Goal: Book appointment/travel/reservation

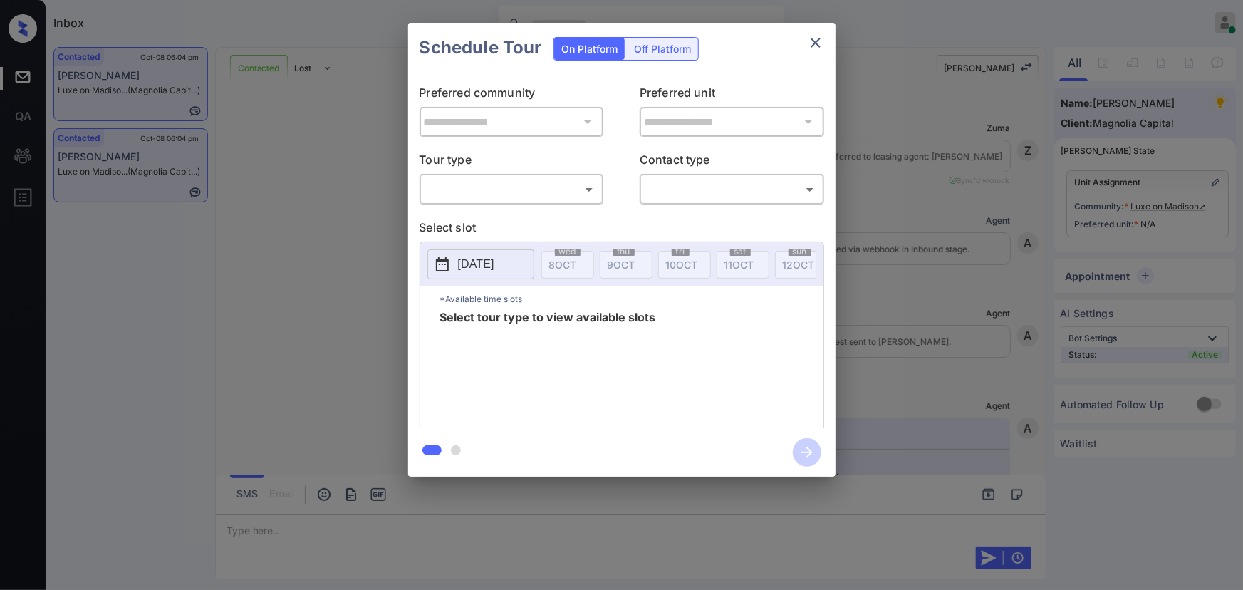
scroll to position [2607, 0]
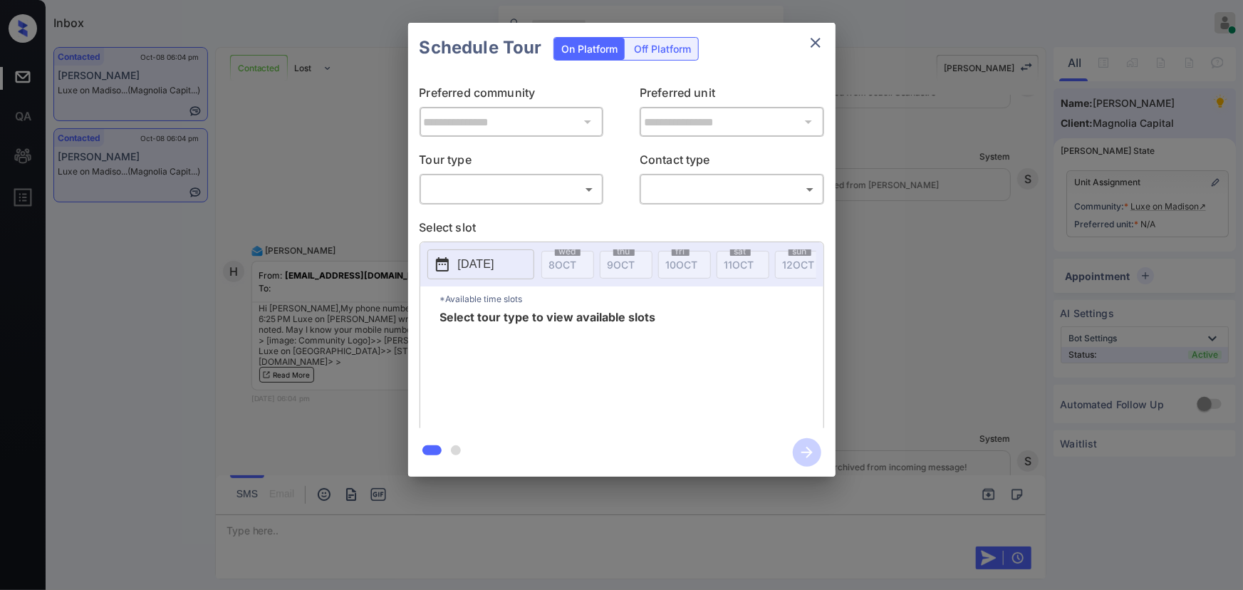
click at [440, 192] on body "Inbox Kenneth Umali Online Set yourself offline Set yourself on break Profile S…" at bounding box center [621, 295] width 1243 height 590
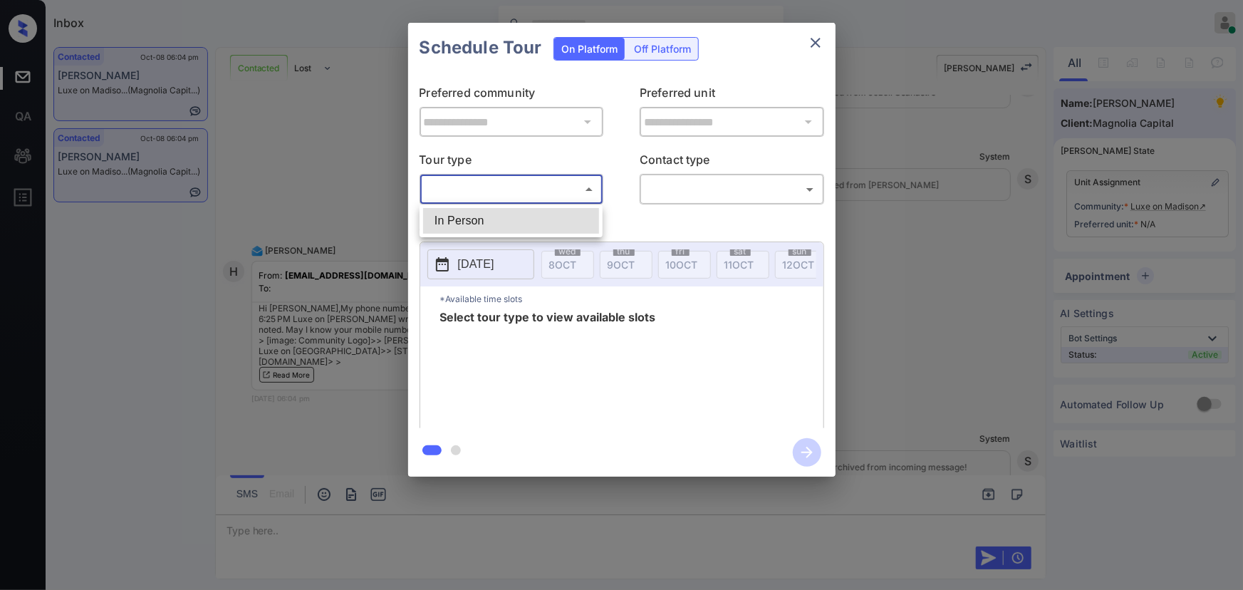
drag, startPoint x: 444, startPoint y: 219, endPoint x: 498, endPoint y: 212, distance: 54.6
click at [451, 216] on li "In Person" at bounding box center [511, 221] width 176 height 26
type input "********"
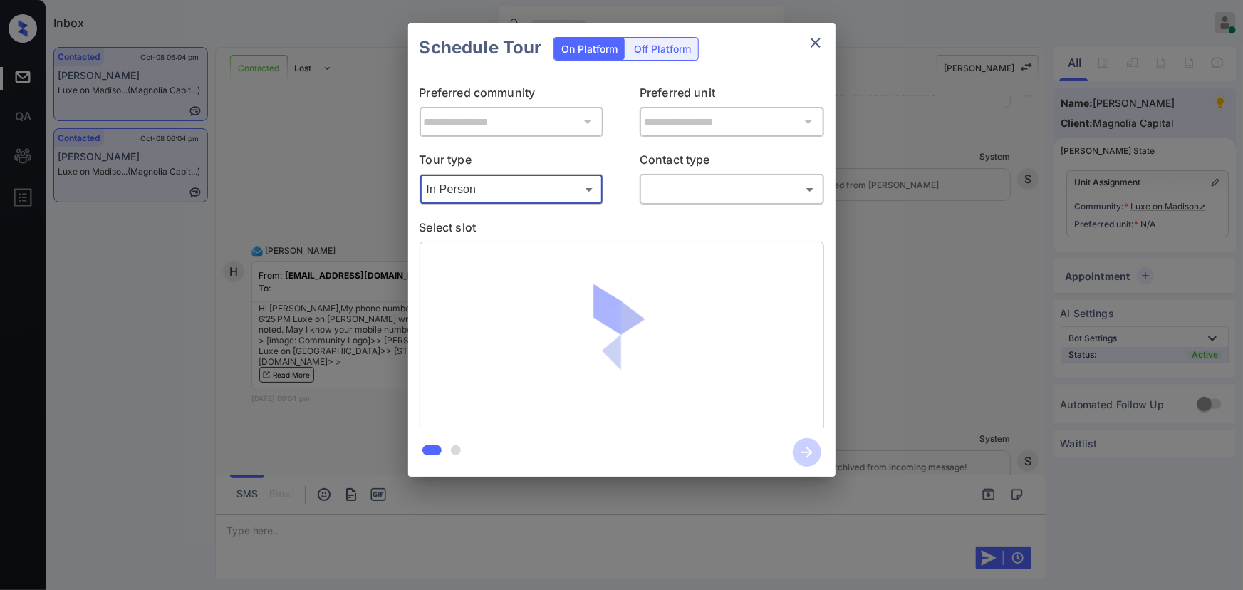
click at [689, 179] on body "Inbox Kenneth Umali Online Set yourself offline Set yourself on break Profile S…" at bounding box center [621, 295] width 1243 height 590
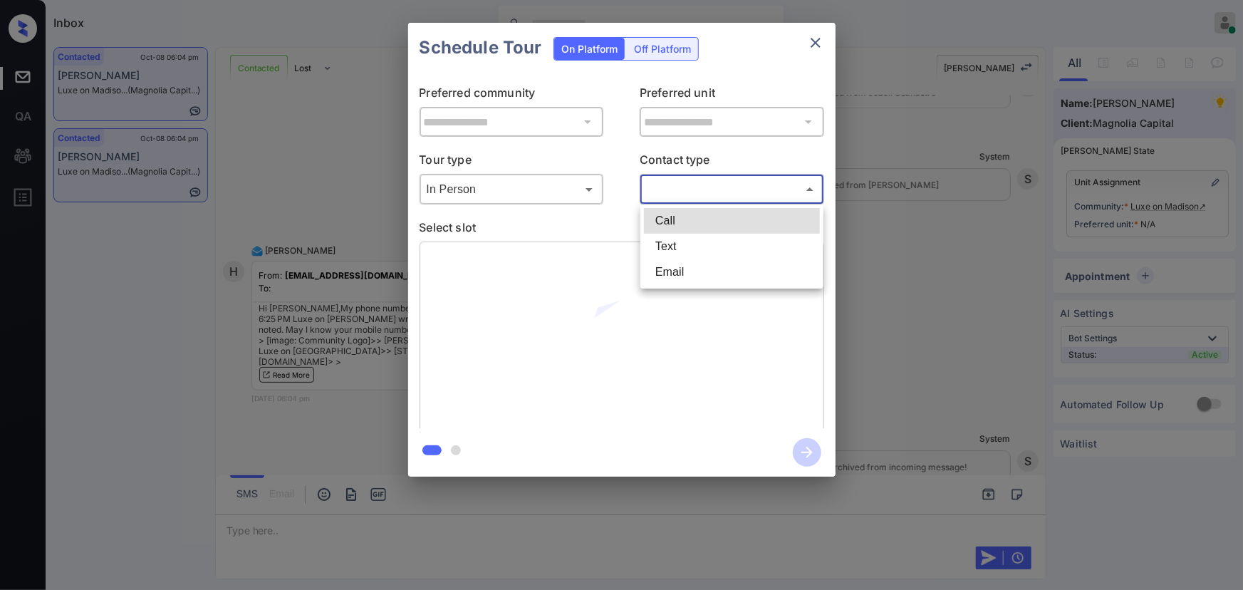
click at [658, 238] on li "Text" at bounding box center [732, 247] width 176 height 26
type input "****"
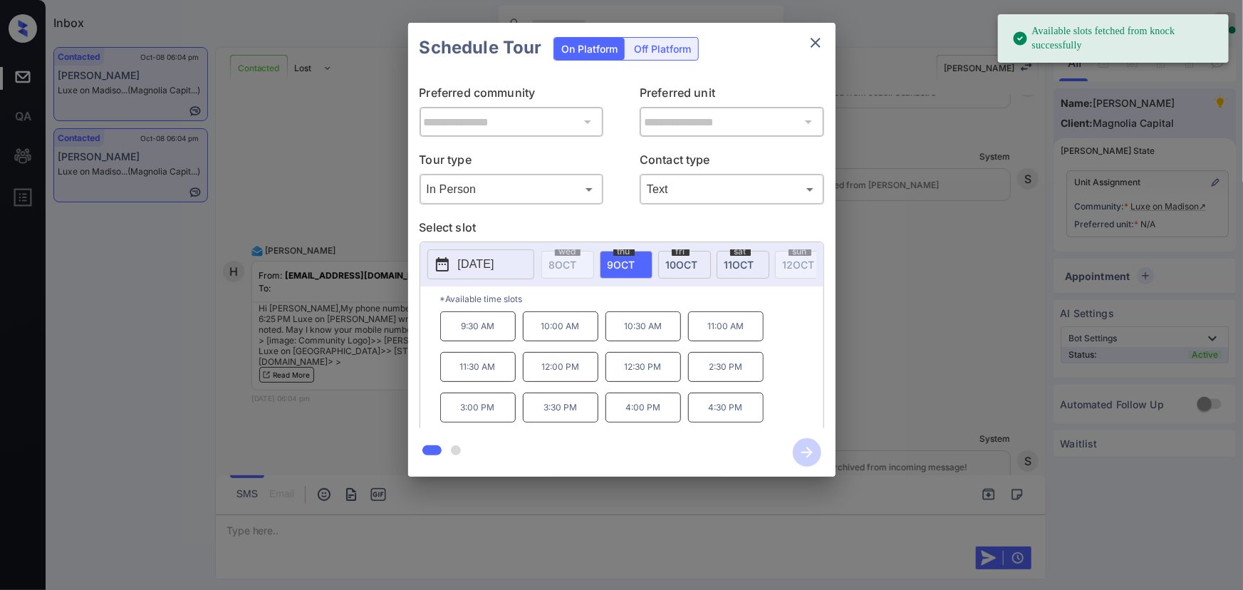
click at [693, 259] on span "10 OCT" at bounding box center [682, 264] width 32 height 12
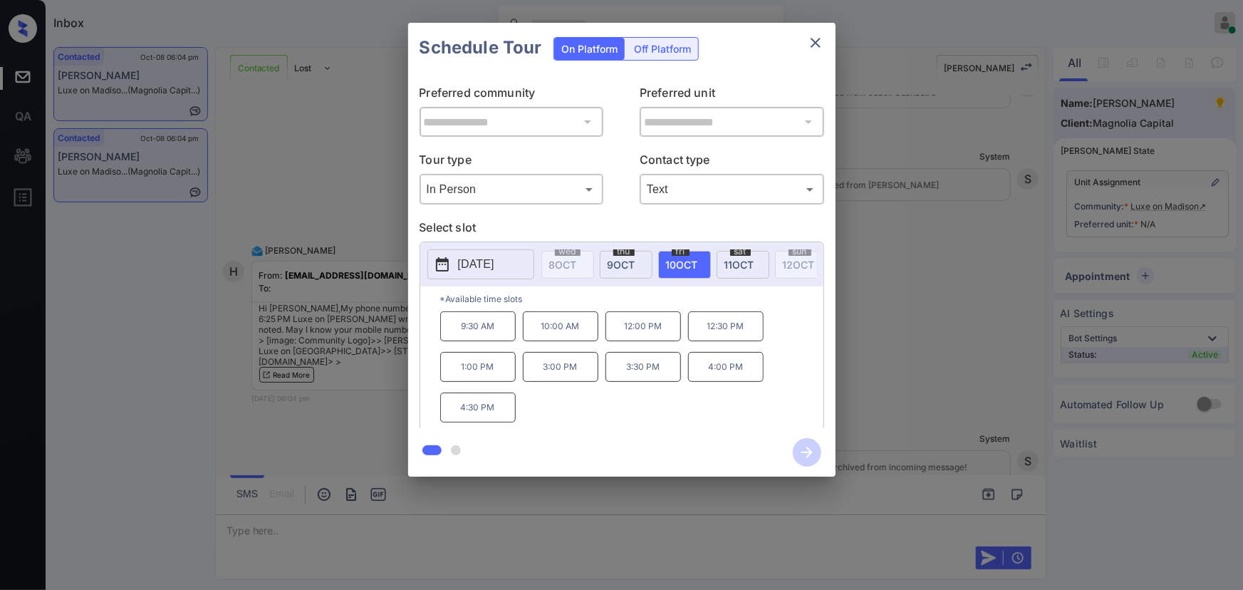
click at [634, 334] on p "12:00 PM" at bounding box center [642, 326] width 75 height 30
click at [965, 414] on div "**********" at bounding box center [621, 249] width 1243 height 499
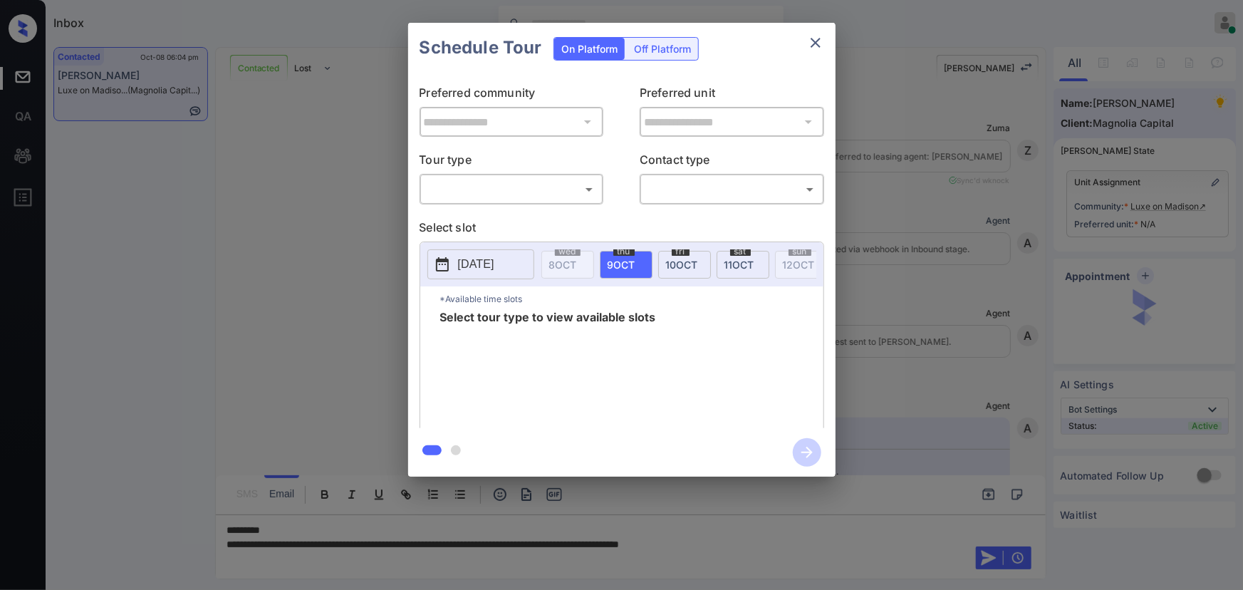
scroll to position [2697, 0]
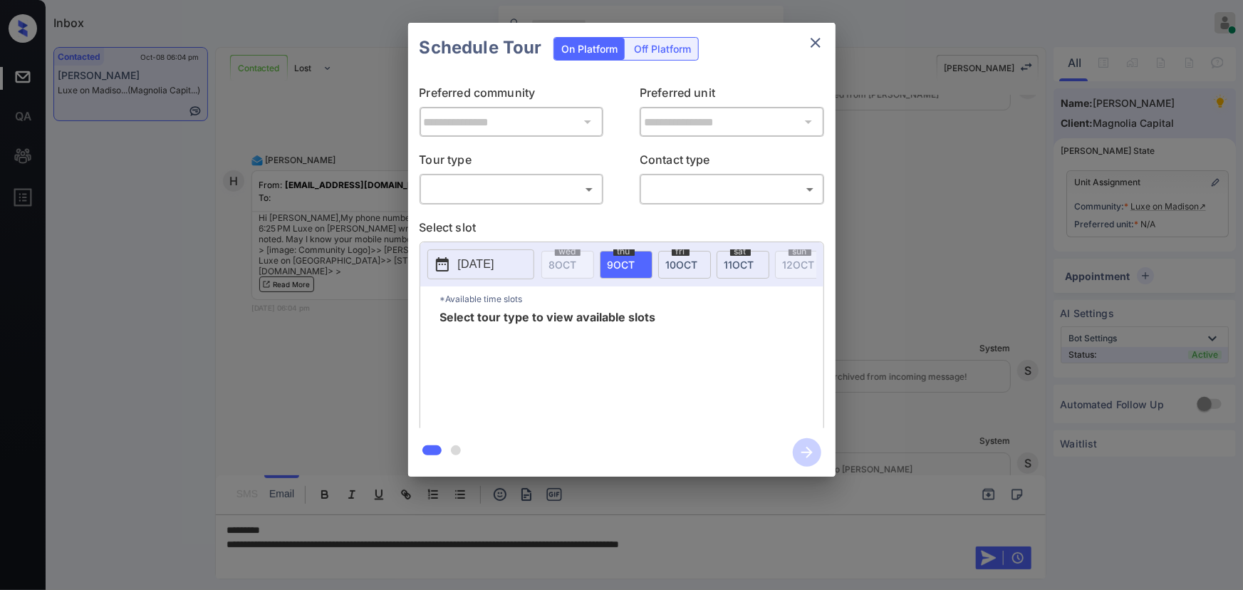
click at [976, 229] on div "**********" at bounding box center [621, 249] width 1243 height 499
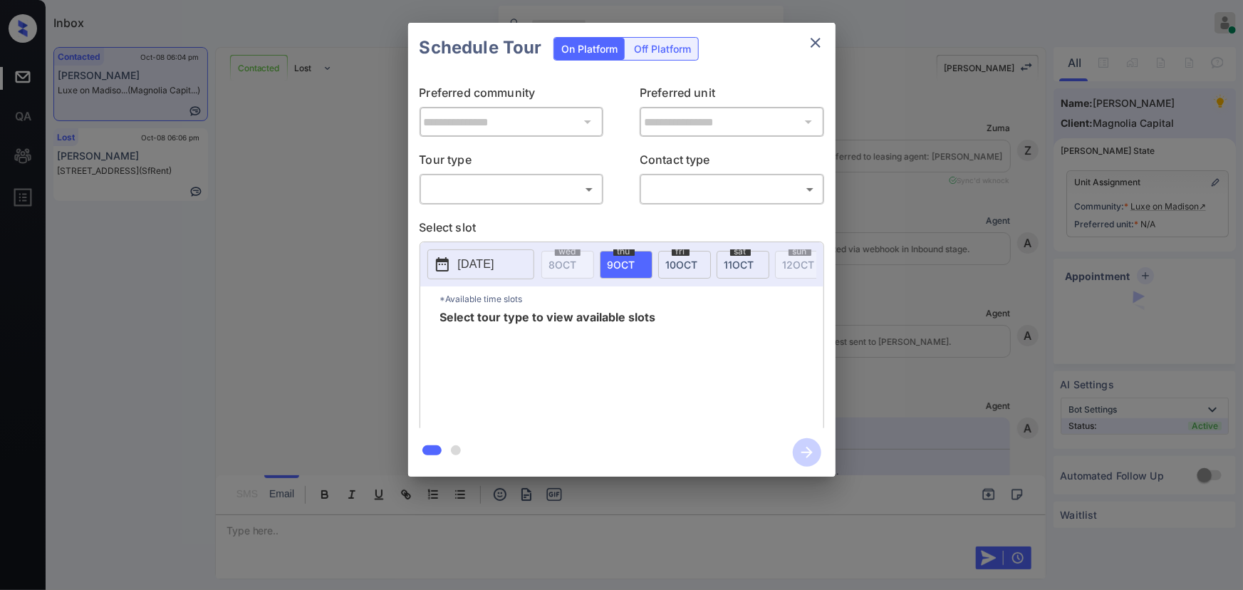
scroll to position [3423, 0]
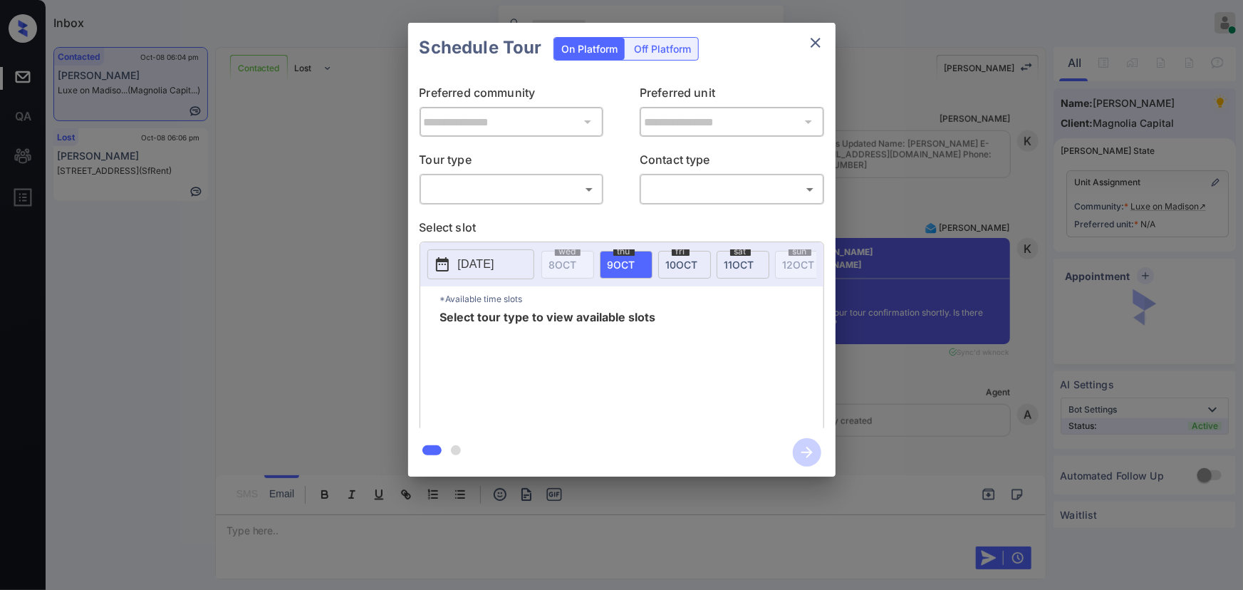
click at [956, 382] on div "**********" at bounding box center [621, 249] width 1243 height 499
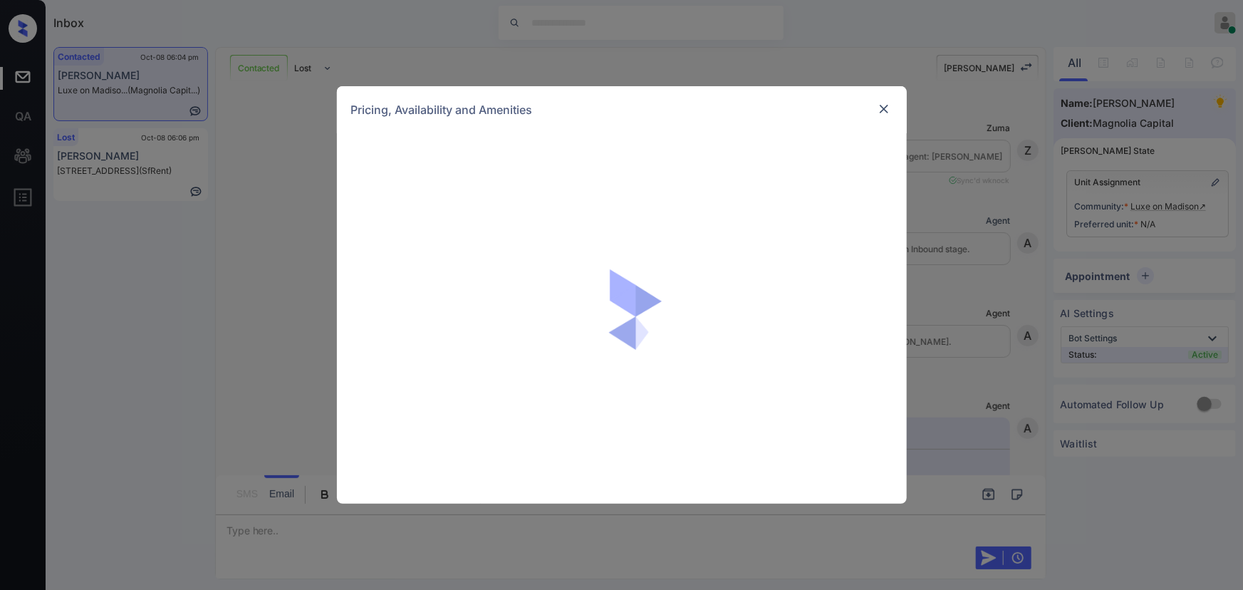
scroll to position [1222, 0]
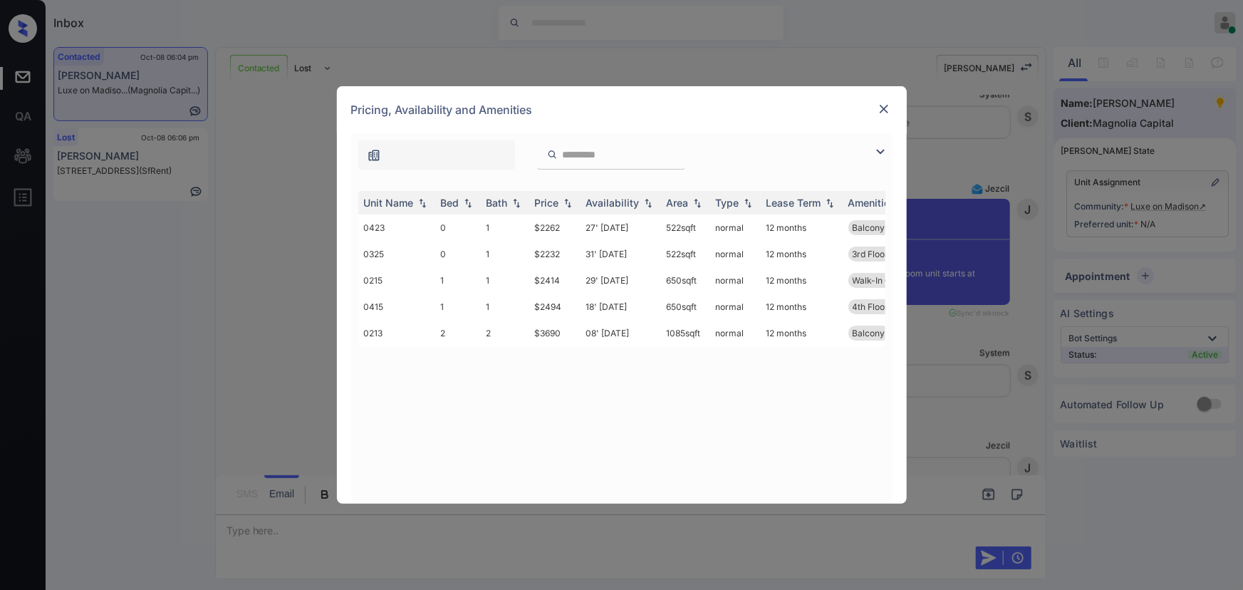
click at [879, 146] on img at bounding box center [880, 151] width 17 height 17
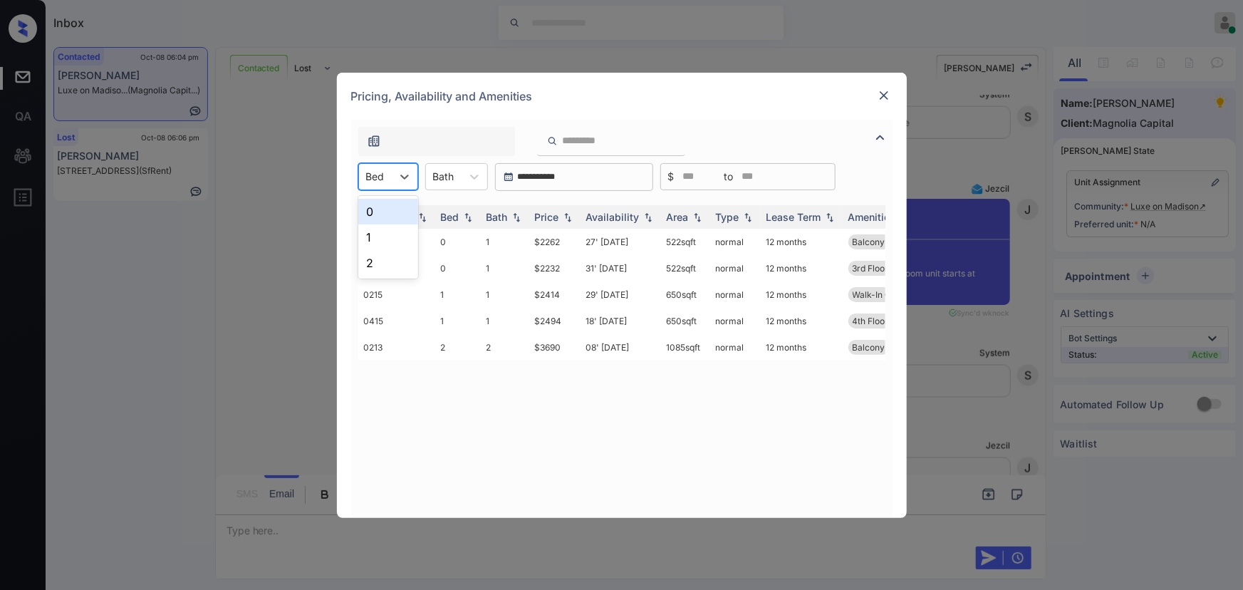
click at [389, 179] on div "Bed" at bounding box center [375, 176] width 33 height 21
click at [365, 260] on div "2" at bounding box center [388, 263] width 60 height 26
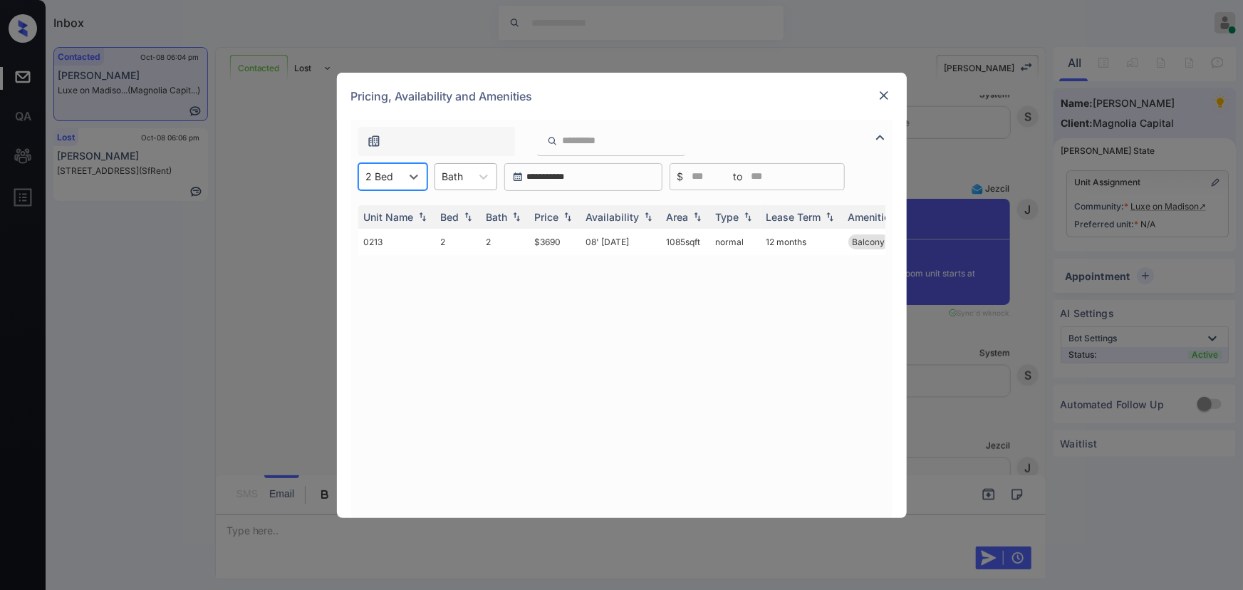
click at [461, 173] on div at bounding box center [452, 176] width 21 height 15
click at [450, 212] on div "1" at bounding box center [465, 212] width 63 height 26
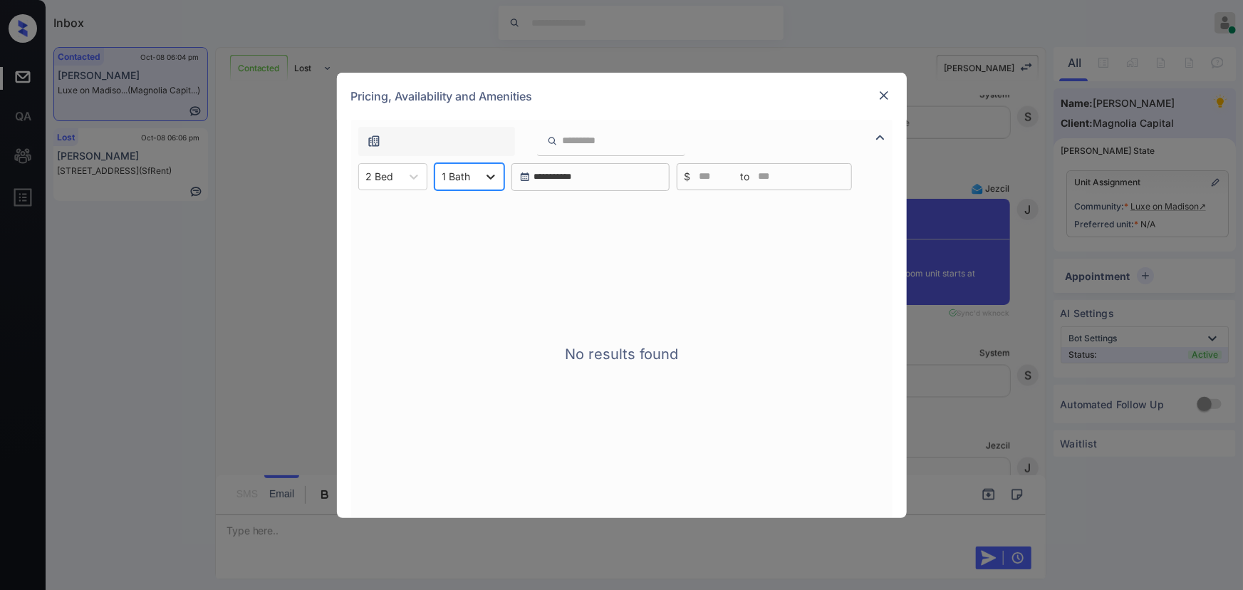
click at [483, 174] on icon at bounding box center [490, 176] width 14 height 14
click at [454, 236] on div "2" at bounding box center [469, 237] width 70 height 26
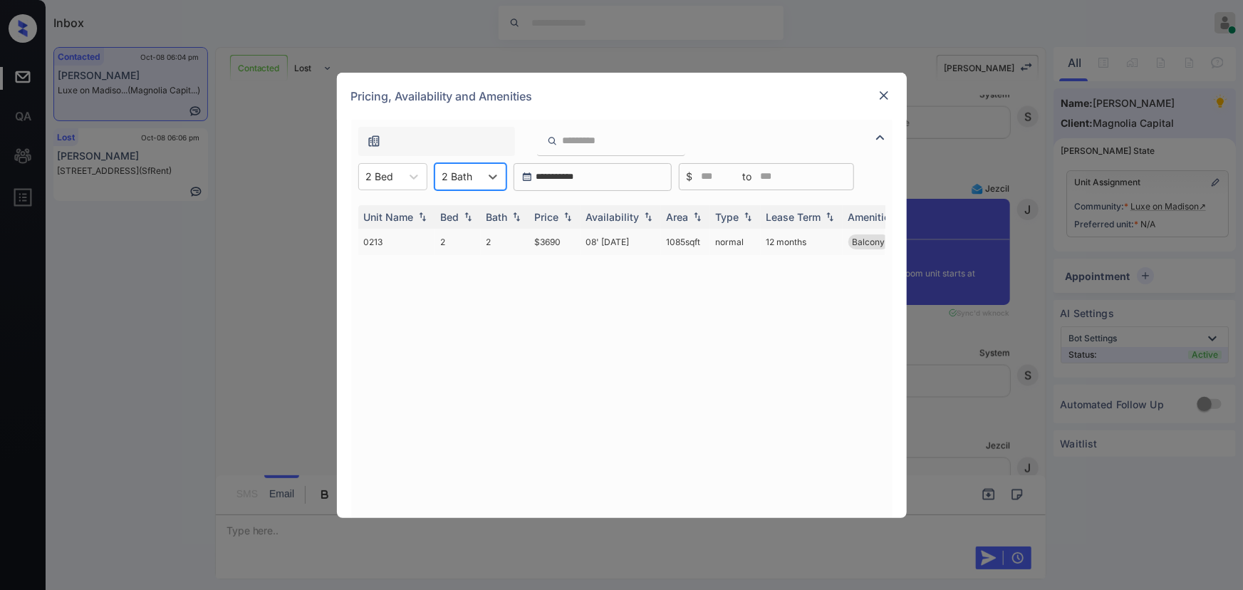
click at [541, 239] on td "$3690" at bounding box center [554, 242] width 51 height 26
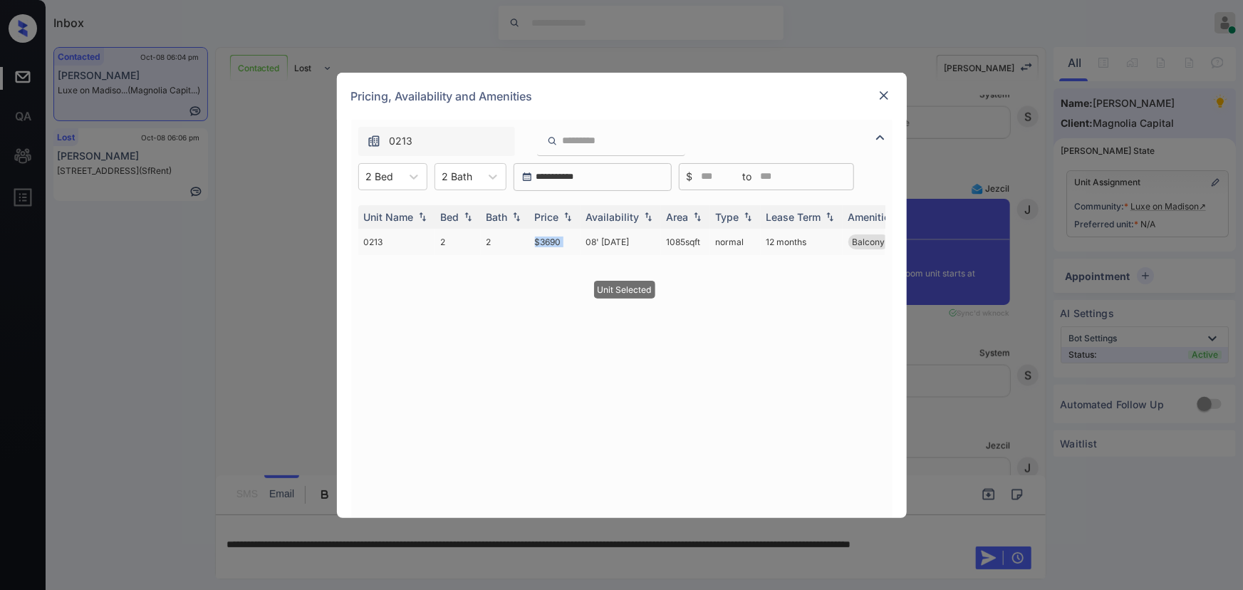
click at [541, 239] on td "$3690" at bounding box center [554, 242] width 51 height 26
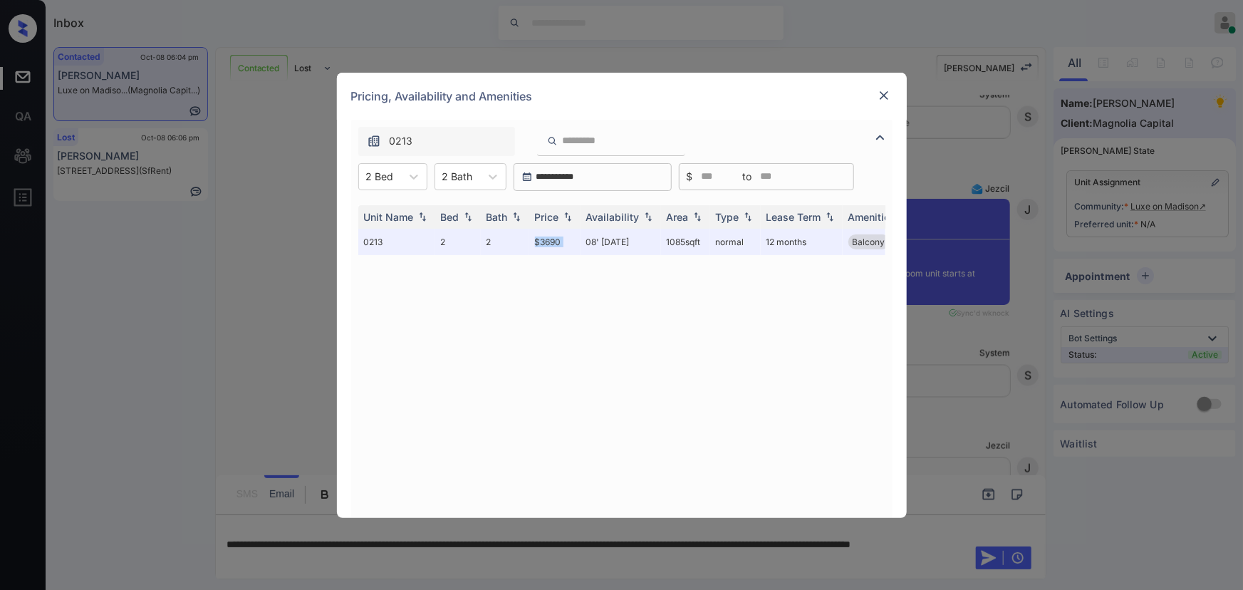
click at [884, 93] on img at bounding box center [884, 95] width 14 height 14
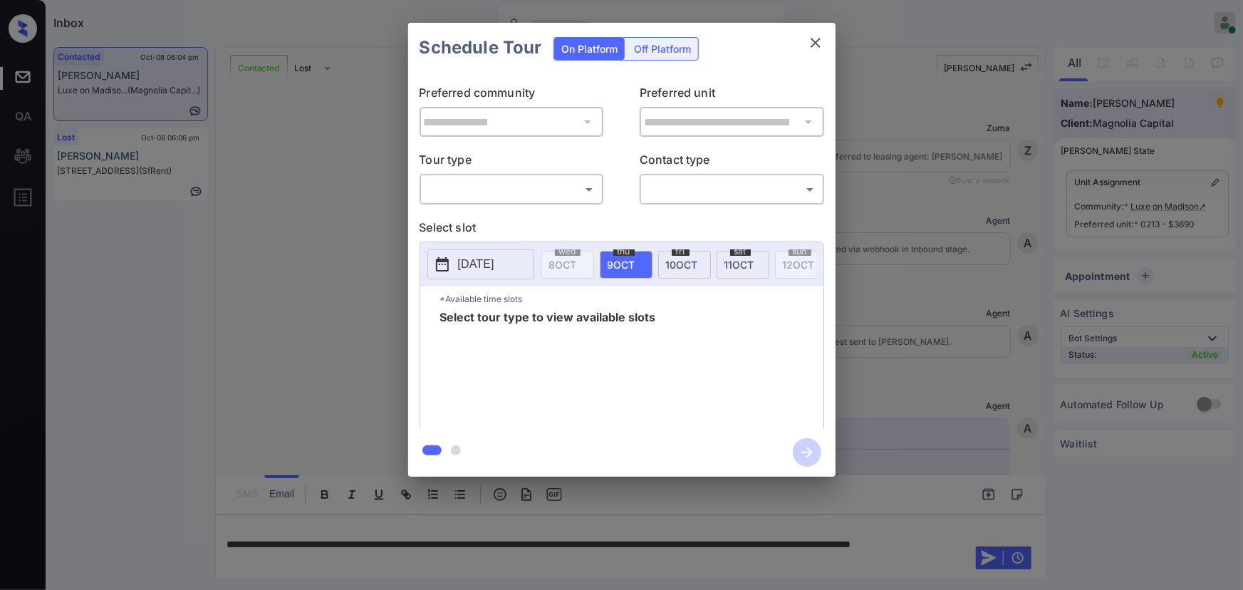
scroll to position [3515, 0]
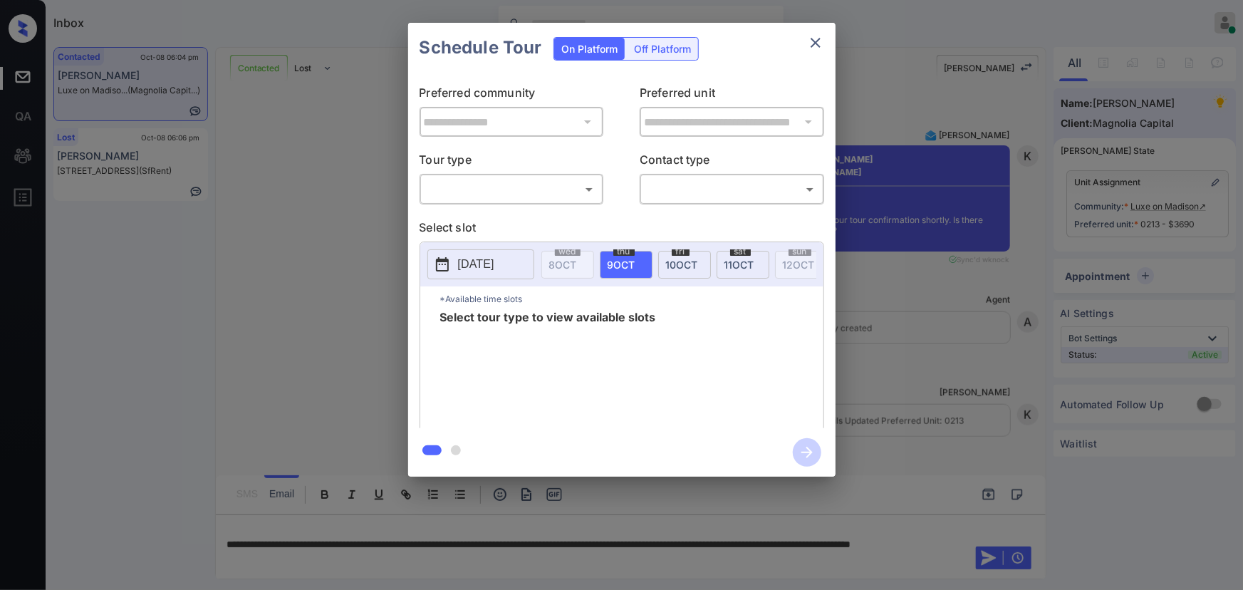
click at [526, 192] on body "Inbox Kenneth Umali Online Set yourself offline Set yourself on break Profile S…" at bounding box center [621, 295] width 1243 height 590
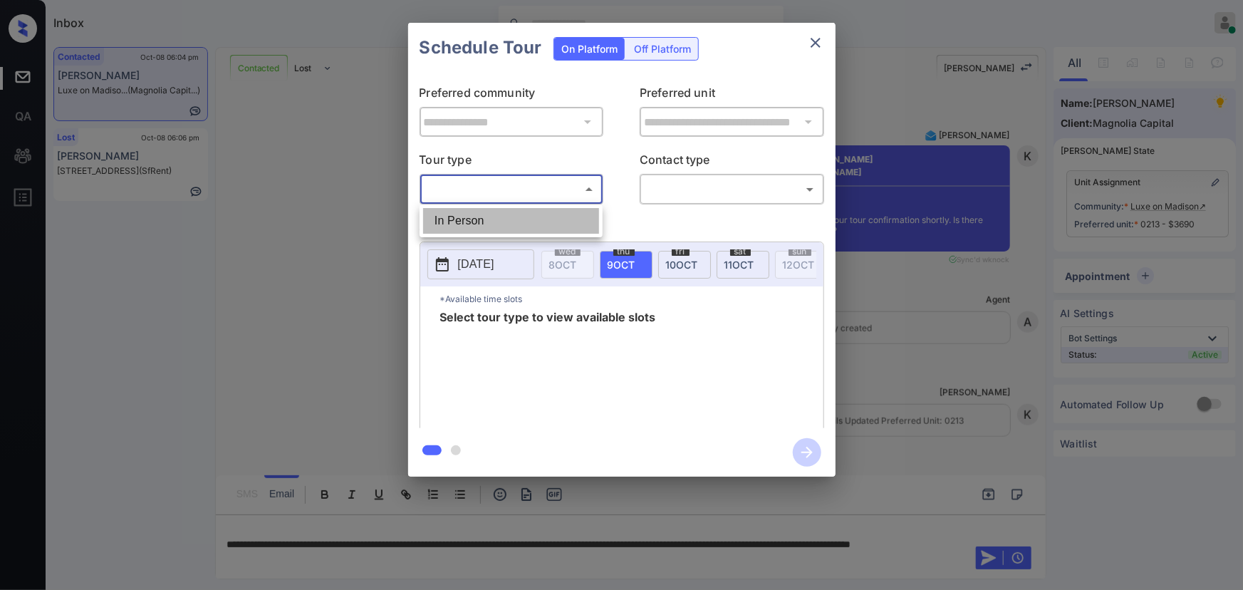
click at [506, 216] on li "In Person" at bounding box center [511, 221] width 176 height 26
type input "********"
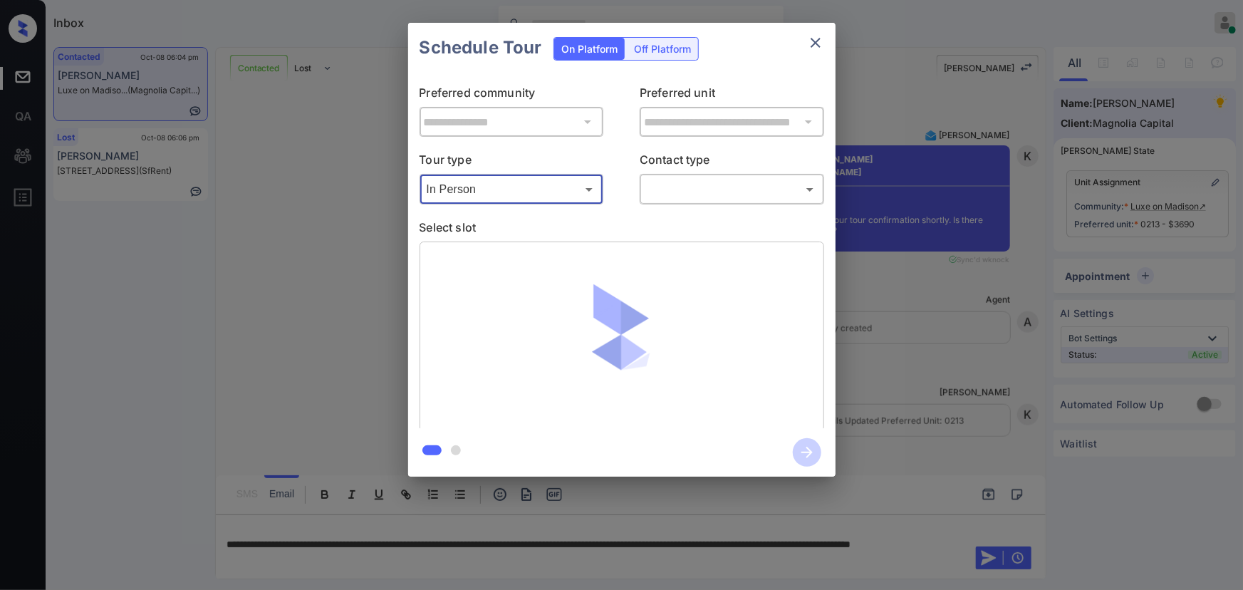
click at [709, 186] on body "Inbox Kenneth Umali Online Set yourself offline Set yourself on break Profile S…" at bounding box center [621, 295] width 1243 height 590
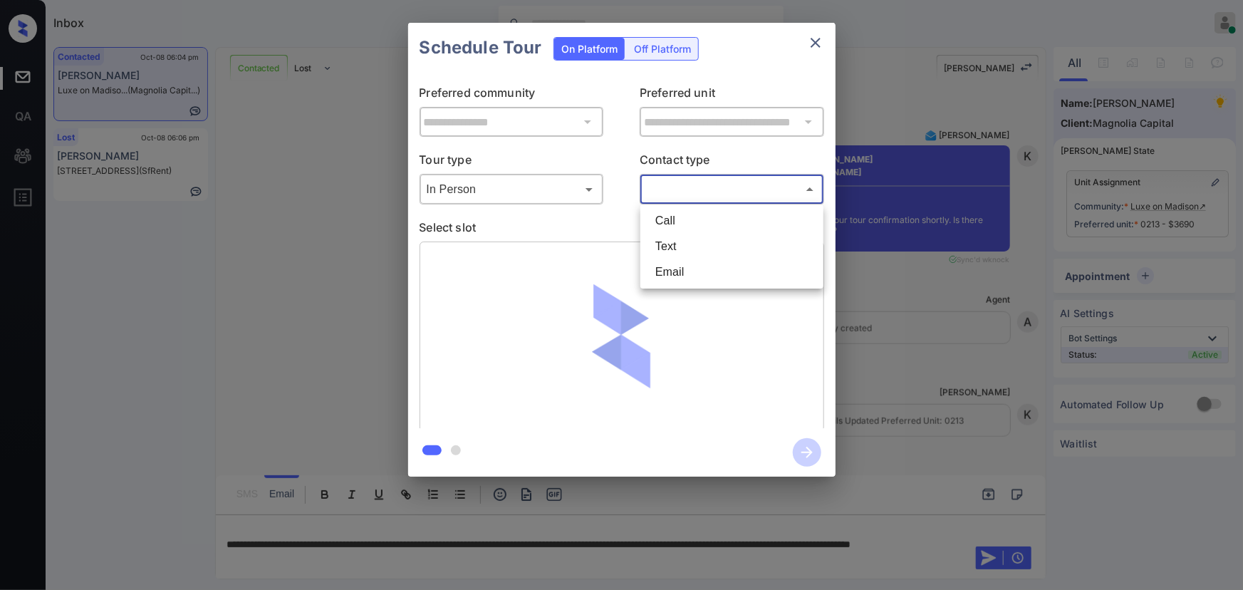
click at [676, 242] on li "Text" at bounding box center [732, 247] width 176 height 26
type input "****"
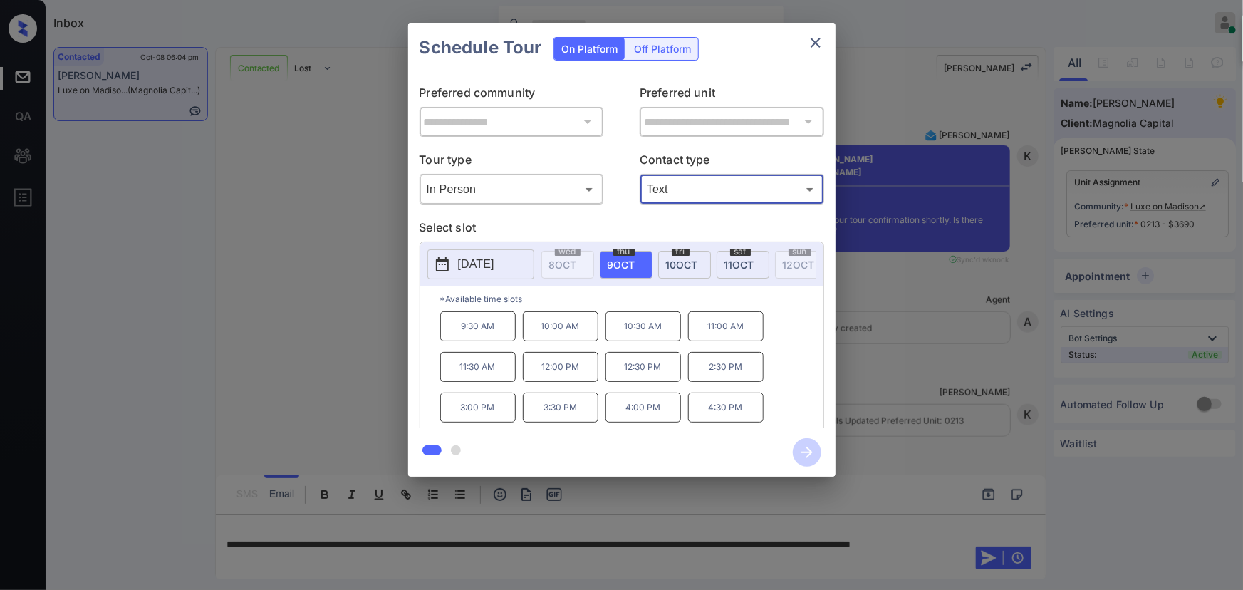
click at [675, 261] on span "10 OCT" at bounding box center [682, 264] width 32 height 12
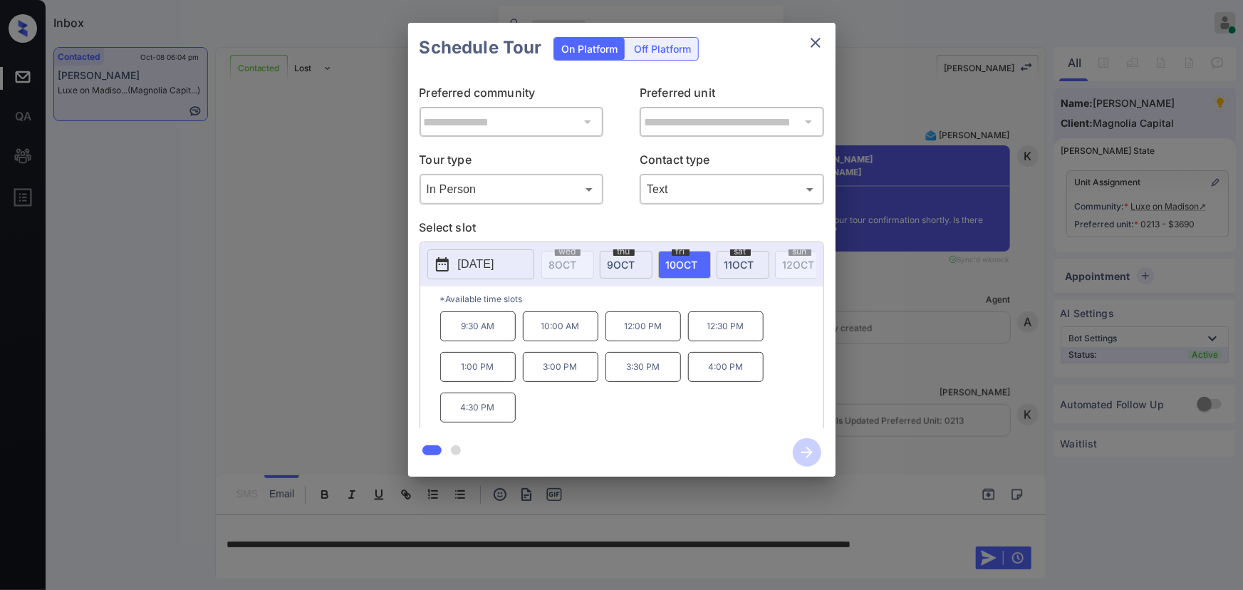
click at [494, 258] on p "2025-10-10" at bounding box center [476, 264] width 36 height 17
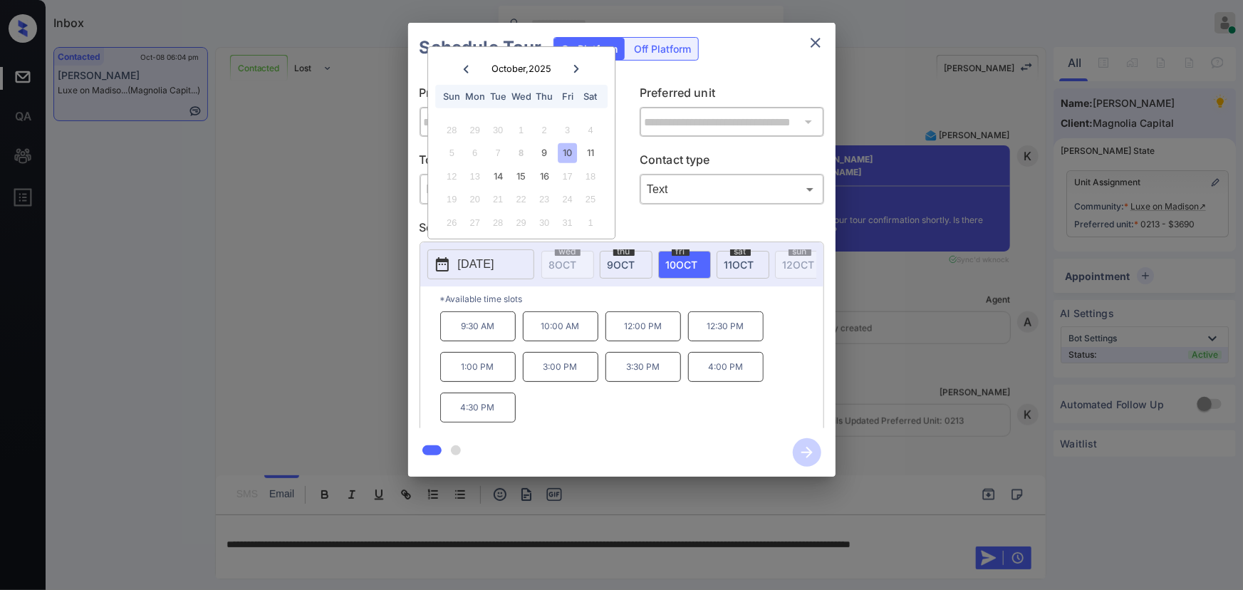
click at [654, 331] on p "12:00 PM" at bounding box center [642, 326] width 75 height 30
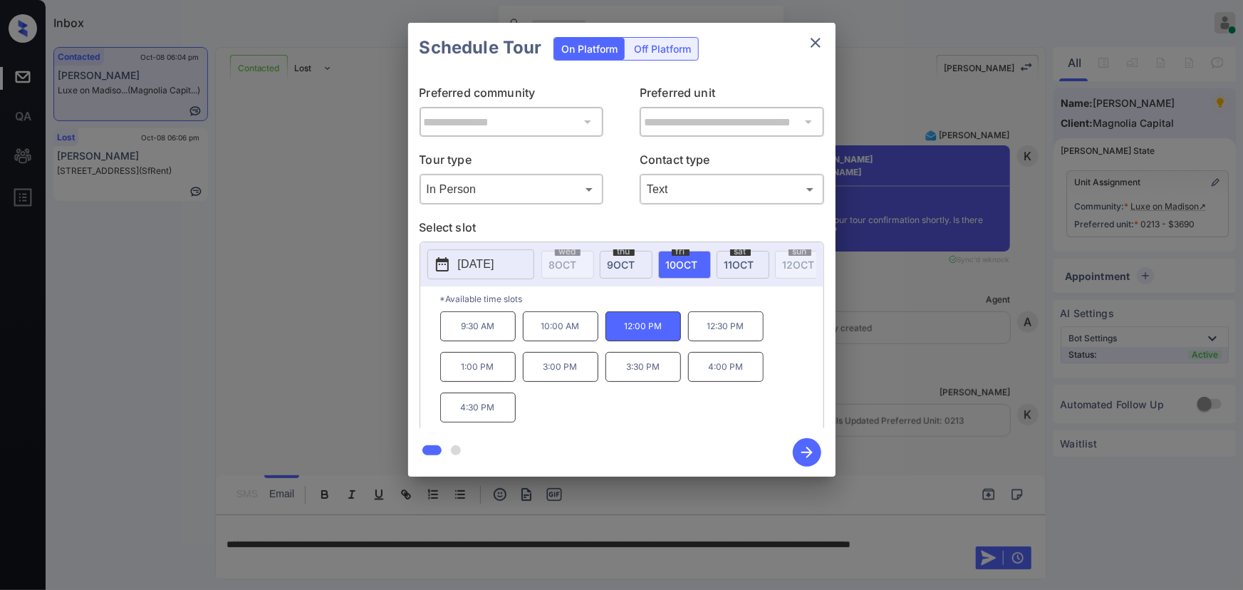
click at [812, 452] on icon "button" at bounding box center [806, 451] width 11 height 11
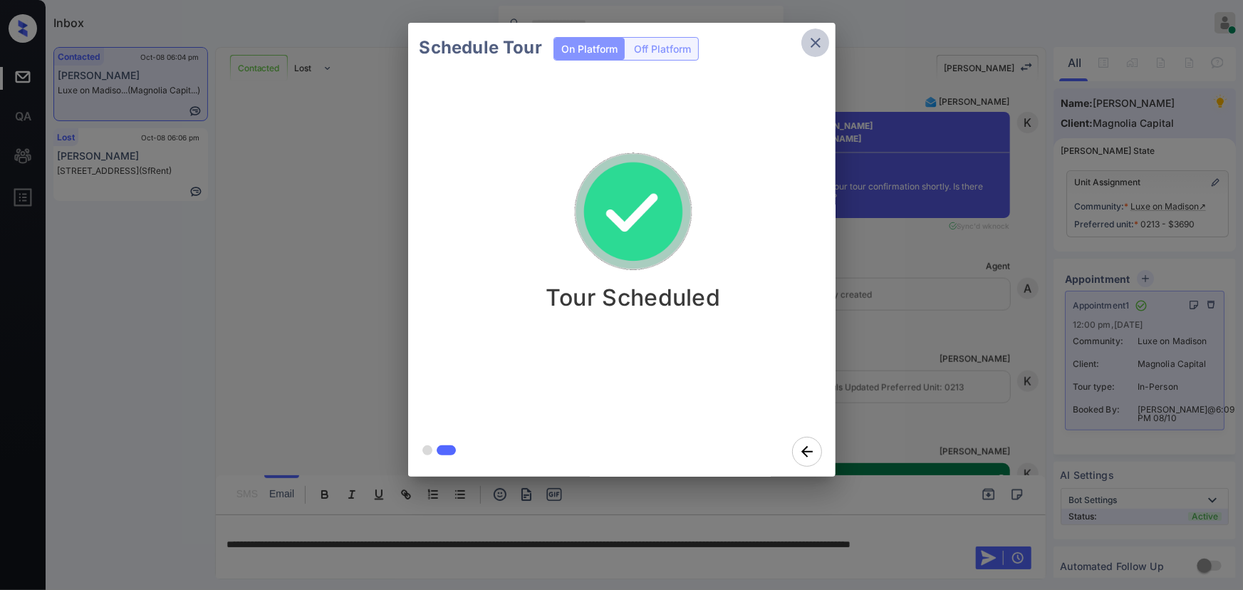
click at [814, 41] on icon "close" at bounding box center [815, 43] width 10 height 10
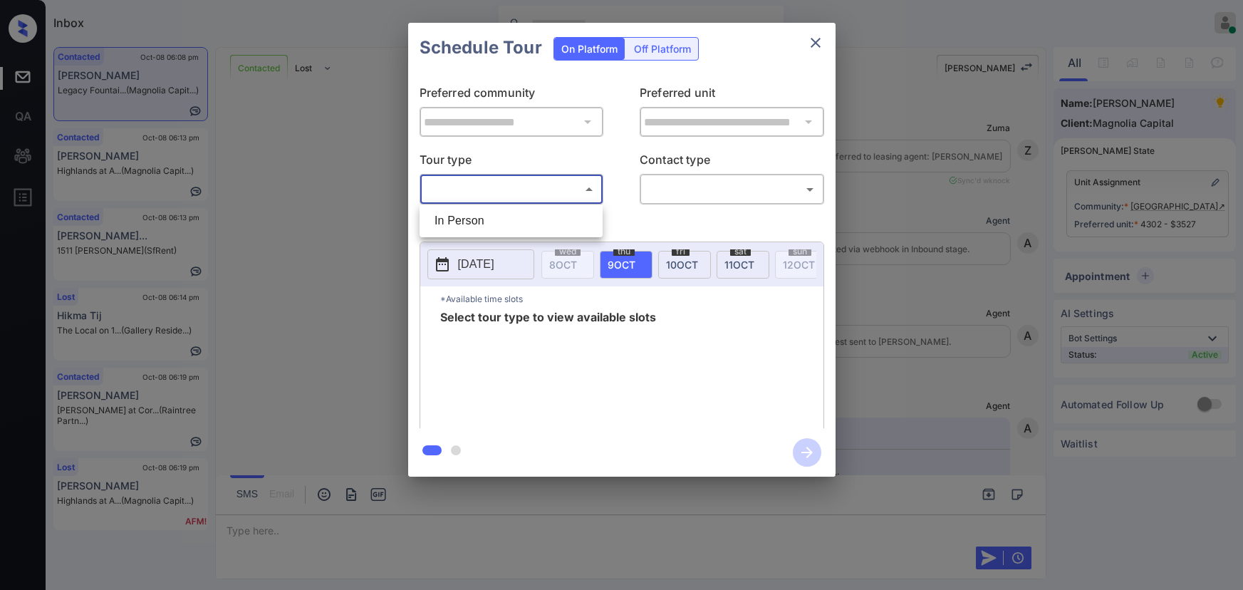
click at [485, 190] on body "Inbox Kenneth Umali Online Set yourself offline Set yourself on break Profile S…" at bounding box center [621, 295] width 1243 height 590
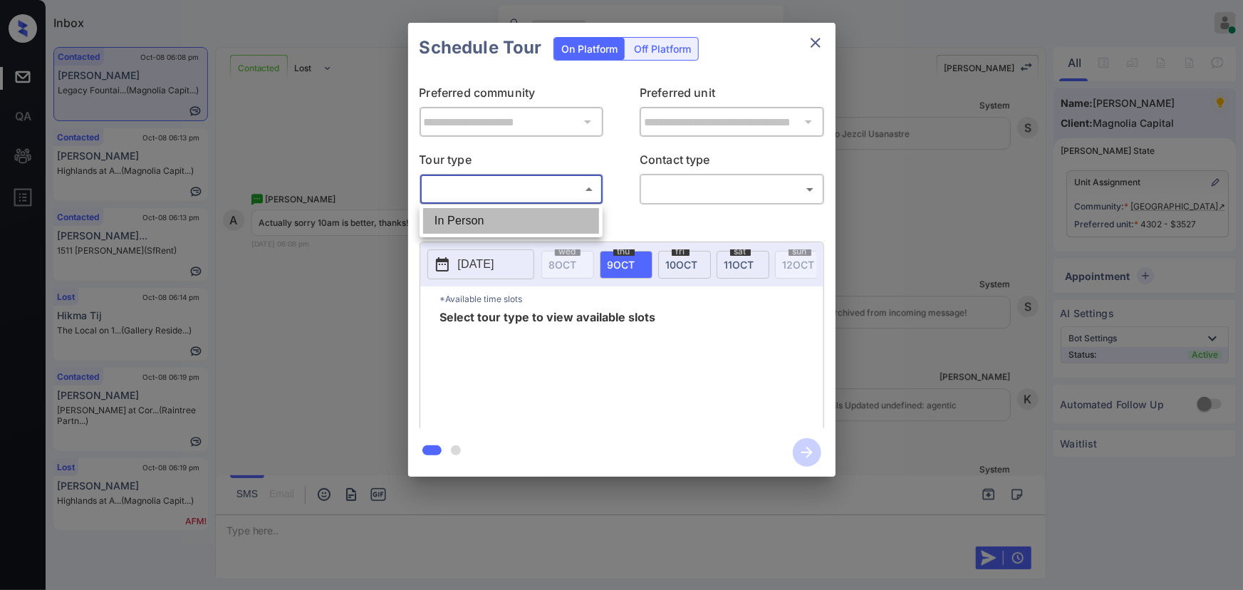
drag, startPoint x: 469, startPoint y: 227, endPoint x: 478, endPoint y: 223, distance: 10.2
click at [469, 226] on li "In Person" at bounding box center [511, 221] width 176 height 26
type input "********"
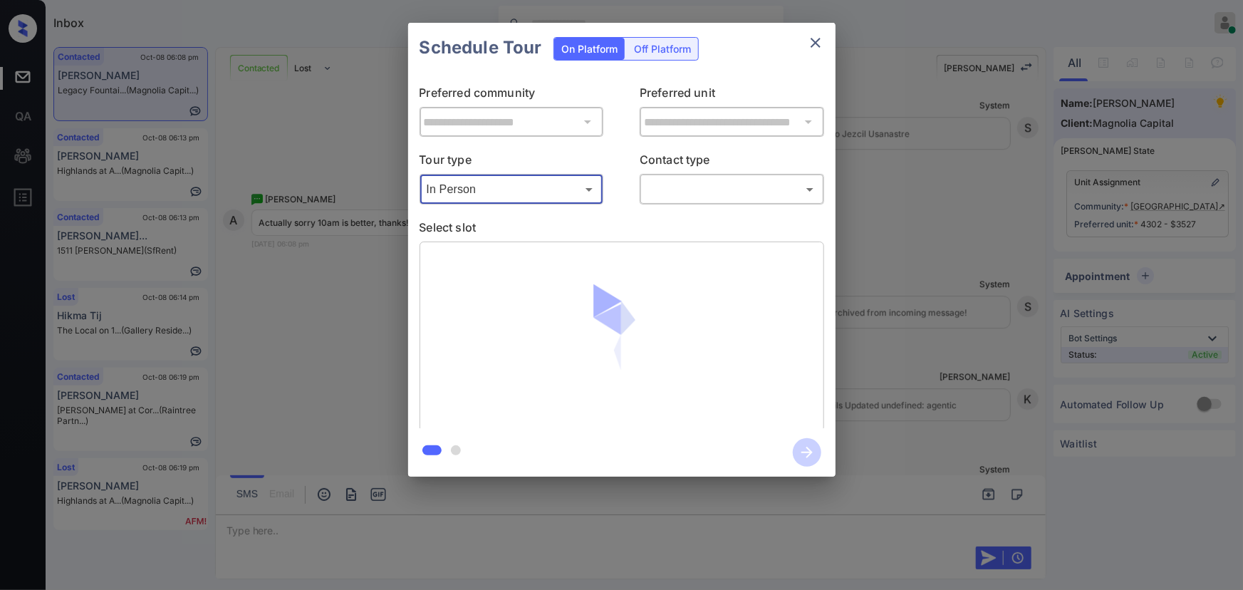
click at [683, 207] on div "**********" at bounding box center [621, 250] width 427 height 355
click at [692, 192] on body "Inbox Kenneth Umali Online Set yourself offline Set yourself on break Profile S…" at bounding box center [621, 295] width 1243 height 590
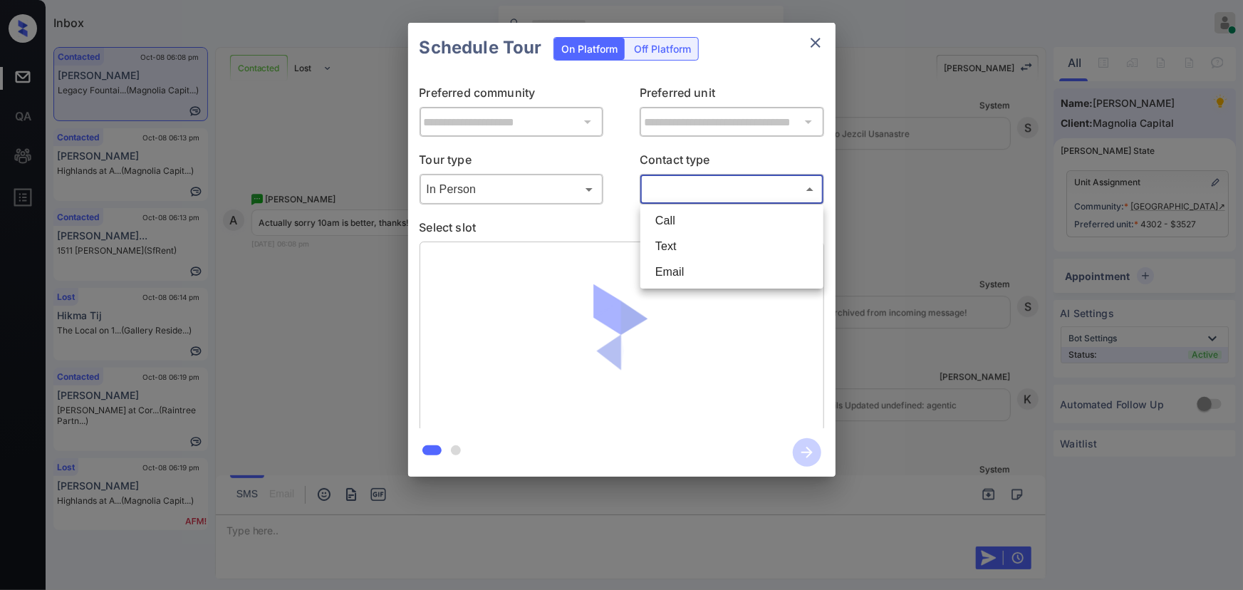
click at [675, 242] on li "Text" at bounding box center [732, 247] width 176 height 26
type input "****"
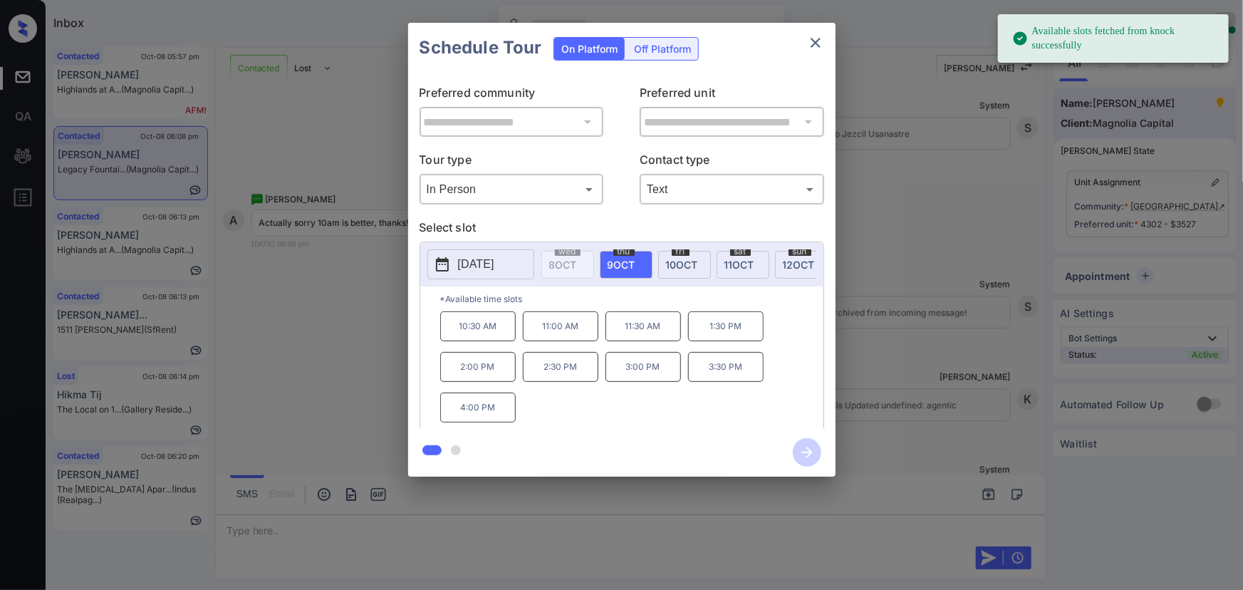
click at [732, 260] on span "[DATE]" at bounding box center [739, 264] width 30 height 12
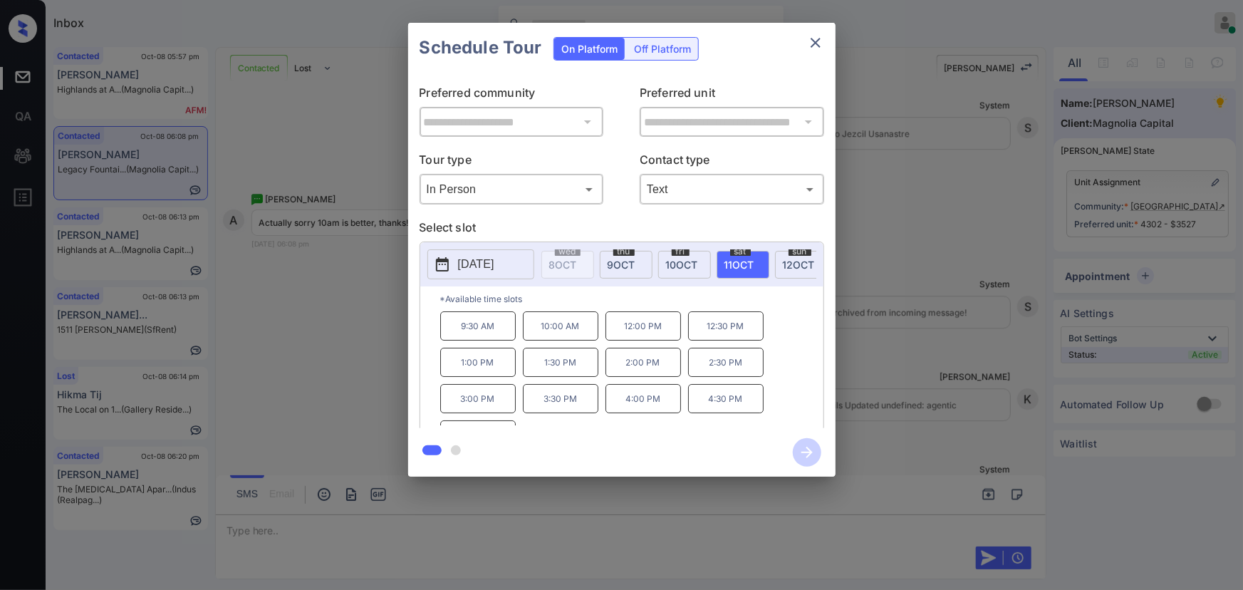
click at [537, 333] on p "10:00 AM" at bounding box center [560, 325] width 75 height 29
click at [654, 553] on div at bounding box center [621, 295] width 1243 height 590
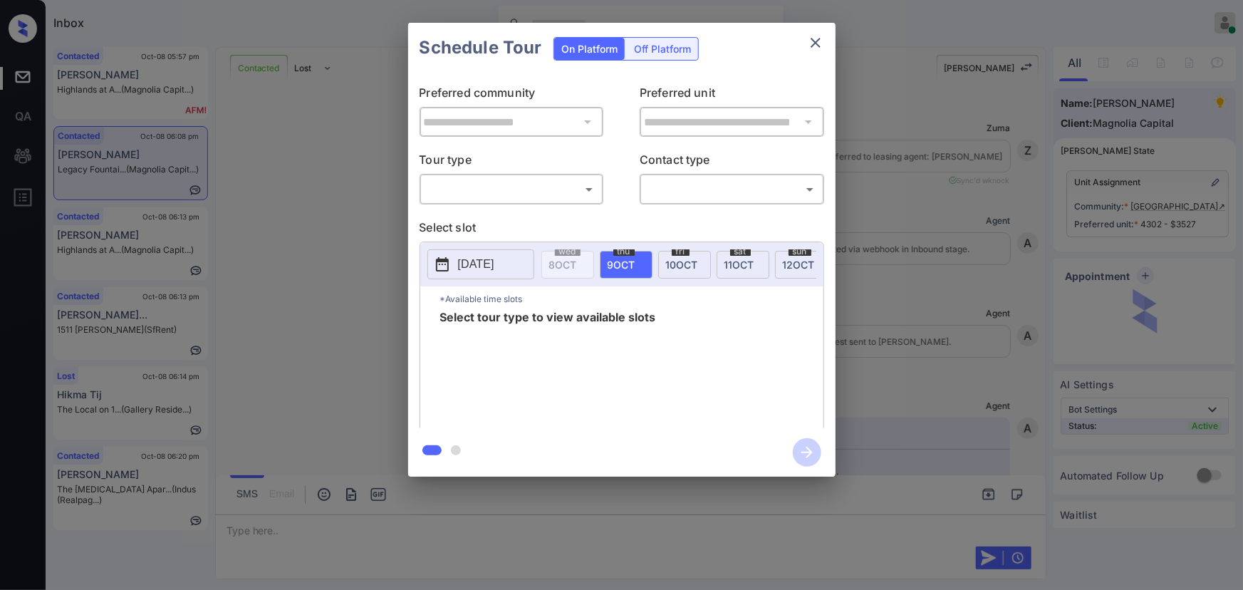
scroll to position [4621, 0]
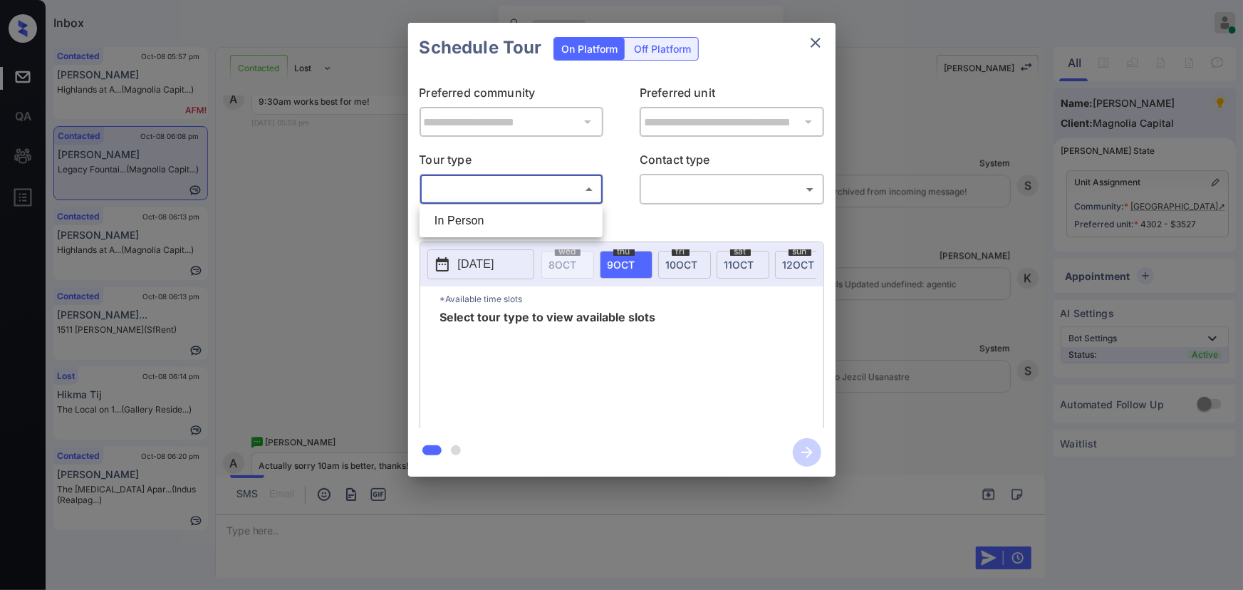
click at [537, 188] on body "Inbox [PERSON_NAME] Online Set yourself offline Set yourself on break Profile S…" at bounding box center [621, 295] width 1243 height 590
click at [503, 223] on li "In Person" at bounding box center [511, 221] width 176 height 26
type input "********"
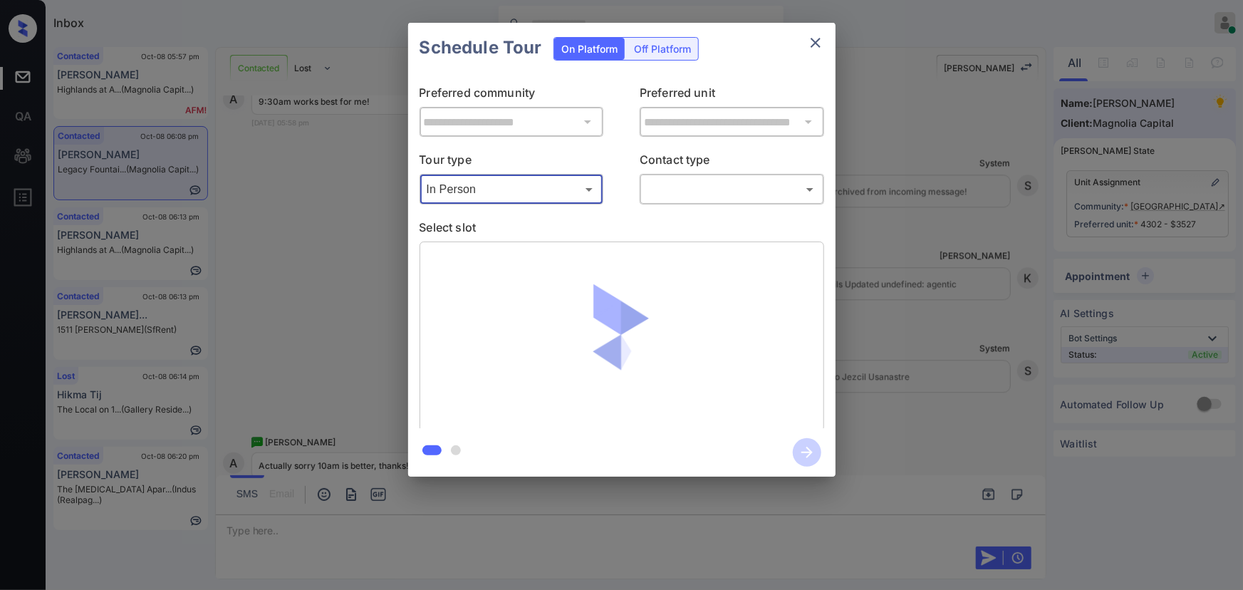
click at [733, 189] on body "Inbox [PERSON_NAME] Online Set yourself offline Set yourself on break Profile S…" at bounding box center [621, 295] width 1243 height 590
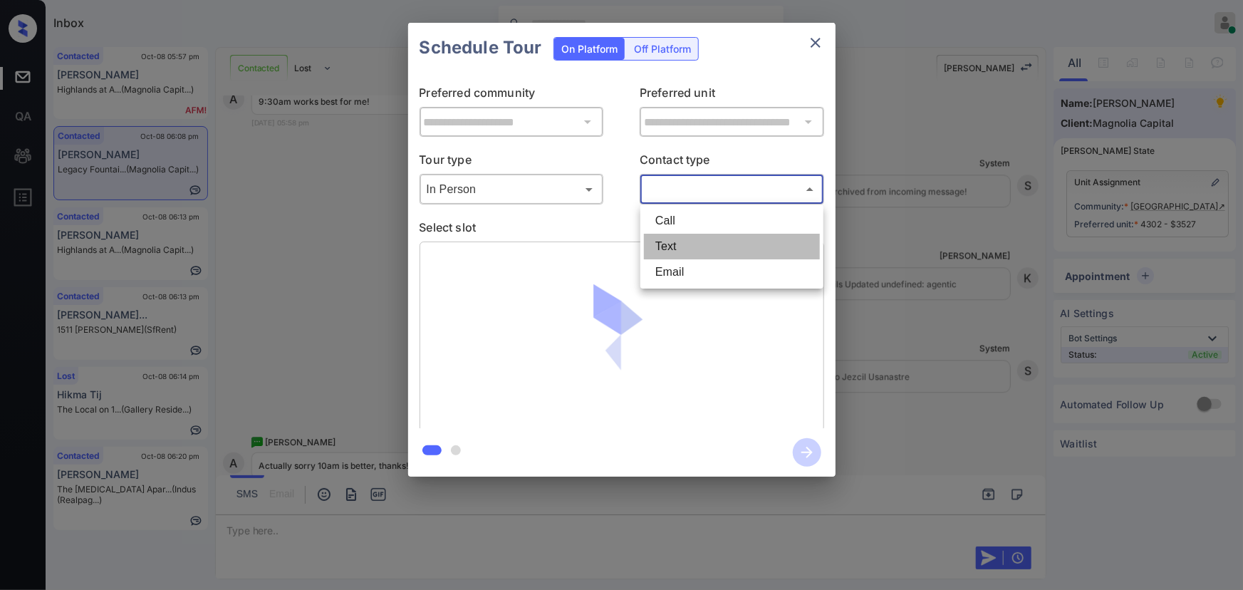
click at [676, 236] on li "Text" at bounding box center [732, 247] width 176 height 26
type input "****"
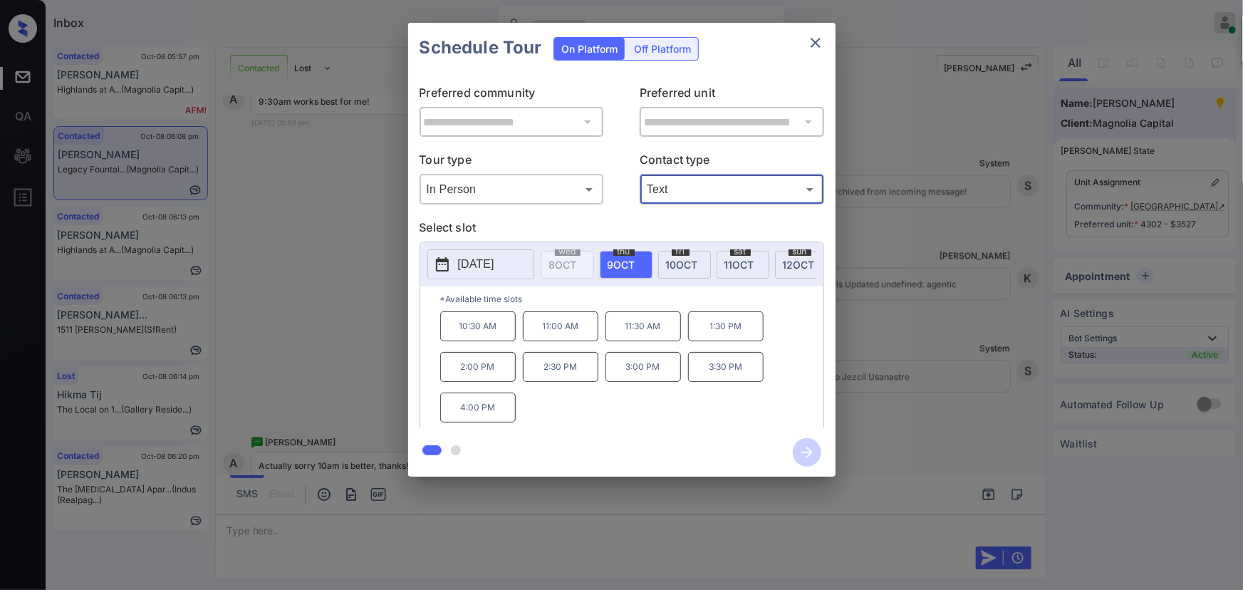
click at [735, 261] on span "[DATE]" at bounding box center [739, 264] width 30 height 12
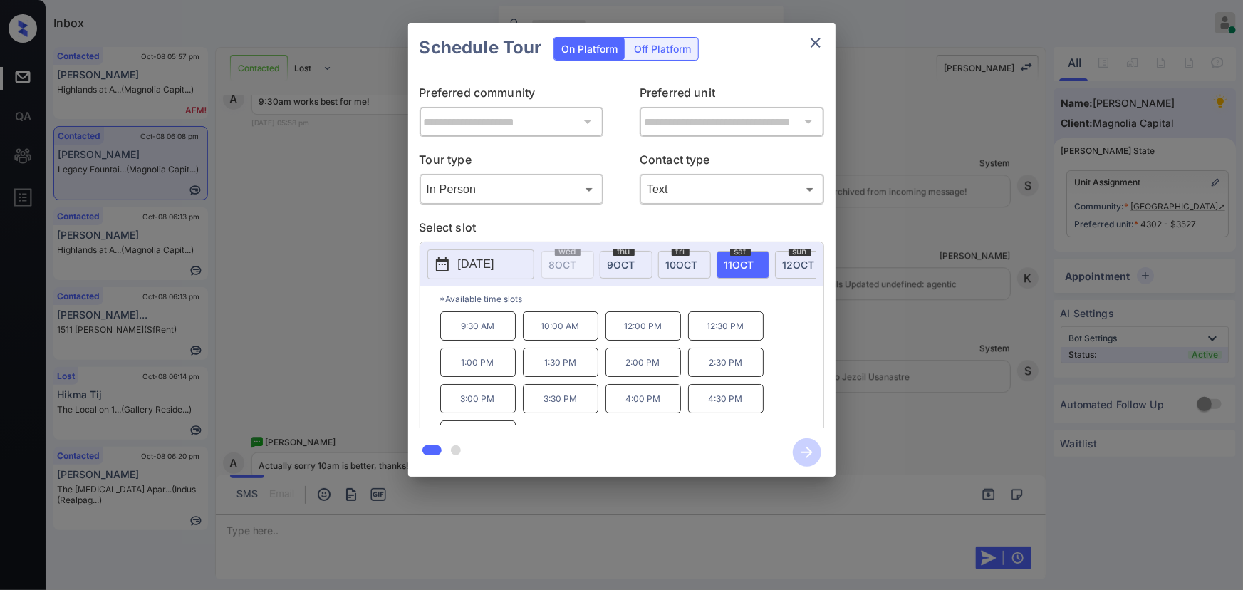
click at [548, 330] on p "10:00 AM" at bounding box center [560, 325] width 75 height 29
click at [807, 450] on icon "button" at bounding box center [807, 452] width 28 height 28
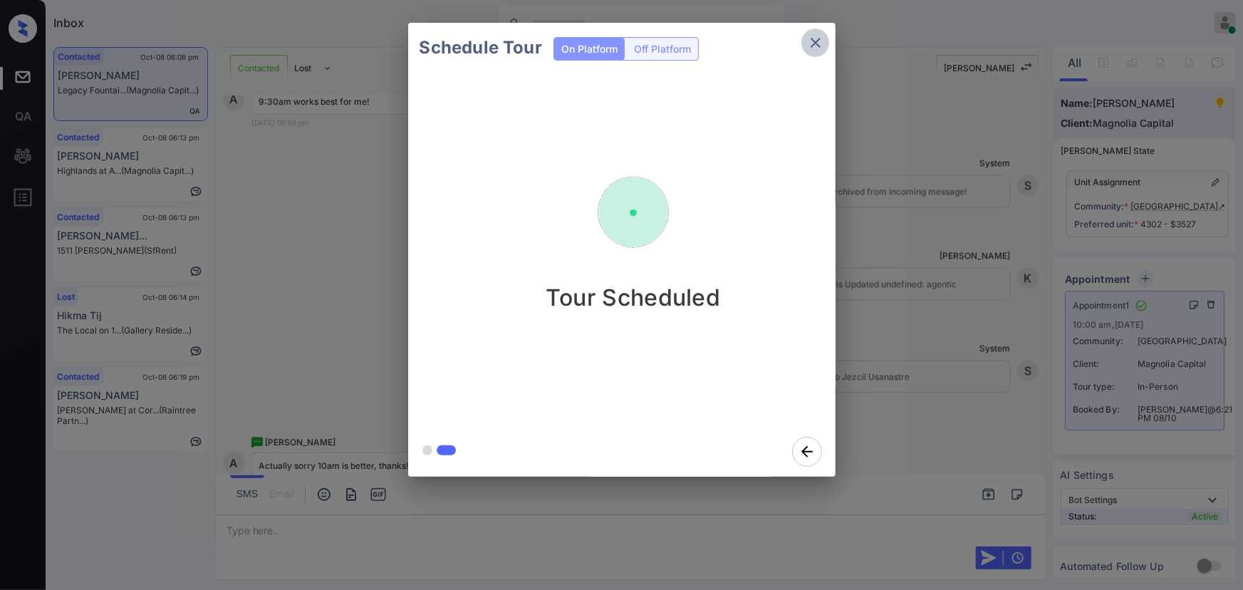
click at [816, 42] on icon "close" at bounding box center [815, 43] width 10 height 10
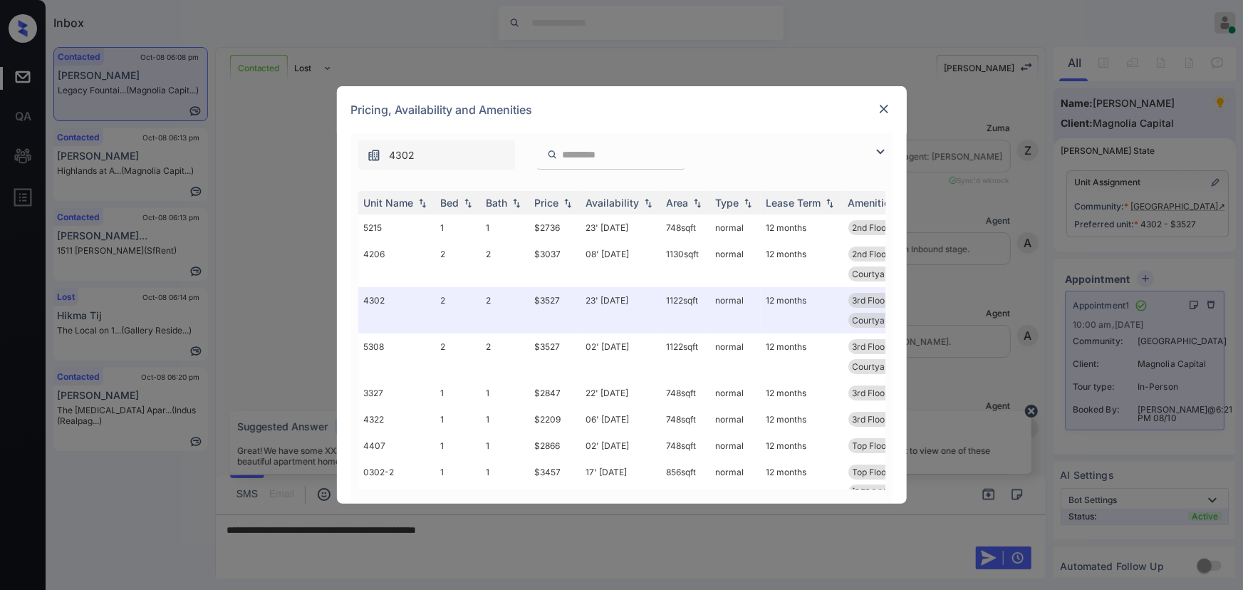
scroll to position [5839, 0]
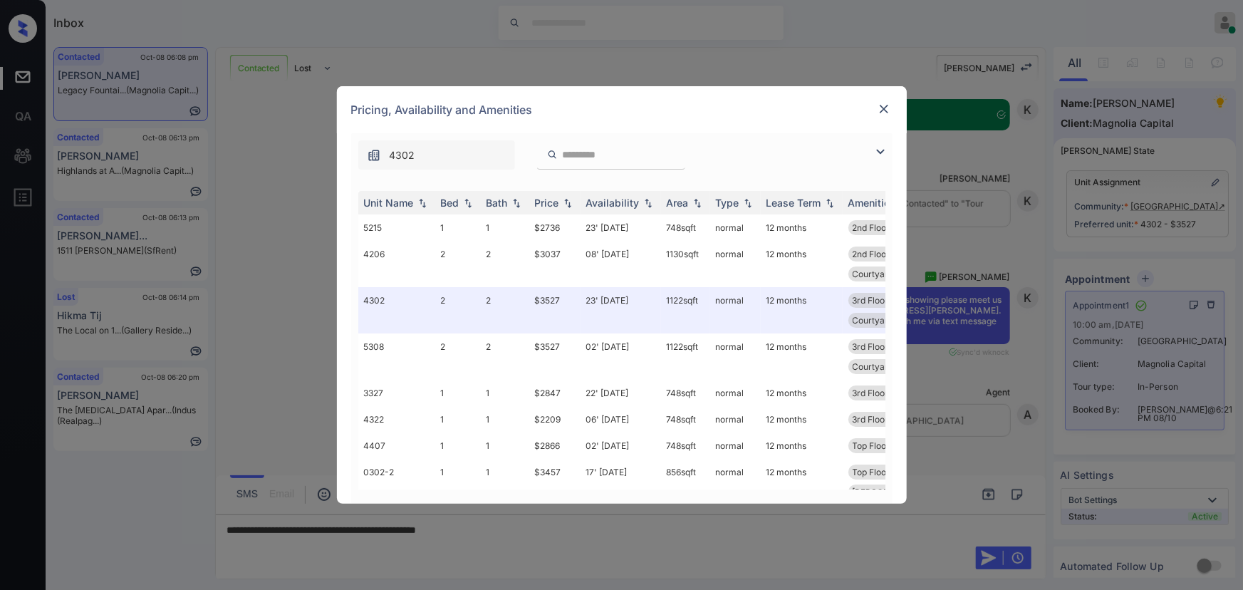
click at [876, 150] on img at bounding box center [880, 151] width 17 height 17
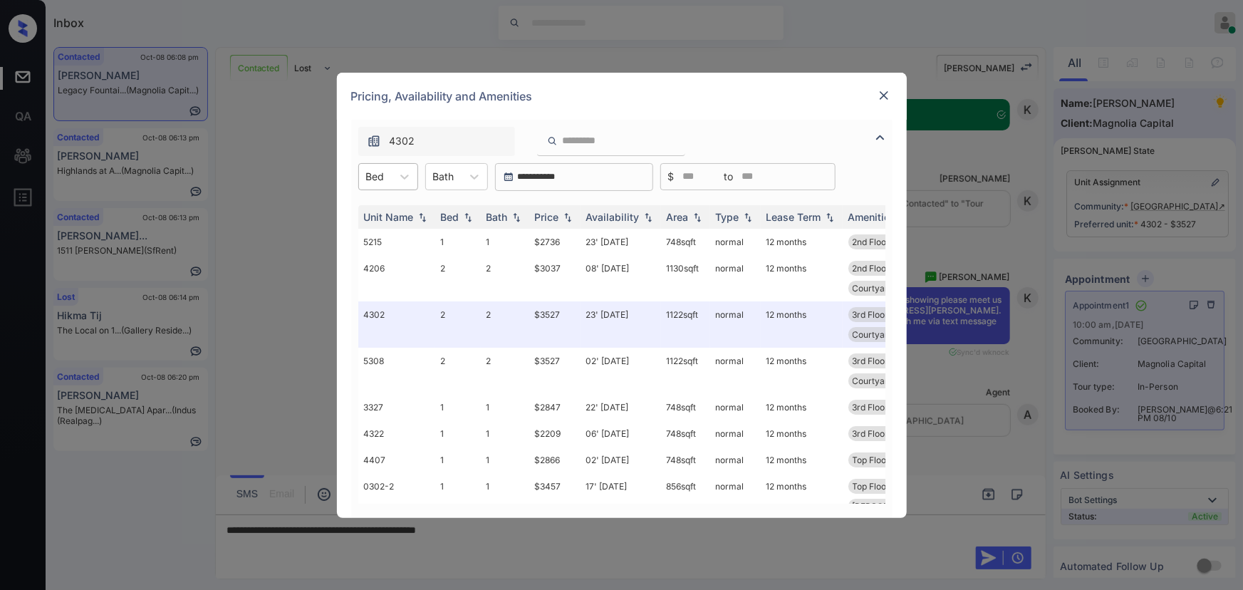
click at [388, 182] on div "Bed" at bounding box center [375, 176] width 33 height 21
click at [368, 236] on div "2" at bounding box center [388, 237] width 60 height 26
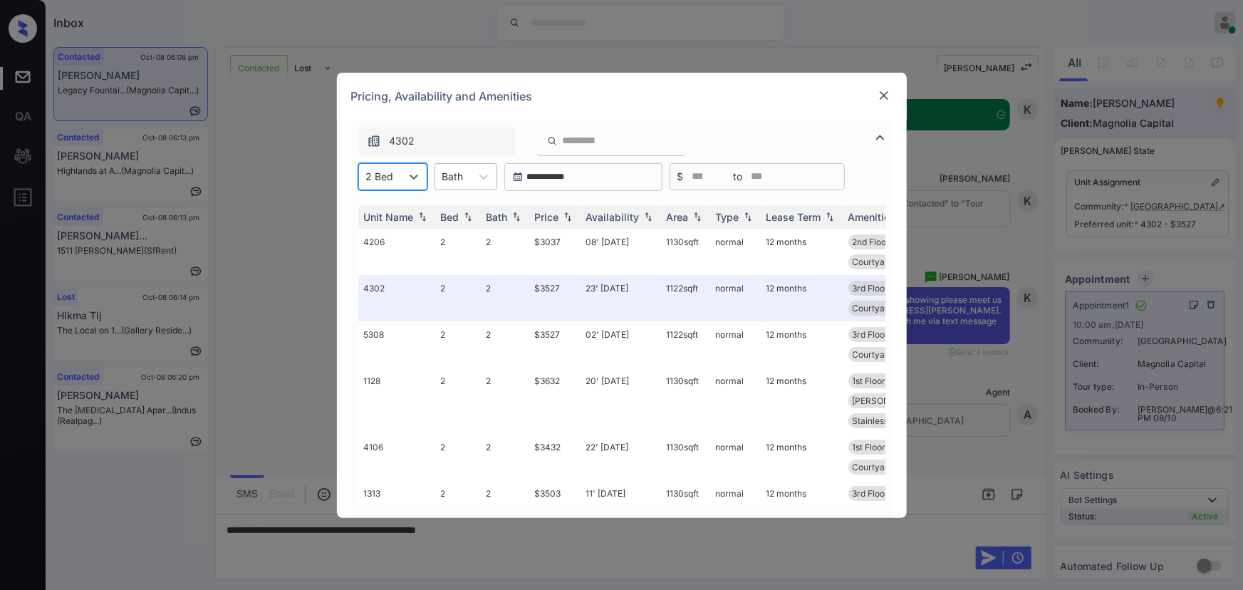
click at [463, 176] on div "Bath" at bounding box center [453, 176] width 36 height 21
click at [474, 215] on div "1" at bounding box center [465, 212] width 63 height 26
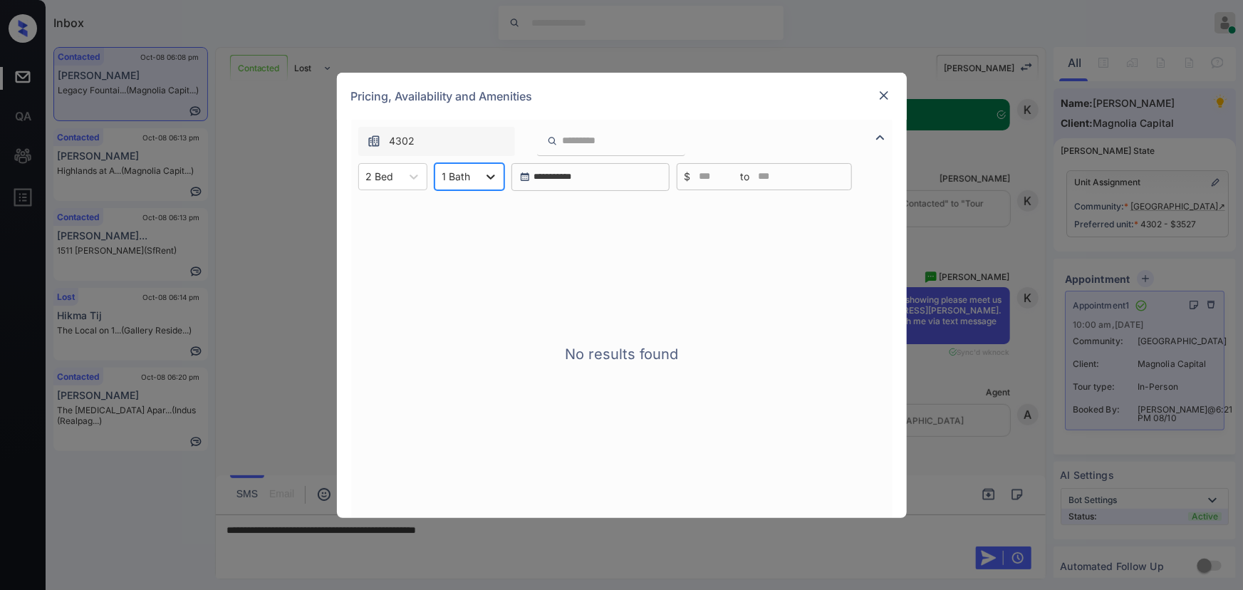
click at [483, 175] on icon at bounding box center [490, 176] width 14 height 14
click at [454, 239] on div "2" at bounding box center [469, 237] width 70 height 26
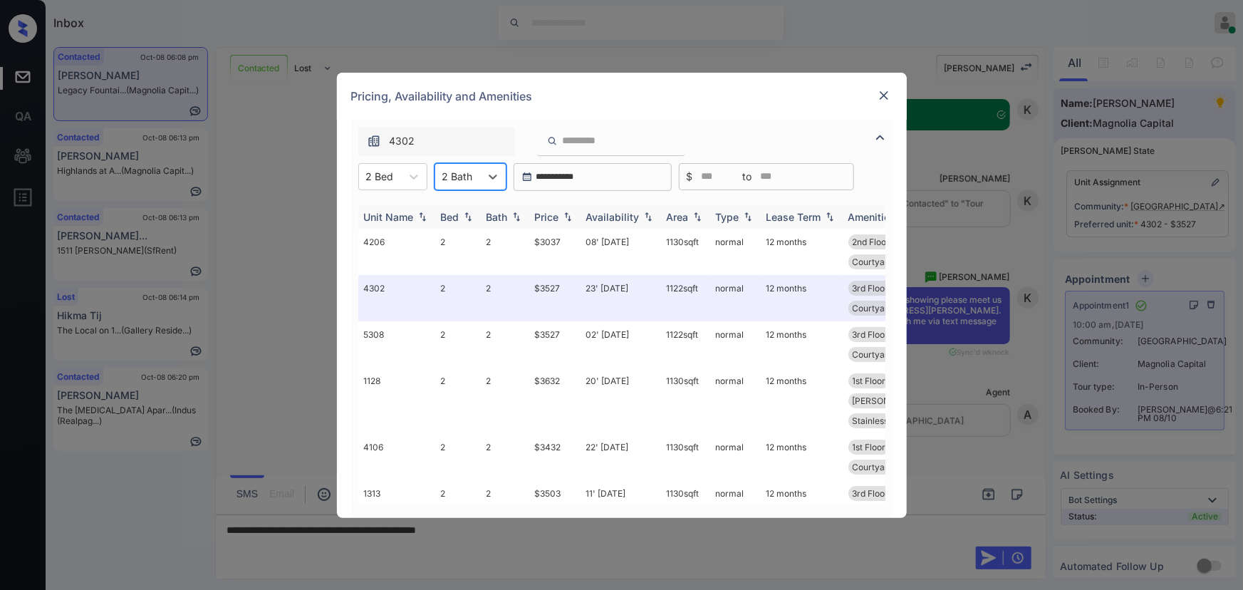
click at [563, 216] on img at bounding box center [567, 216] width 14 height 10
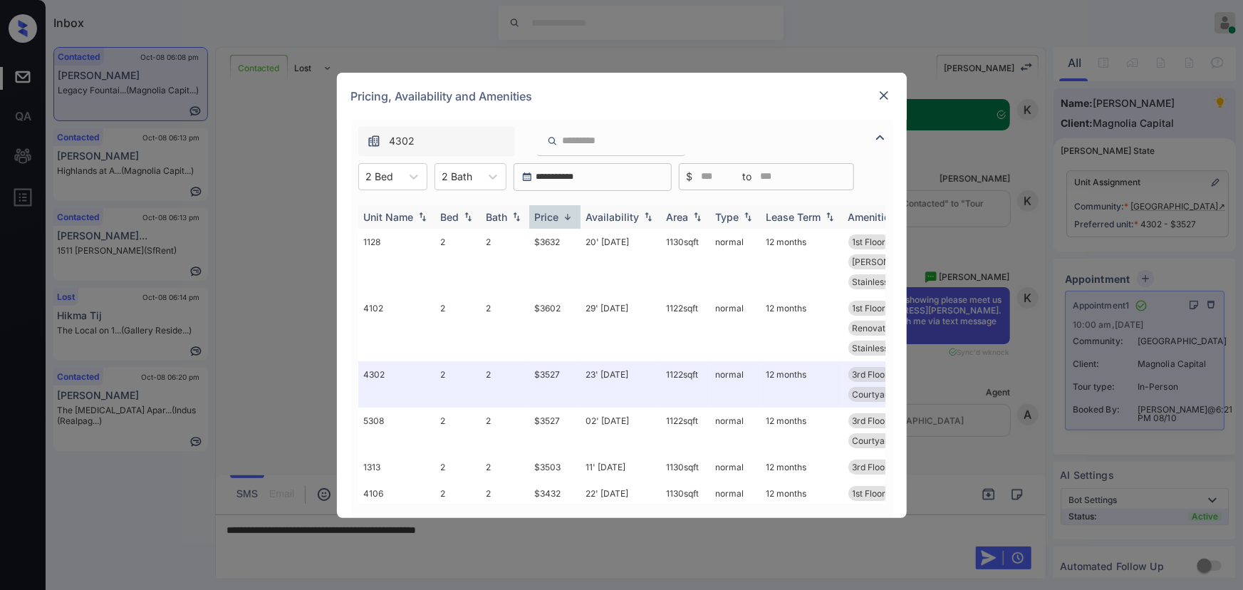
click at [563, 216] on img at bounding box center [567, 216] width 14 height 11
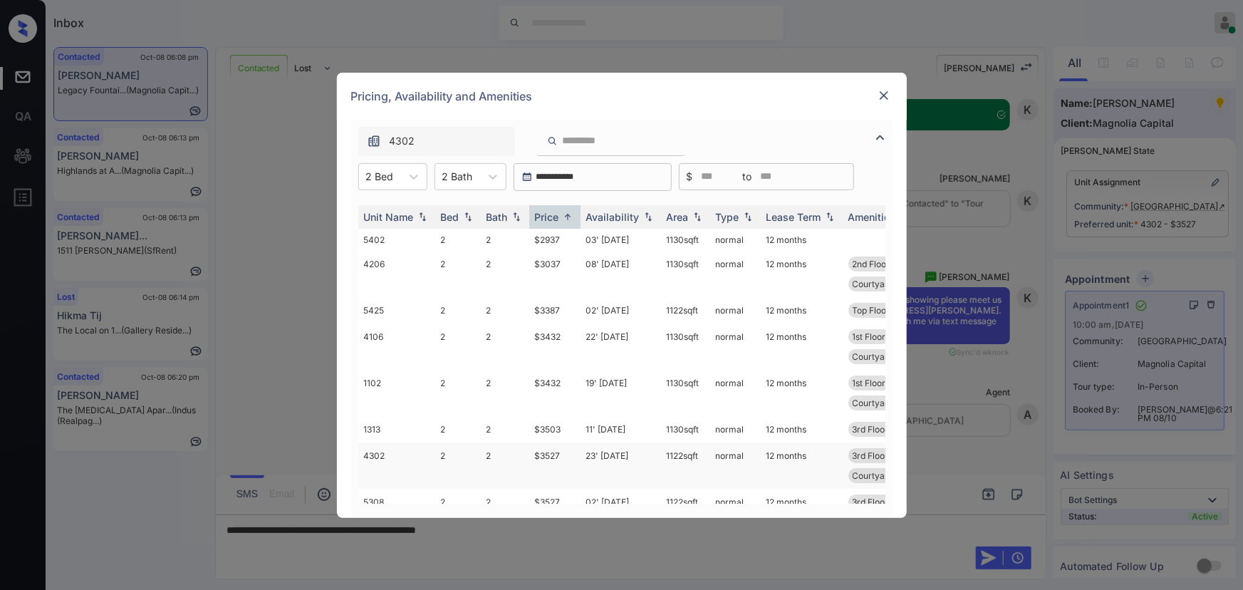
click at [570, 455] on td "$3527" at bounding box center [554, 465] width 51 height 46
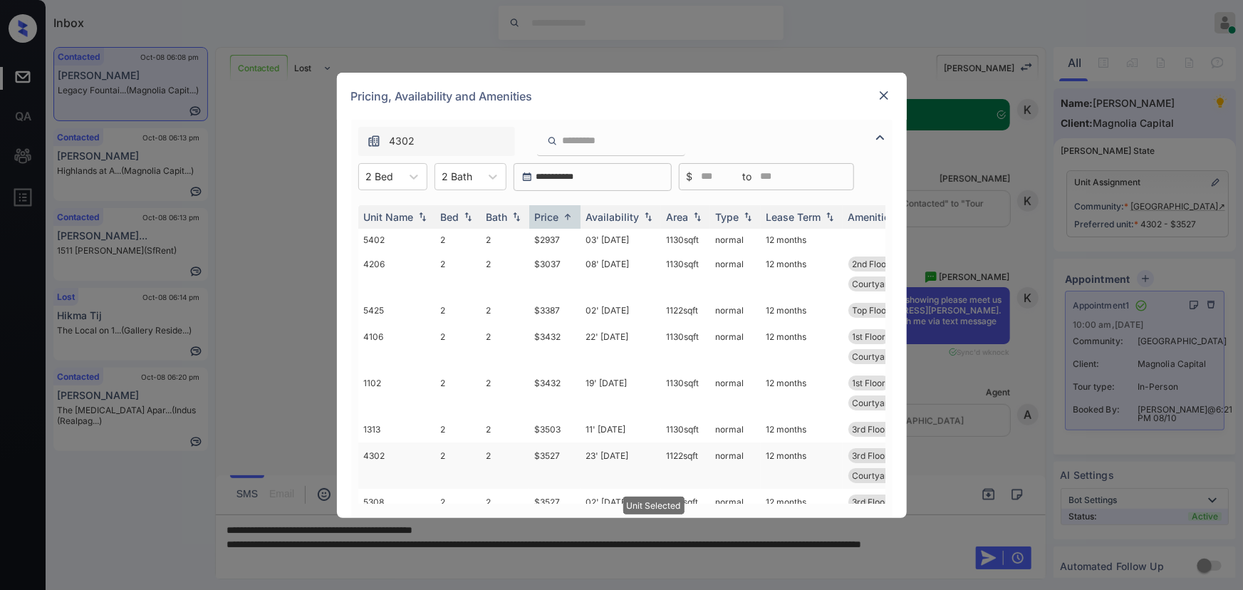
click at [570, 455] on td "$3527" at bounding box center [554, 465] width 51 height 46
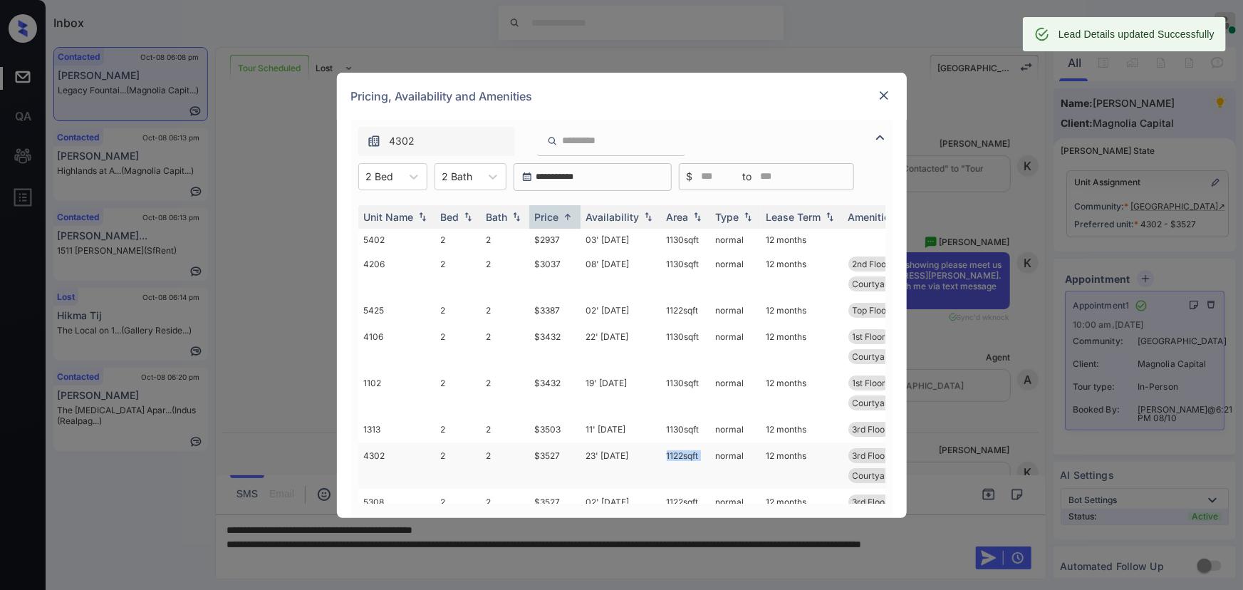
copy td "1122 sqft"
drag, startPoint x: 704, startPoint y: 454, endPoint x: 666, endPoint y: 452, distance: 38.5
click at [666, 452] on tr "4302 2 2 $3527 23' Sep 25 1122 sqft normal 12 months 3rd Floor Location Adj Ren…" at bounding box center [730, 465] width 744 height 46
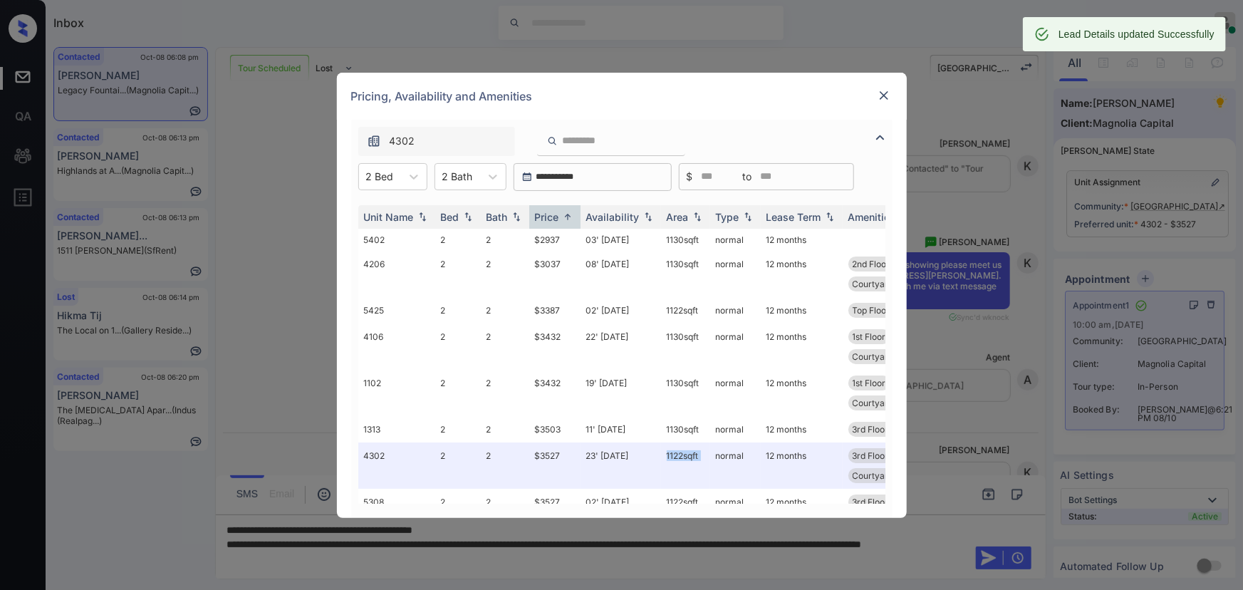
click at [882, 93] on img at bounding box center [884, 95] width 14 height 14
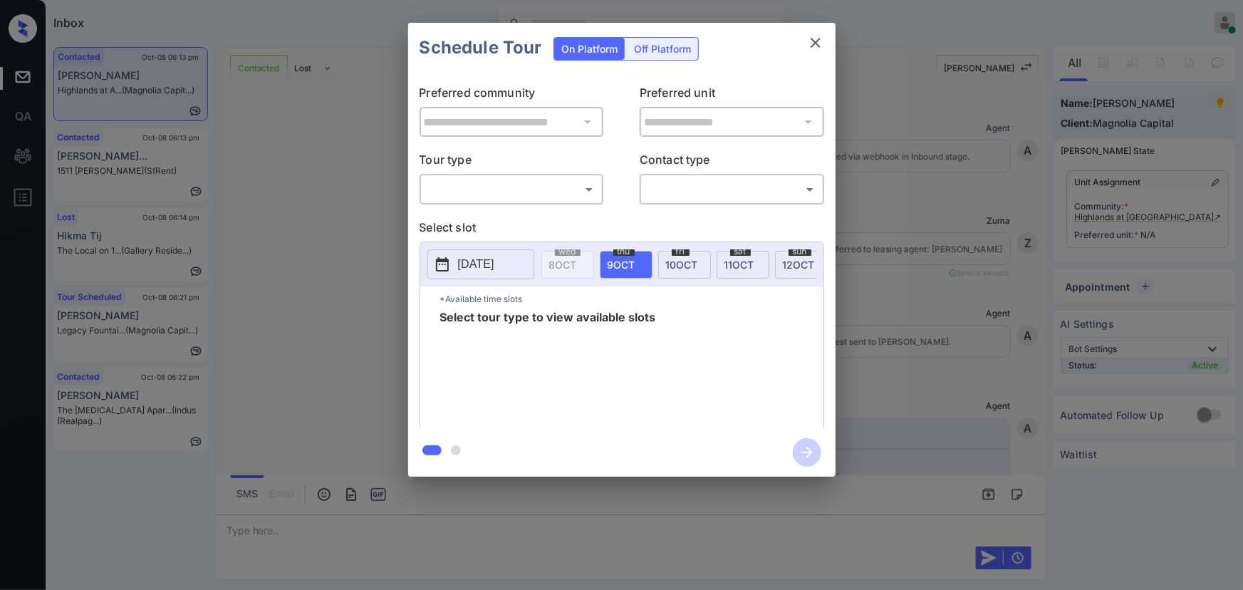
scroll to position [1528, 0]
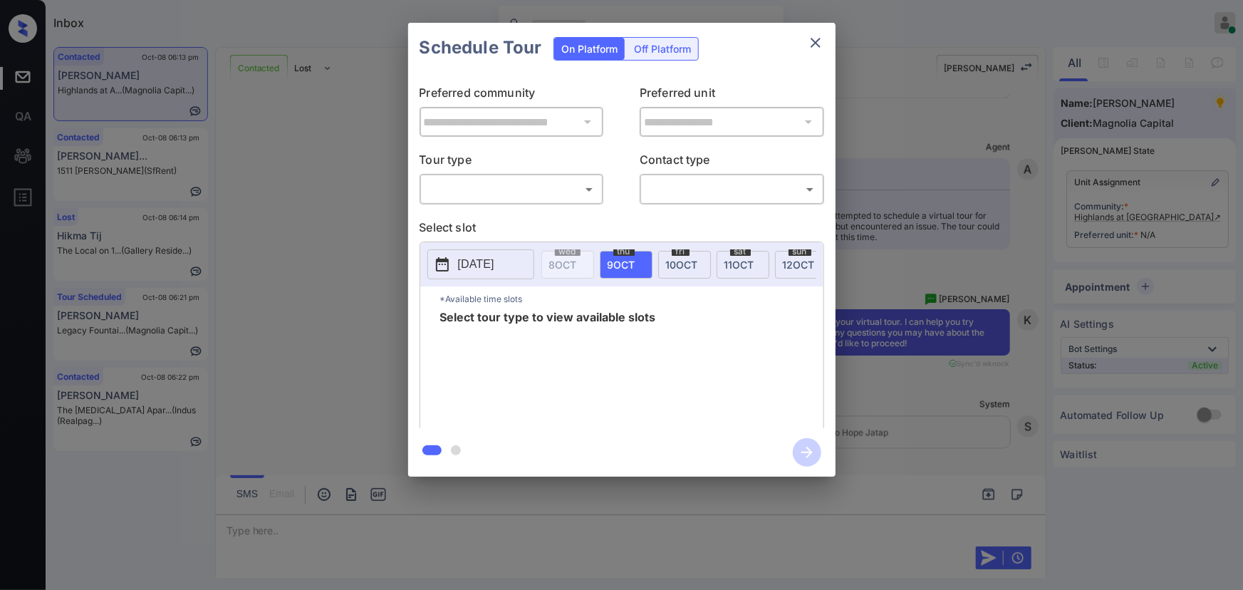
click at [552, 187] on body "Inbox [PERSON_NAME] Online Set yourself offline Set yourself on break Profile S…" at bounding box center [621, 295] width 1243 height 590
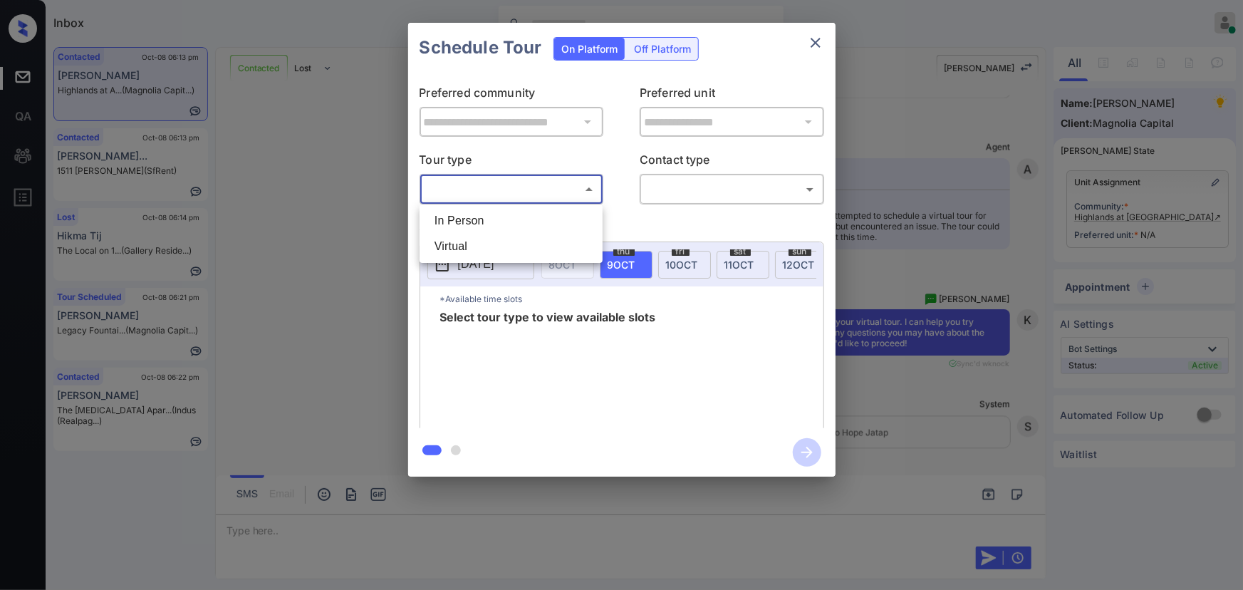
click at [512, 215] on li "In Person" at bounding box center [511, 221] width 176 height 26
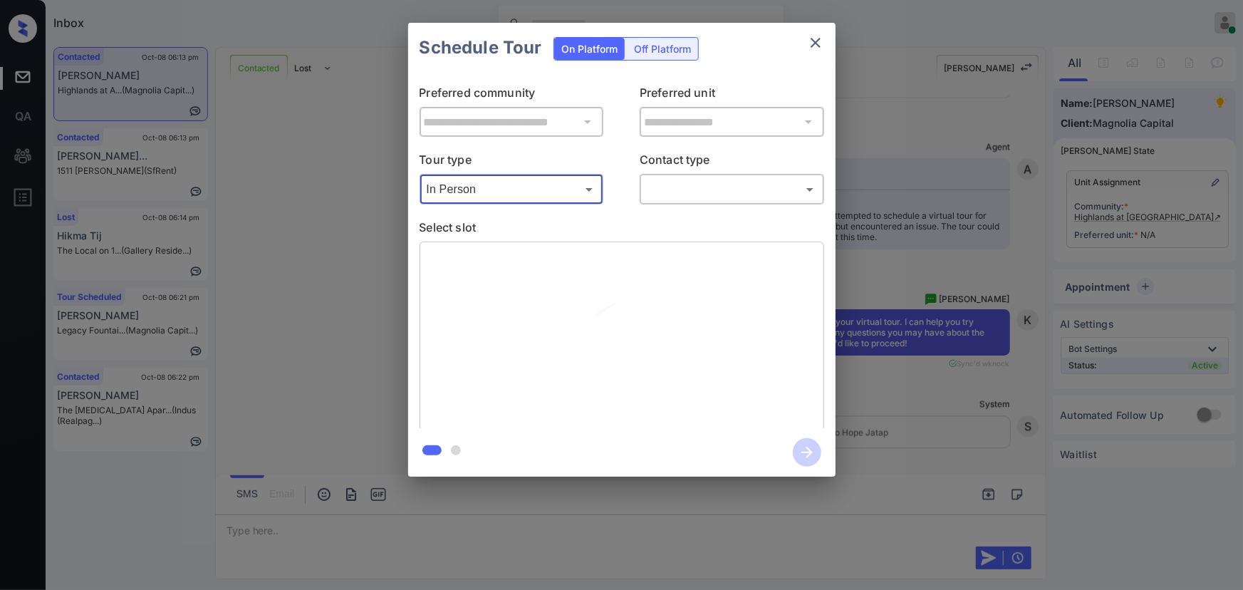
click at [544, 191] on body "Inbox [PERSON_NAME] Online Set yourself offline Set yourself on break Profile S…" at bounding box center [621, 295] width 1243 height 590
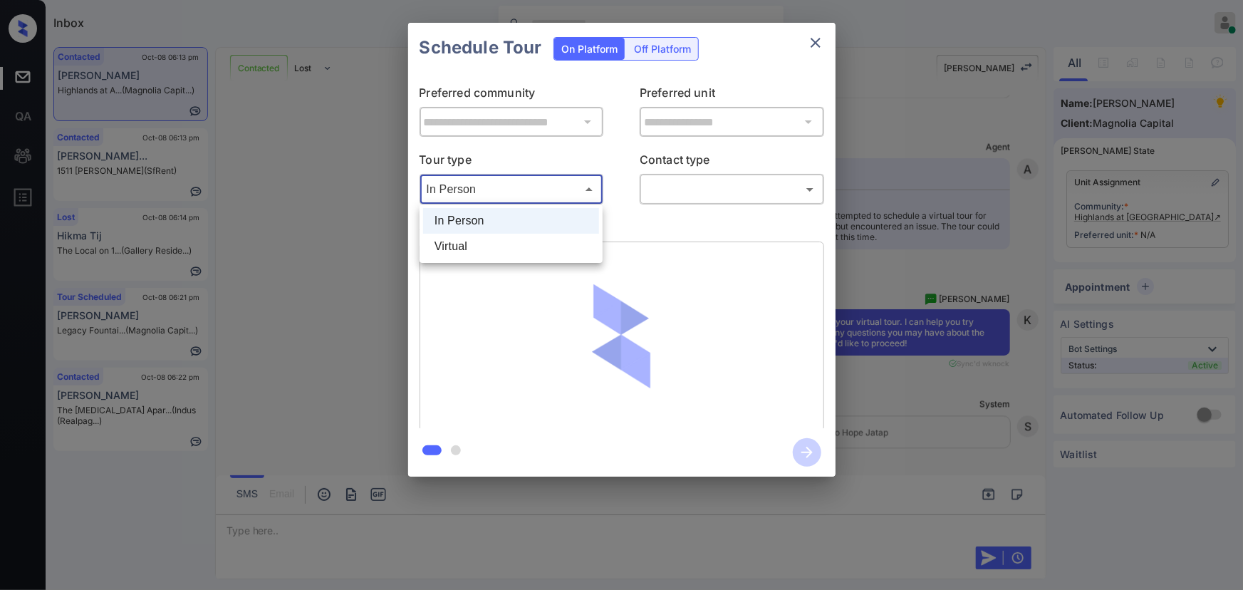
click at [498, 255] on li "Virtual" at bounding box center [511, 247] width 176 height 26
type input "*******"
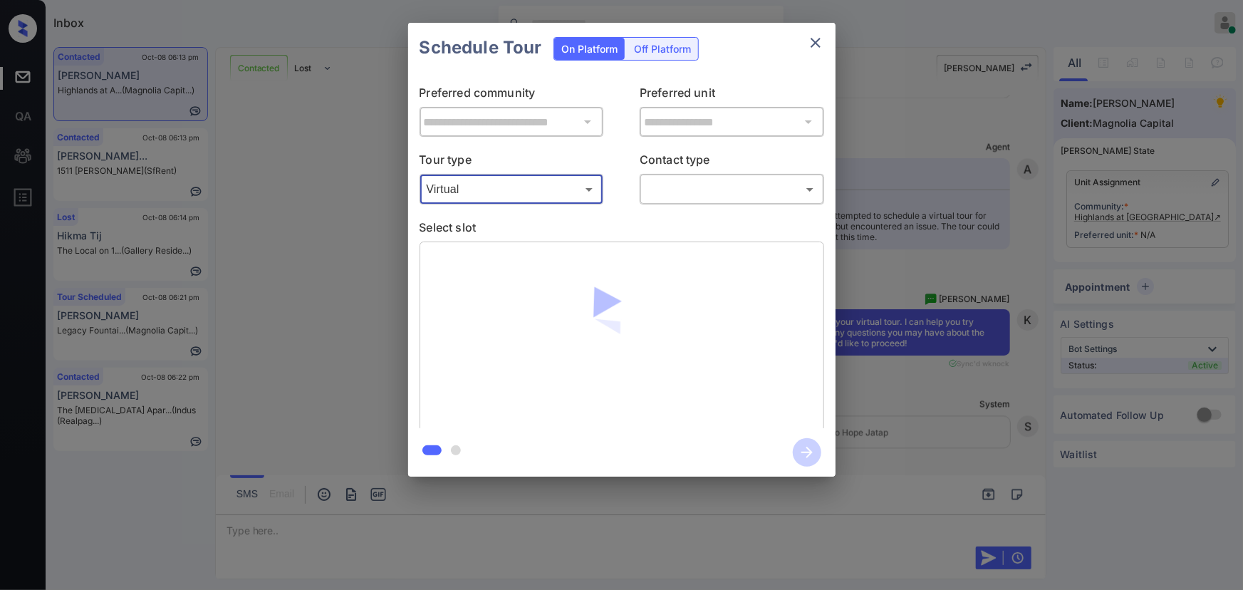
click at [722, 197] on body "Inbox [PERSON_NAME] Online Set yourself offline Set yourself on break Profile S…" at bounding box center [621, 295] width 1243 height 590
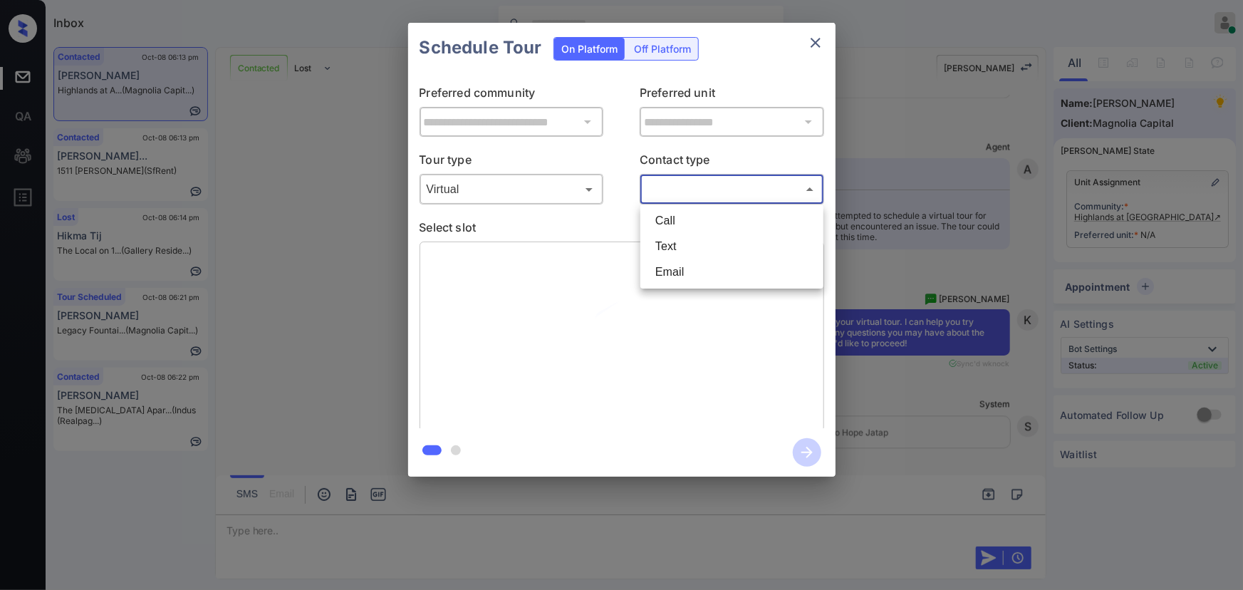
click at [690, 242] on li "Text" at bounding box center [732, 247] width 176 height 26
type input "****"
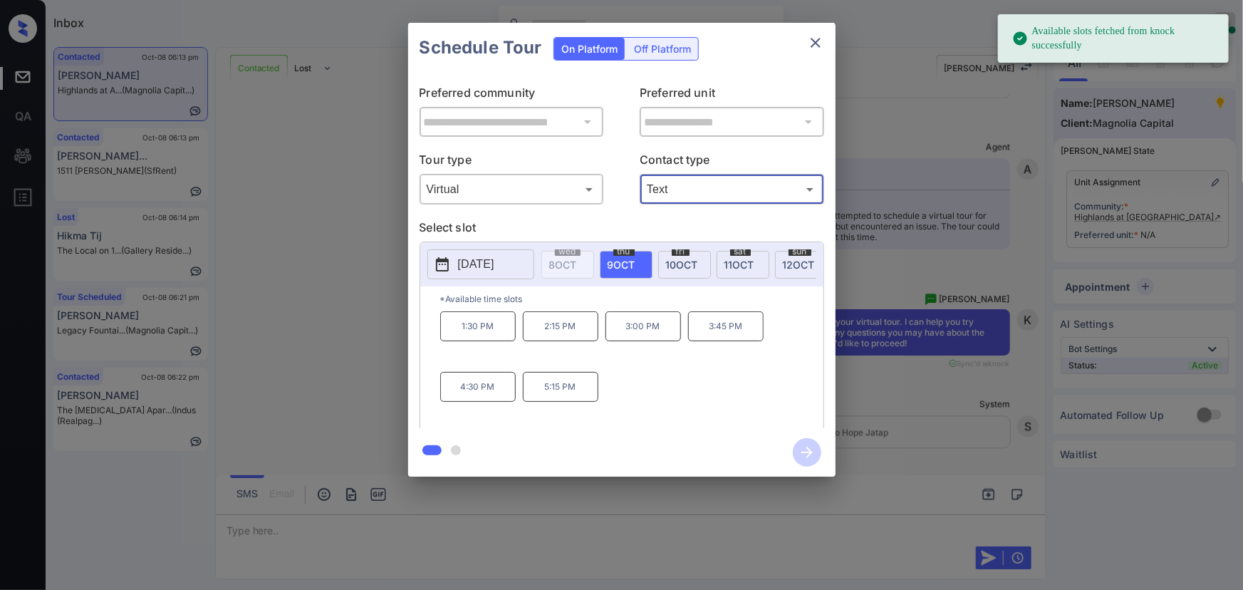
click at [1167, 217] on div "**********" at bounding box center [621, 249] width 1243 height 499
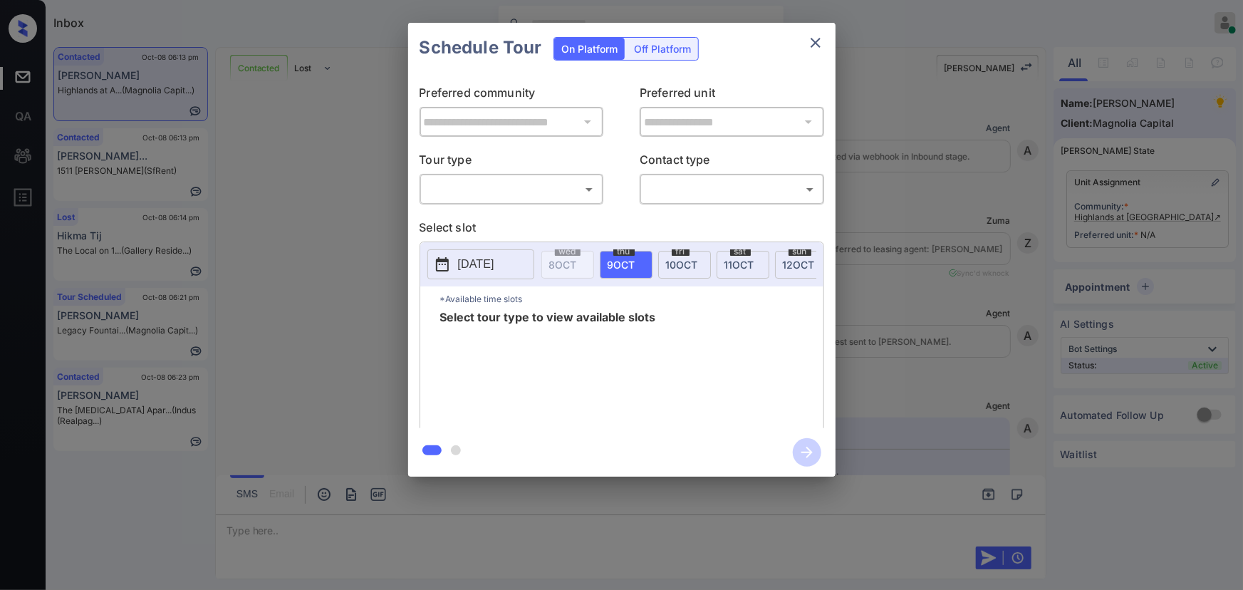
scroll to position [1478, 0]
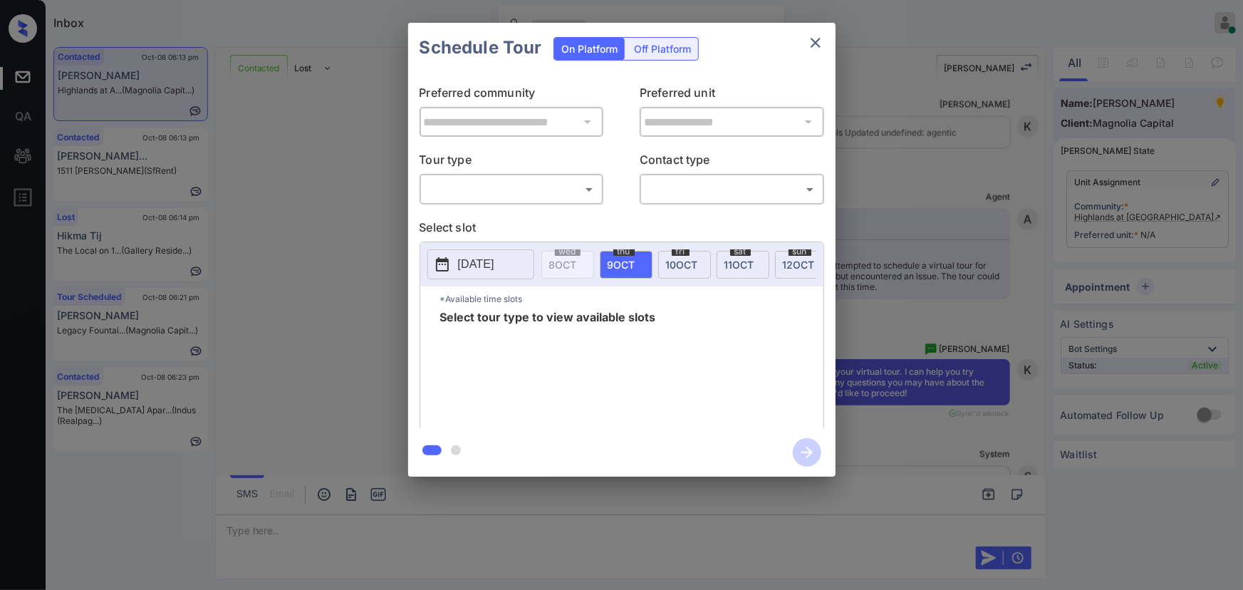
click at [497, 187] on body "Inbox [PERSON_NAME] Online Set yourself offline Set yourself on break Profile S…" at bounding box center [621, 295] width 1243 height 590
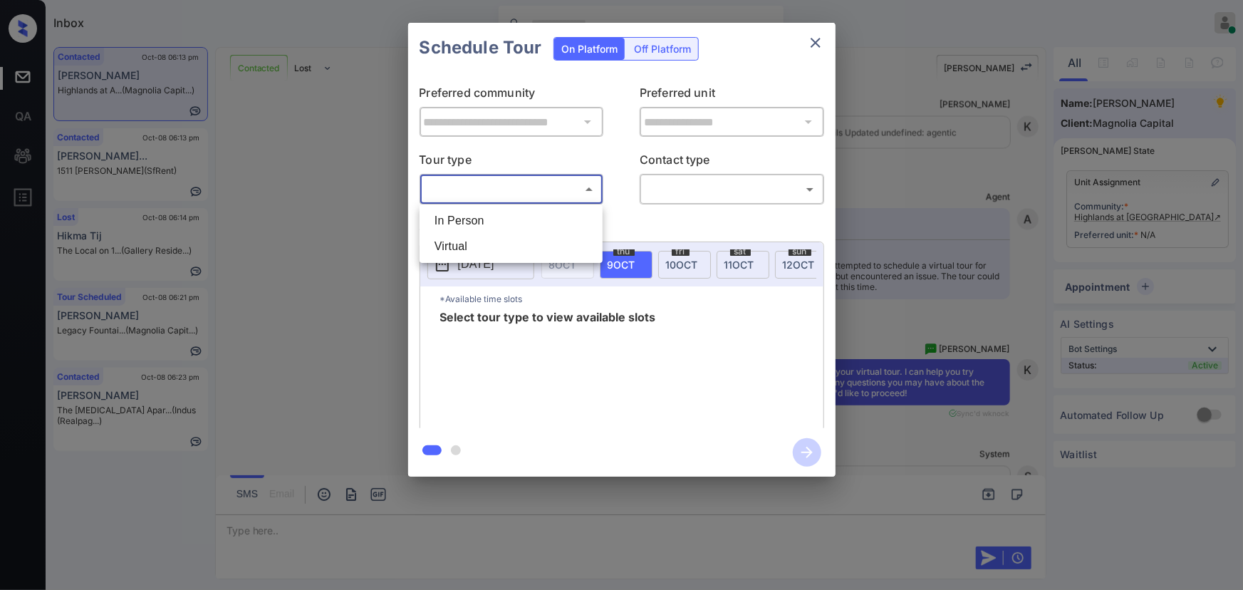
click at [485, 219] on li "In Person" at bounding box center [511, 221] width 176 height 26
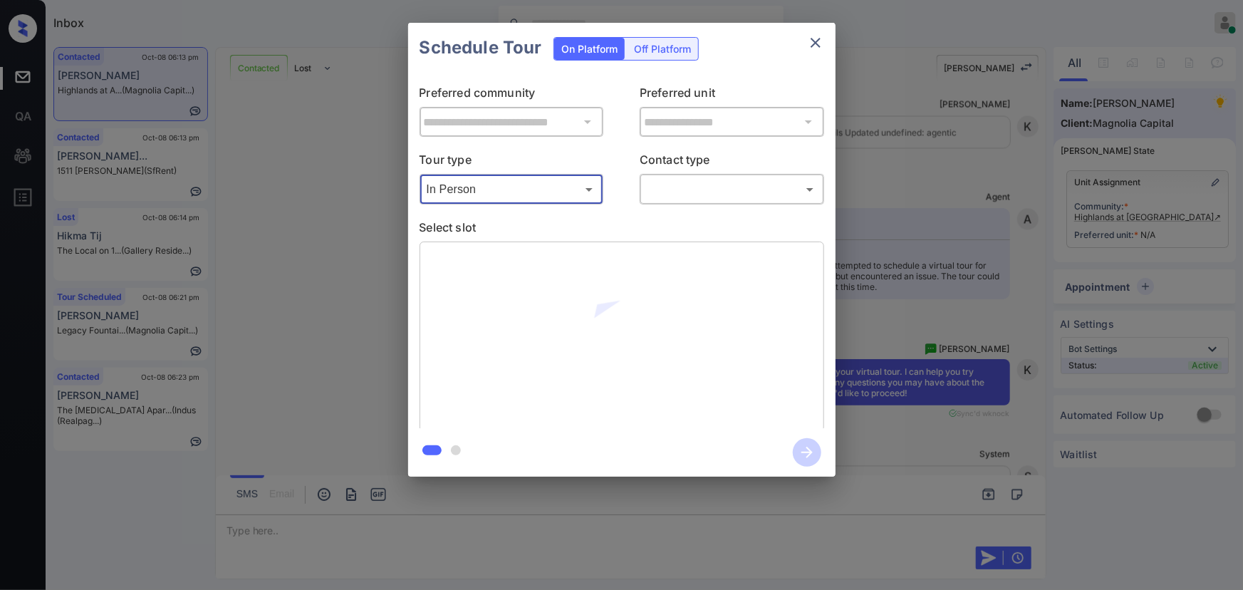
click at [493, 201] on div "In Person ******** ​" at bounding box center [511, 189] width 184 height 31
click at [480, 191] on body "Inbox Kenneth Umali Online Set yourself offline Set yourself on break Profile S…" at bounding box center [621, 295] width 1243 height 590
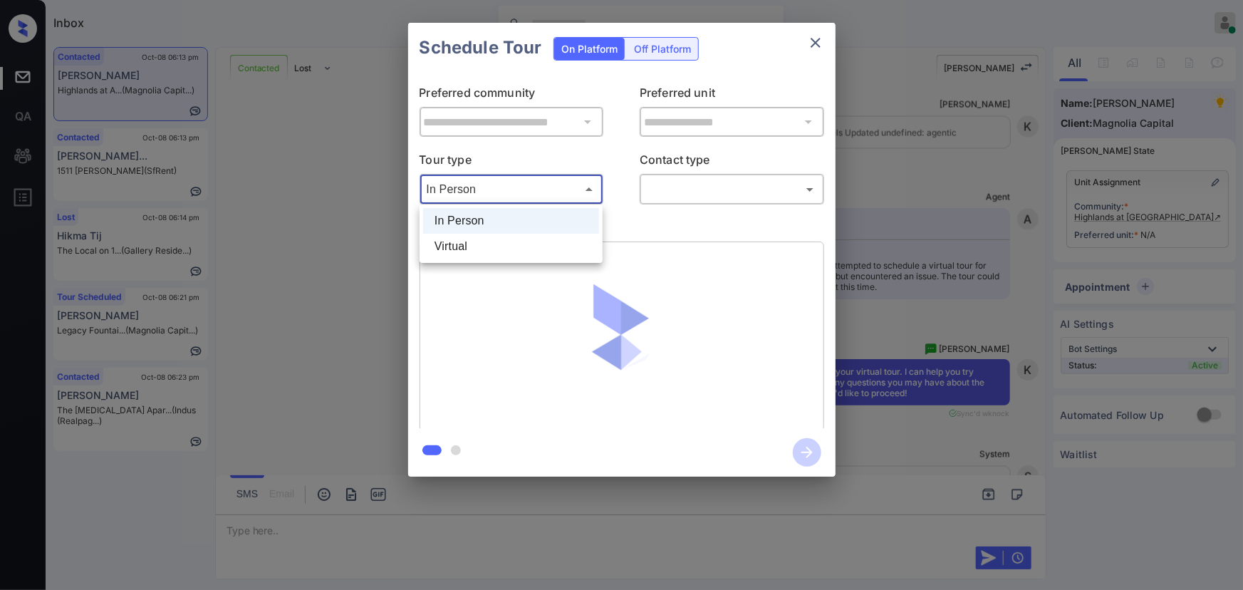
click at [465, 246] on li "Virtual" at bounding box center [511, 247] width 176 height 26
type input "*******"
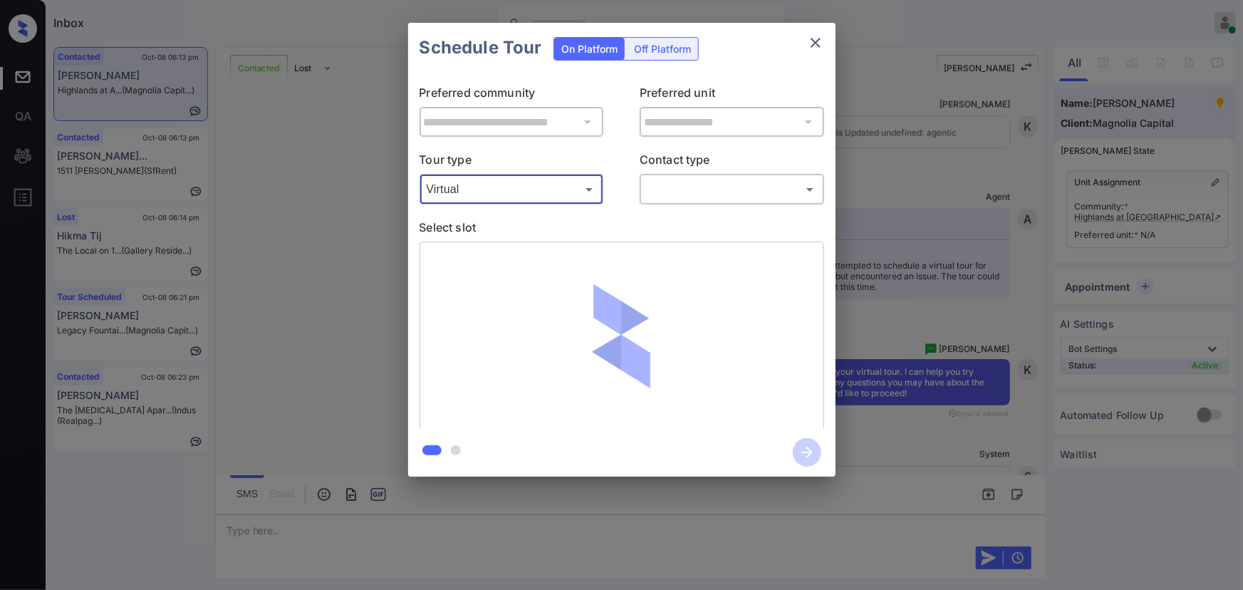
click at [681, 182] on body "Inbox Kenneth Umali Online Set yourself offline Set yourself on break Profile S…" at bounding box center [621, 295] width 1243 height 590
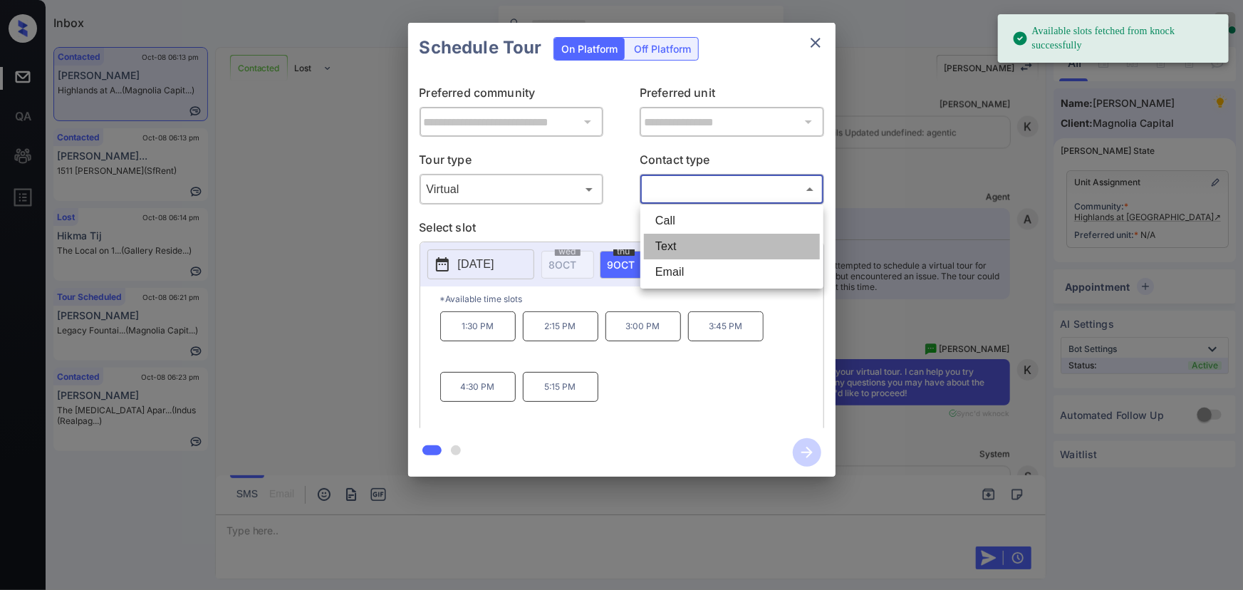
click at [673, 241] on li "Text" at bounding box center [732, 247] width 176 height 26
type input "****"
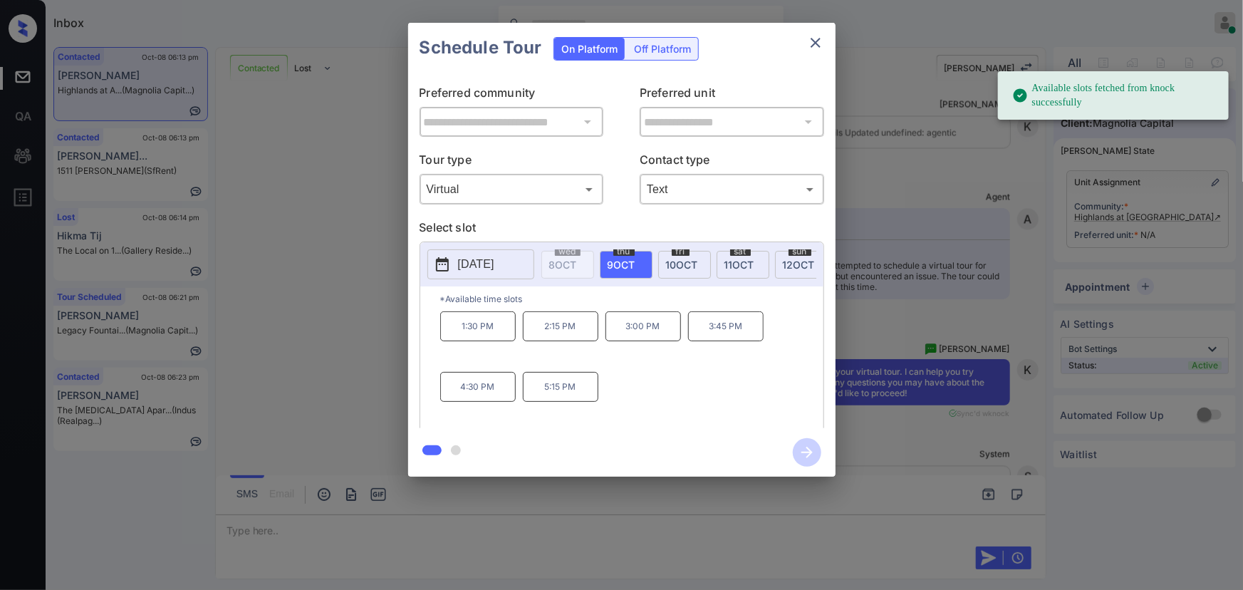
click at [628, 265] on span "9 OCT" at bounding box center [621, 264] width 28 height 12
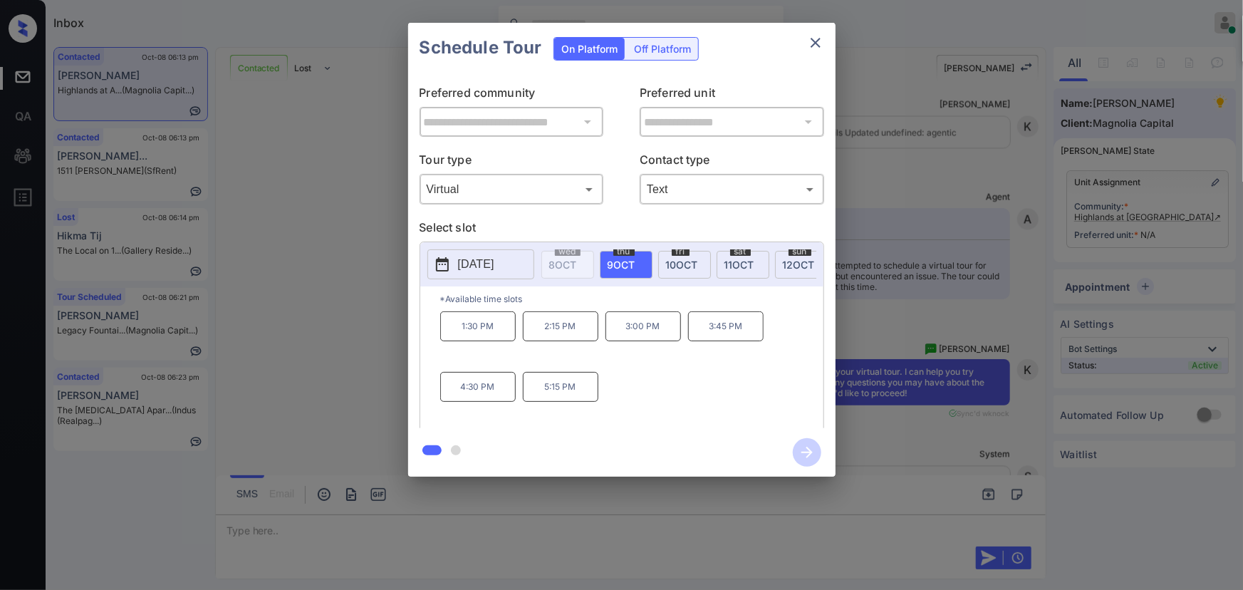
click at [486, 335] on p "1:30 PM" at bounding box center [477, 326] width 75 height 30
click at [891, 447] on div "**********" at bounding box center [621, 249] width 1243 height 499
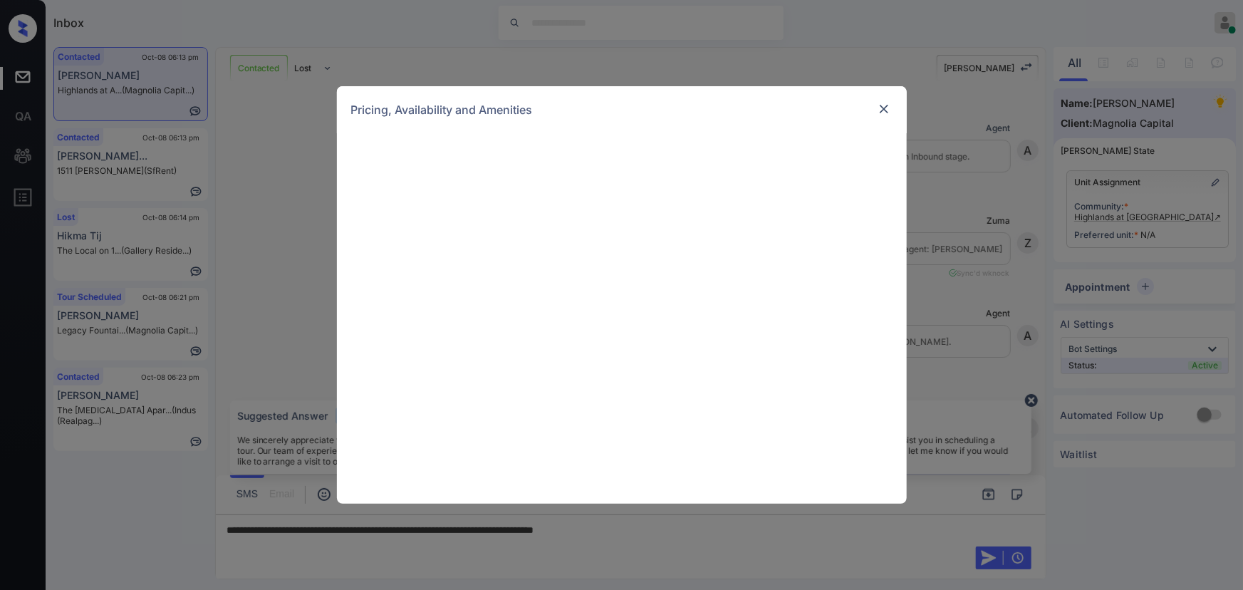
scroll to position [1030, 0]
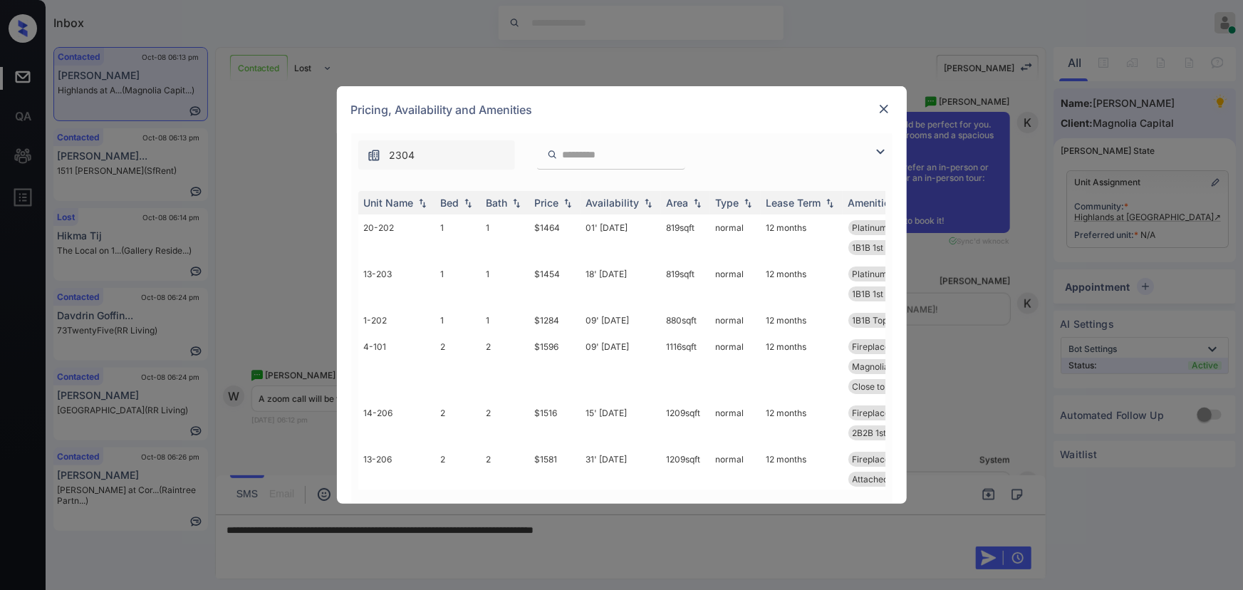
click at [878, 146] on img at bounding box center [880, 151] width 17 height 17
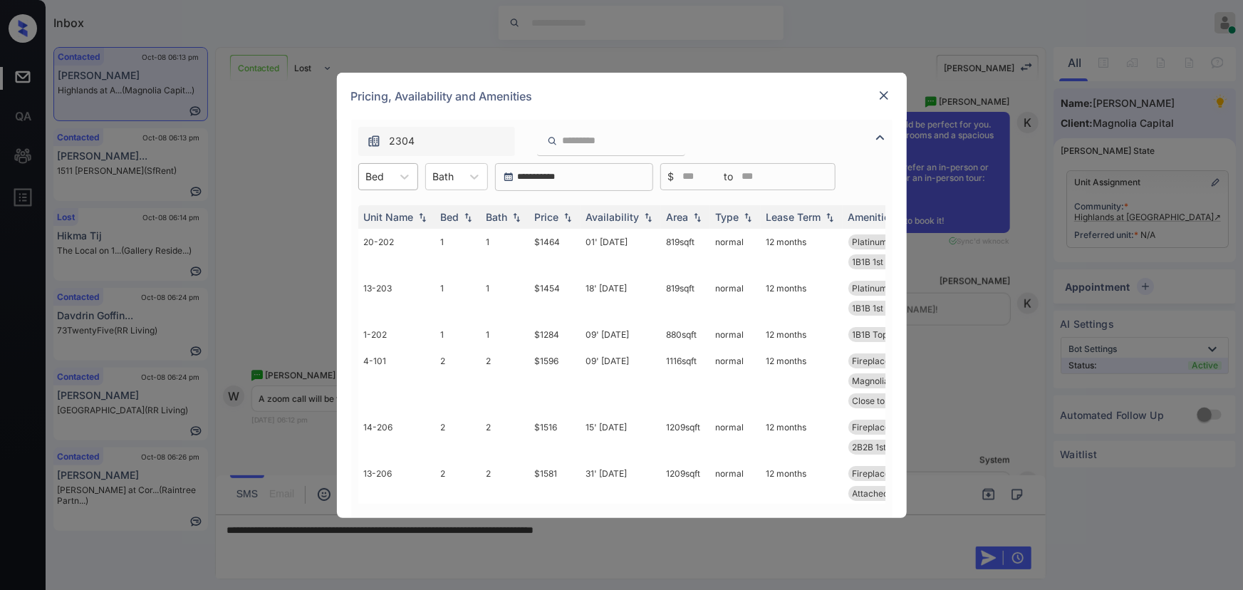
click at [387, 177] on div "Bed" at bounding box center [375, 176] width 33 height 21
click at [368, 230] on div "2" at bounding box center [388, 237] width 60 height 26
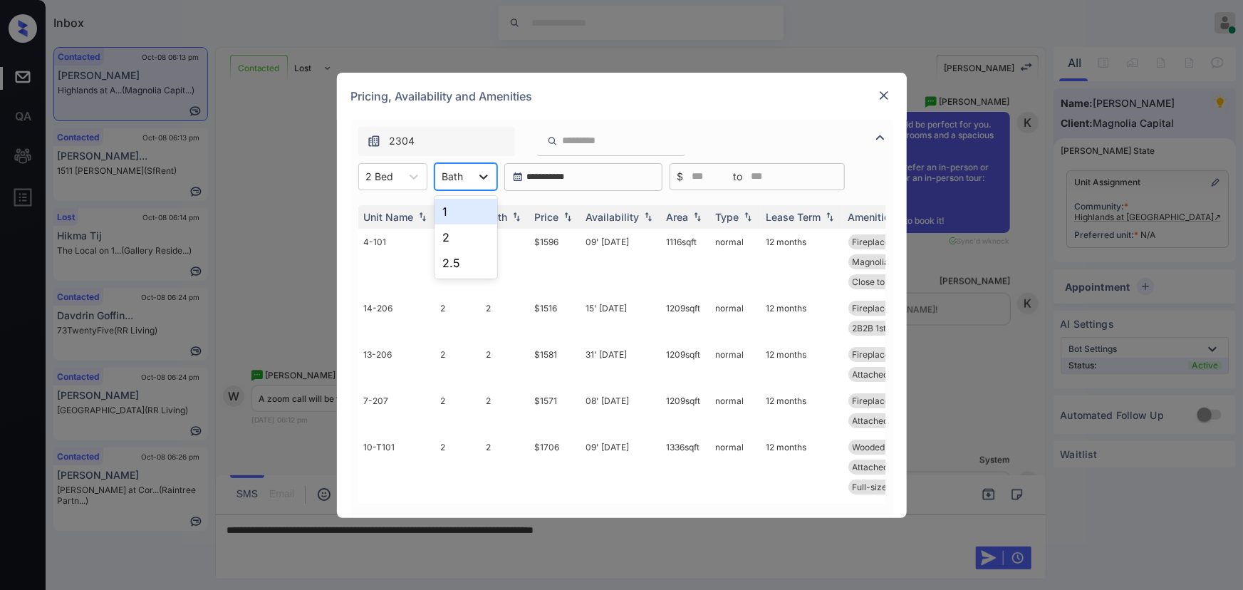
click at [481, 180] on icon at bounding box center [483, 176] width 14 height 14
click at [468, 209] on div "1" at bounding box center [465, 212] width 63 height 26
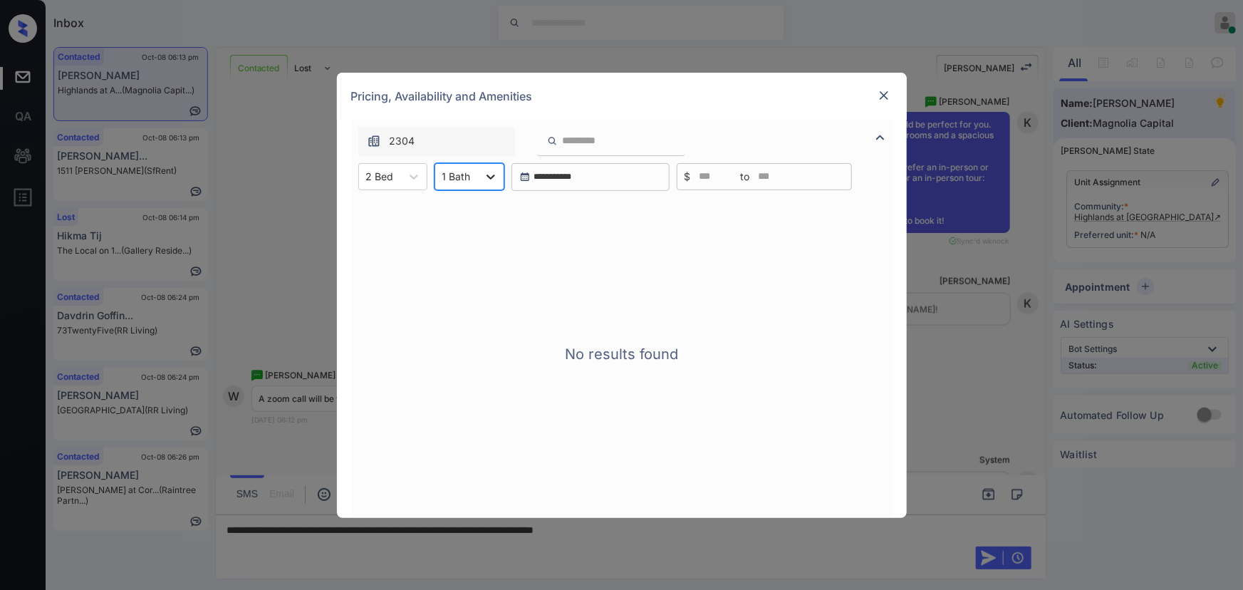
click at [484, 183] on div at bounding box center [491, 177] width 26 height 26
click at [453, 234] on div "2" at bounding box center [469, 237] width 70 height 26
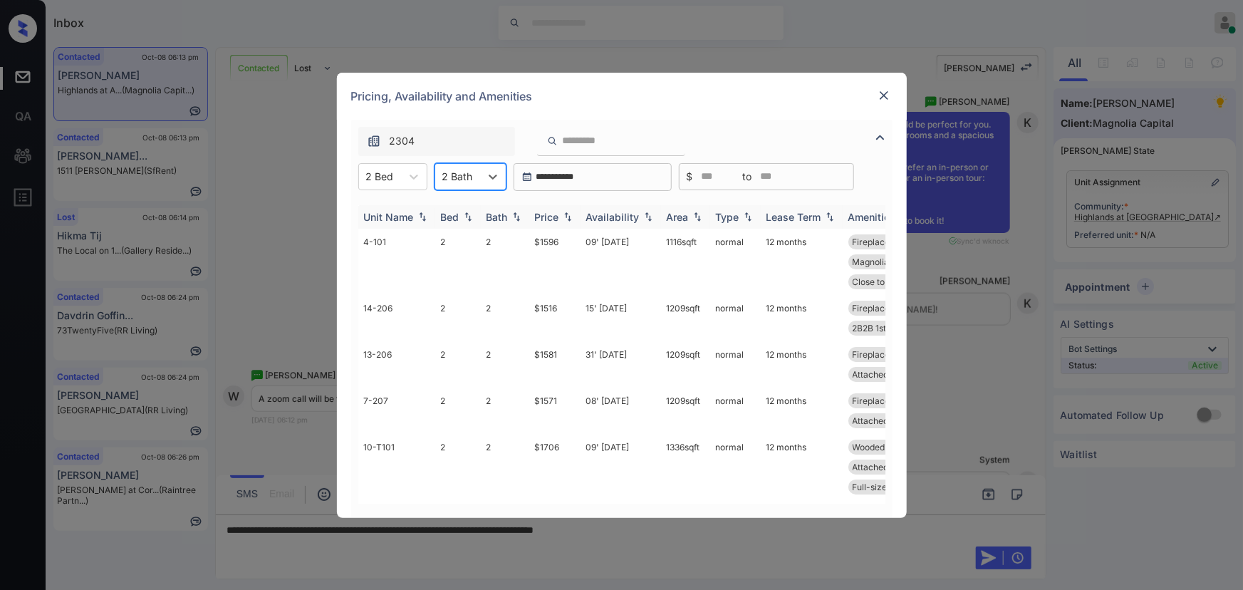
click at [563, 218] on img at bounding box center [567, 216] width 14 height 10
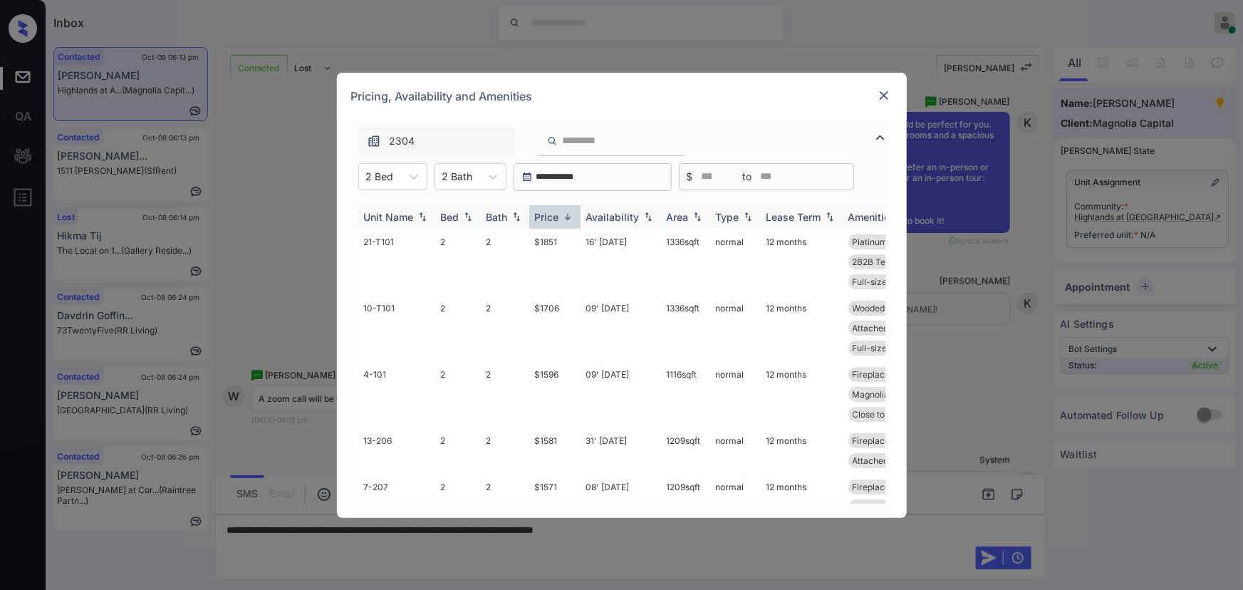
click at [563, 218] on img at bounding box center [567, 216] width 14 height 11
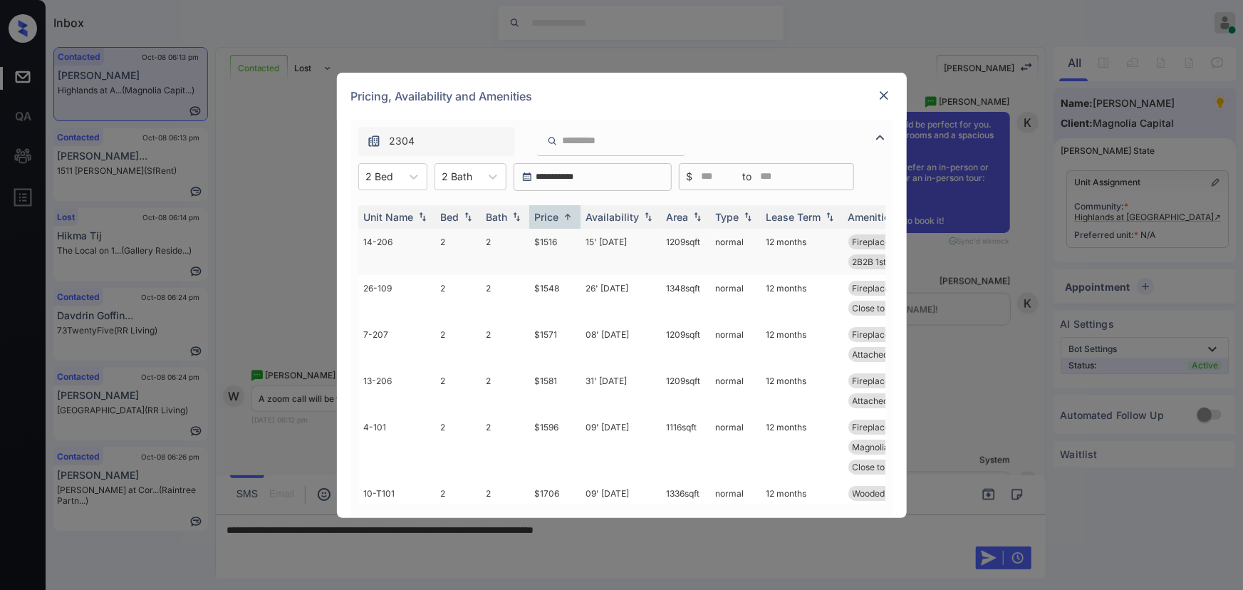
click at [555, 253] on td "$1516" at bounding box center [554, 252] width 51 height 46
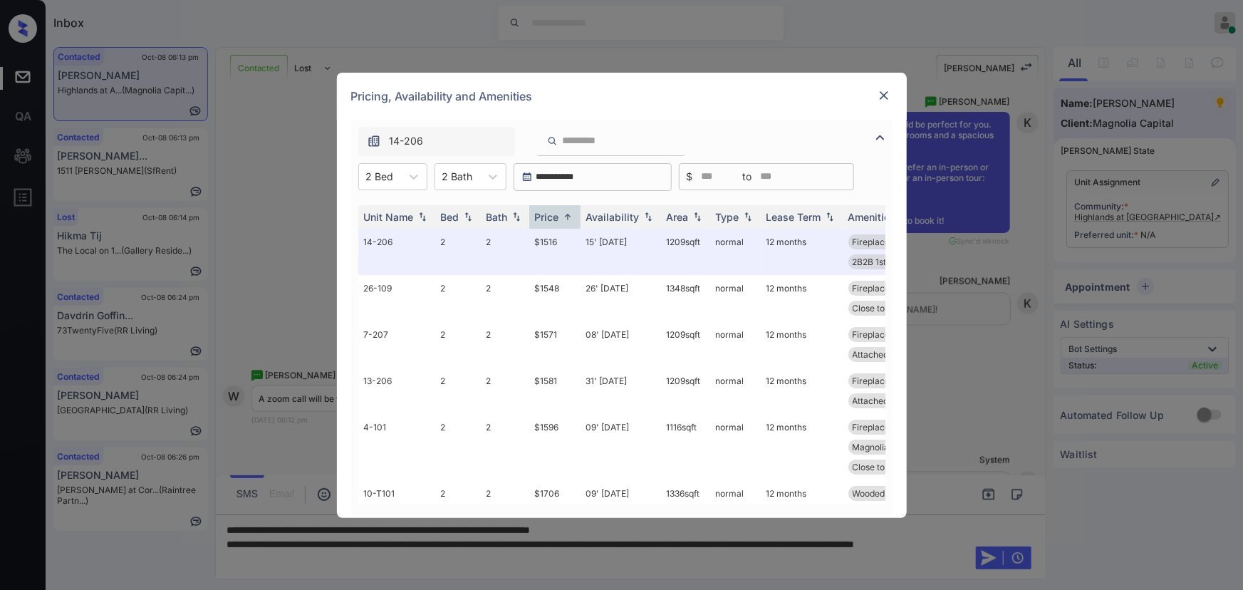
click at [890, 96] on img at bounding box center [884, 95] width 14 height 14
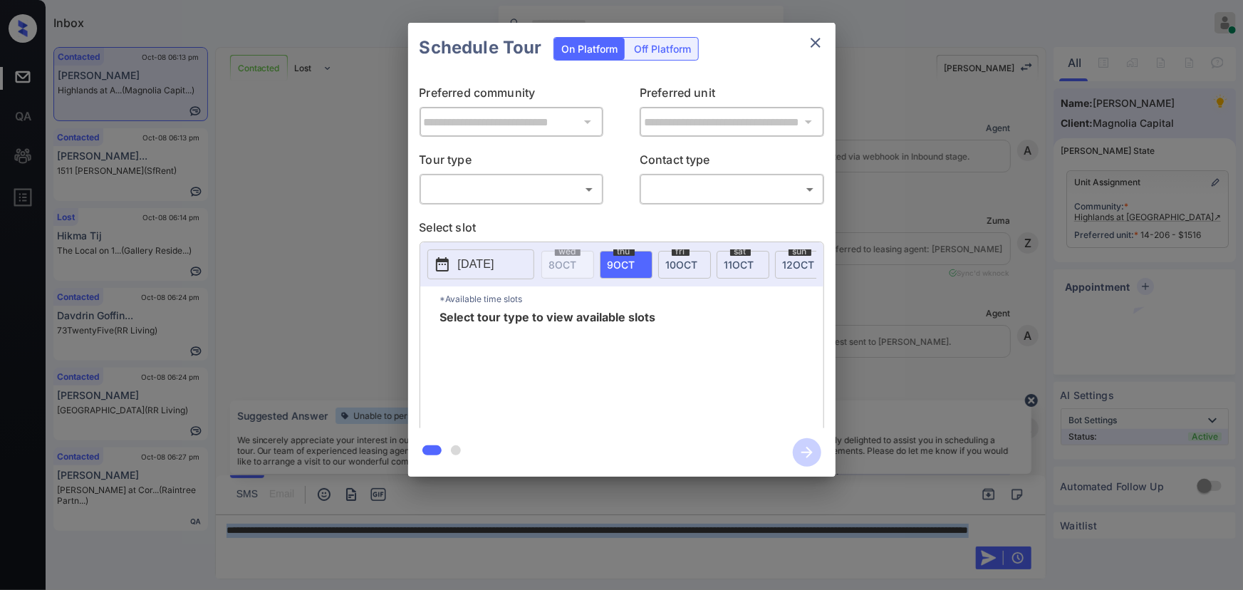
scroll to position [1368, 0]
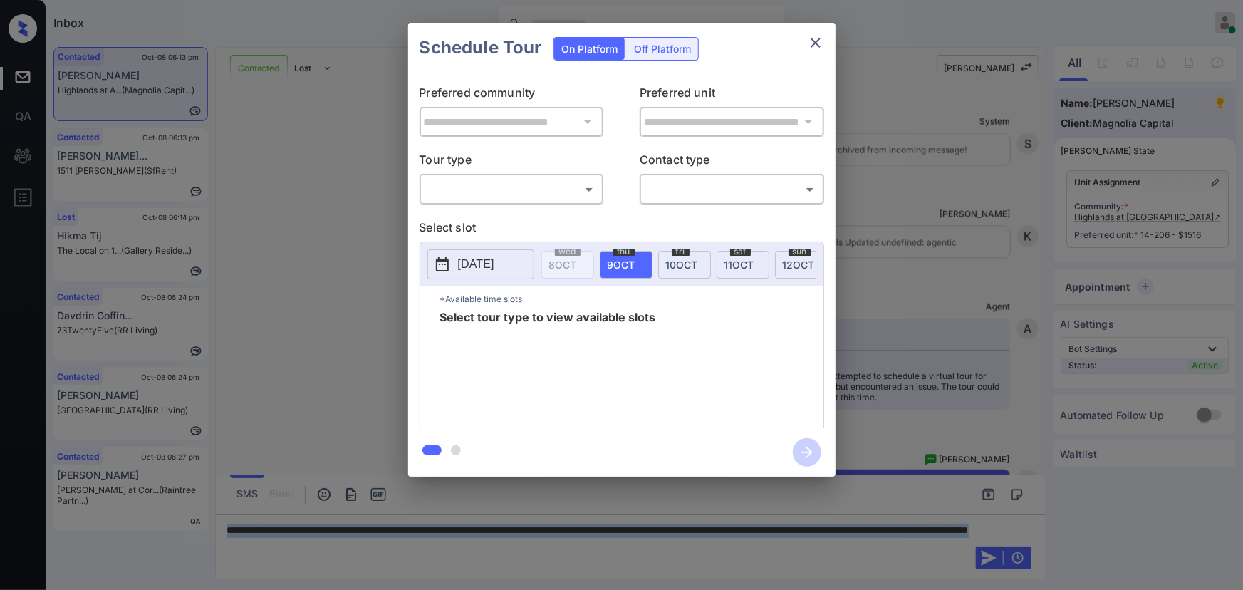
click at [524, 180] on body "Inbox [PERSON_NAME] Online Set yourself offline Set yourself on break Profile S…" at bounding box center [621, 295] width 1243 height 590
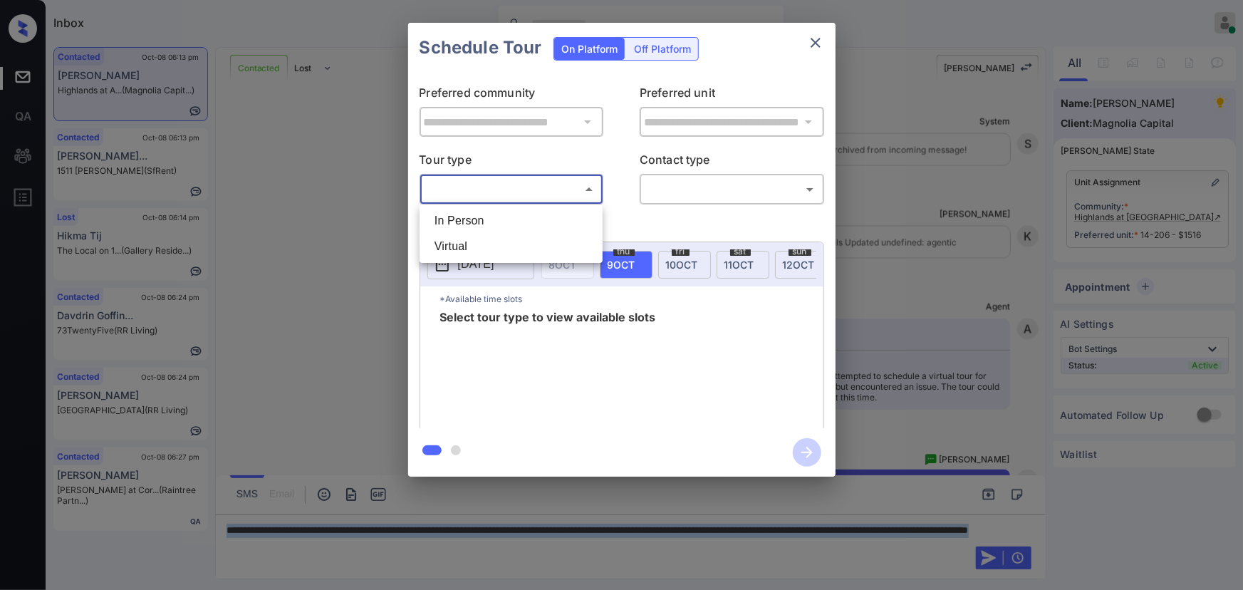
drag, startPoint x: 496, startPoint y: 214, endPoint x: 572, endPoint y: 214, distance: 75.5
click at [501, 214] on li "In Person" at bounding box center [511, 221] width 176 height 26
type input "********"
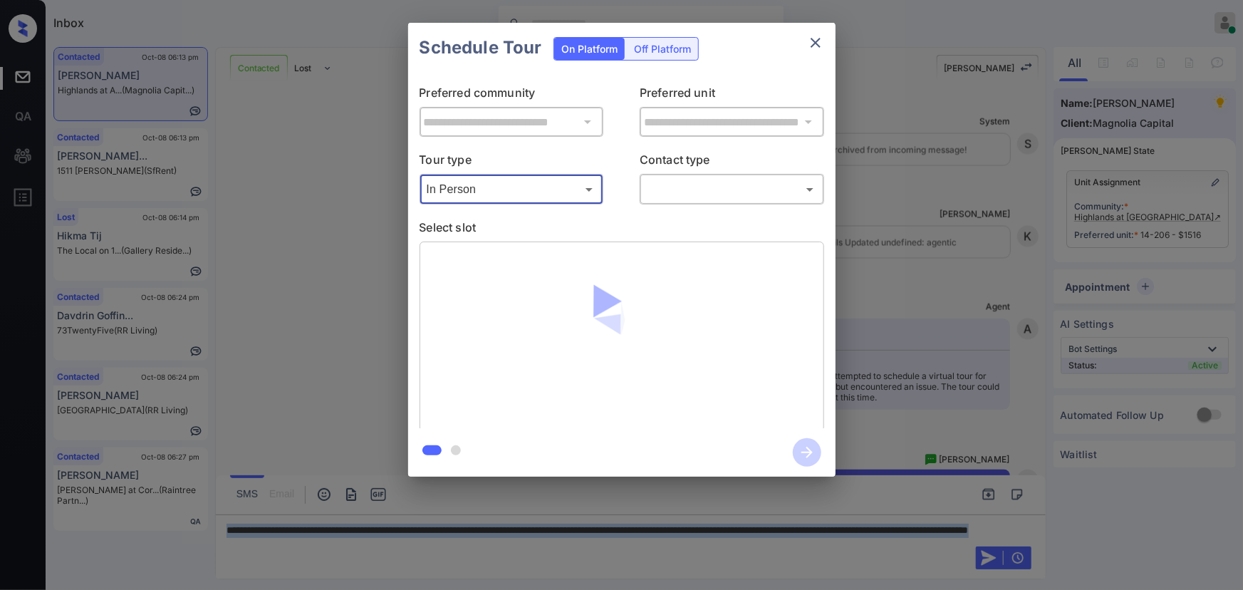
click at [678, 192] on body "Inbox [PERSON_NAME] Online Set yourself offline Set yourself on break Profile S…" at bounding box center [621, 295] width 1243 height 590
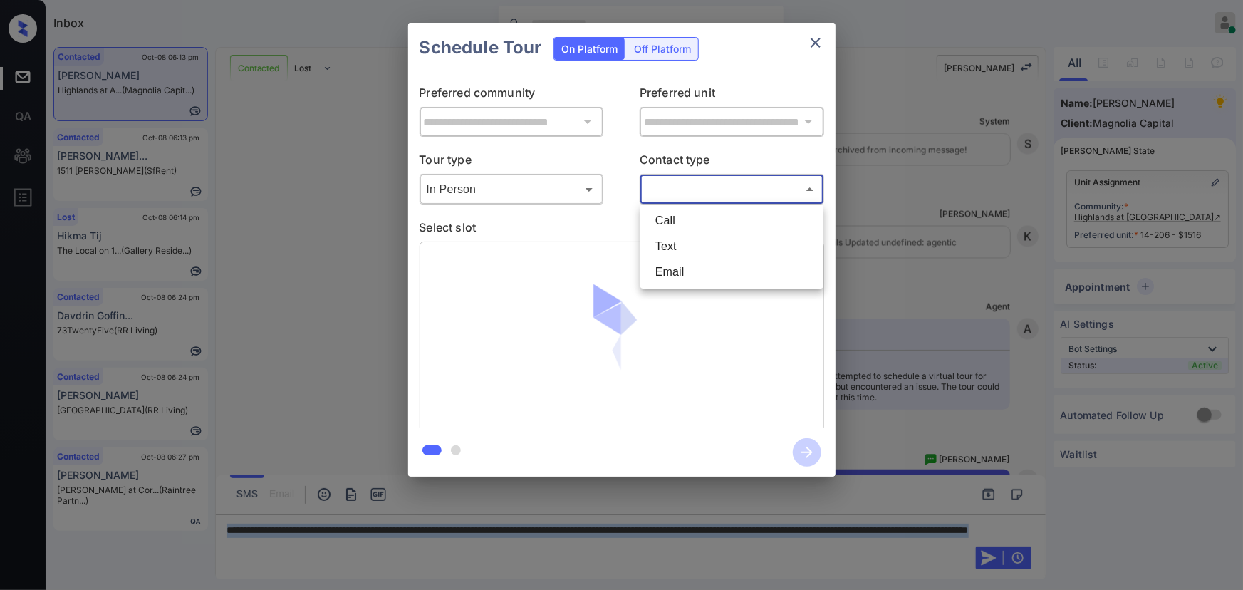
click at [671, 249] on li "Text" at bounding box center [732, 247] width 176 height 26
type input "****"
click at [541, 185] on body "Inbox Kenneth Umali Online Set yourself offline Set yourself on break Profile S…" at bounding box center [621, 295] width 1243 height 590
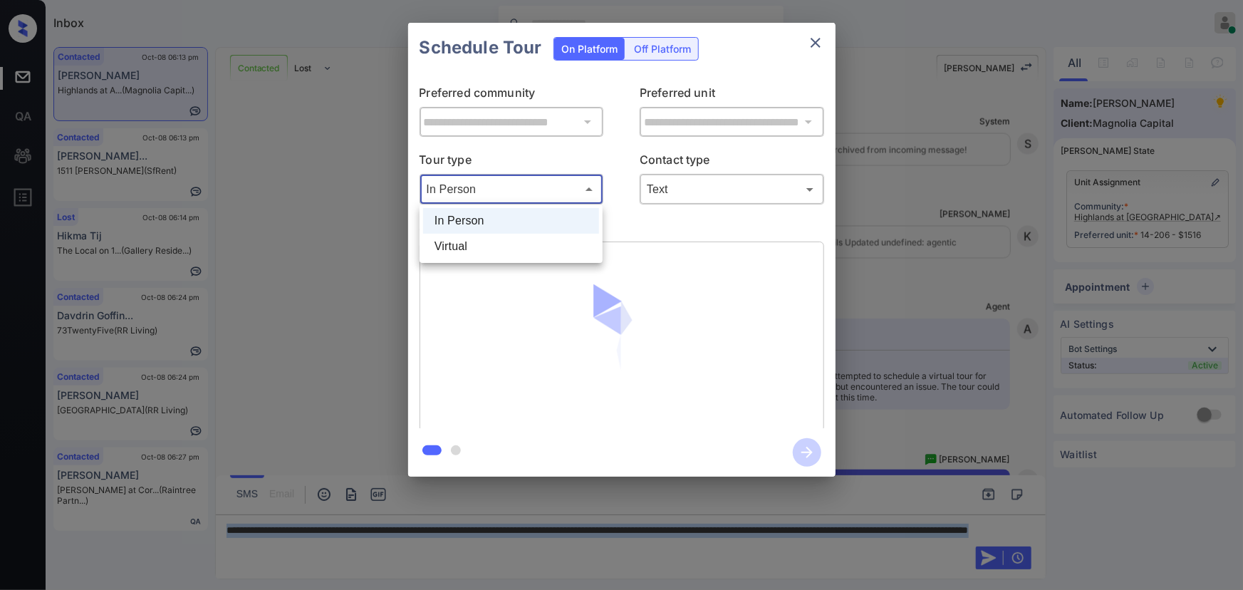
click at [494, 244] on li "Virtual" at bounding box center [511, 247] width 176 height 26
type input "*******"
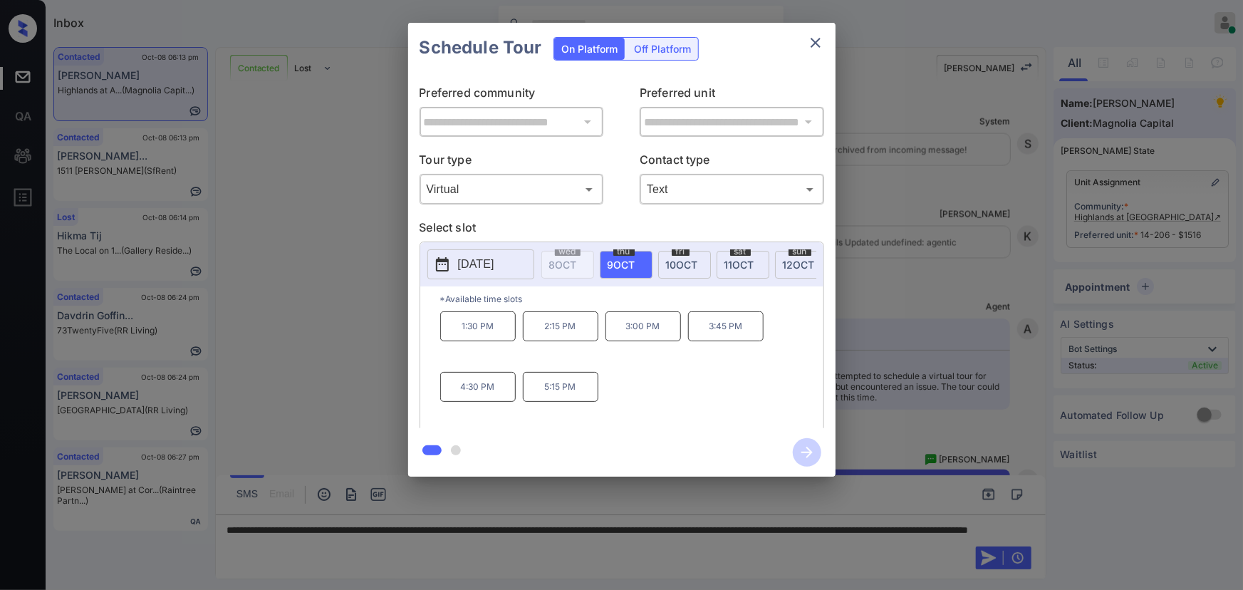
click at [478, 541] on div at bounding box center [621, 295] width 1243 height 590
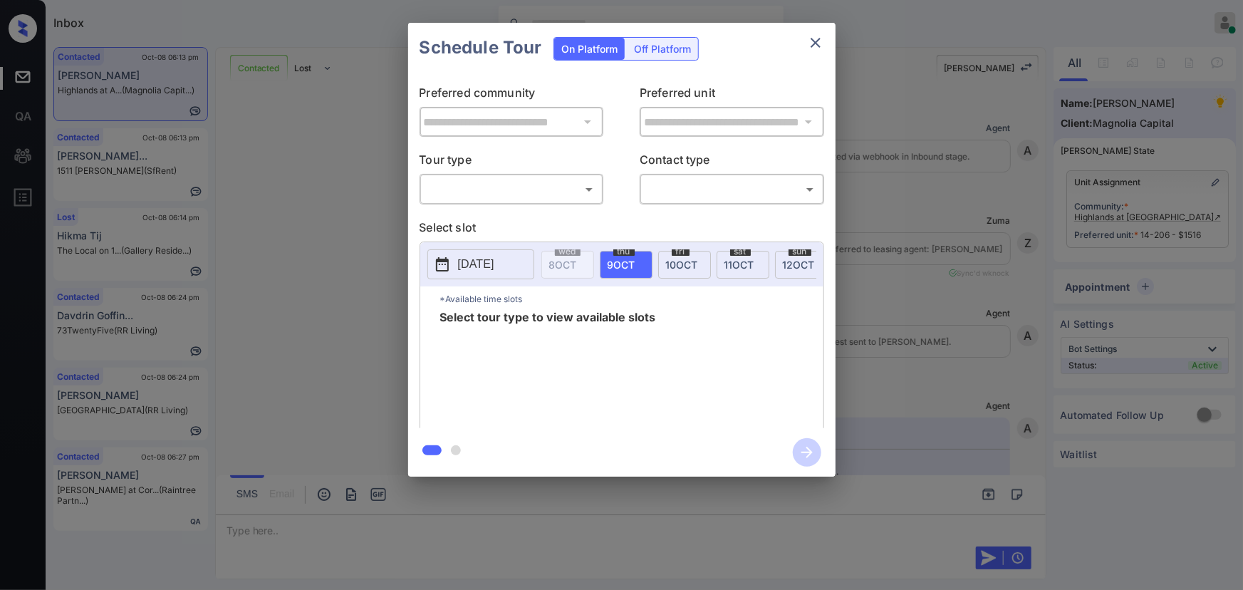
scroll to position [2035, 0]
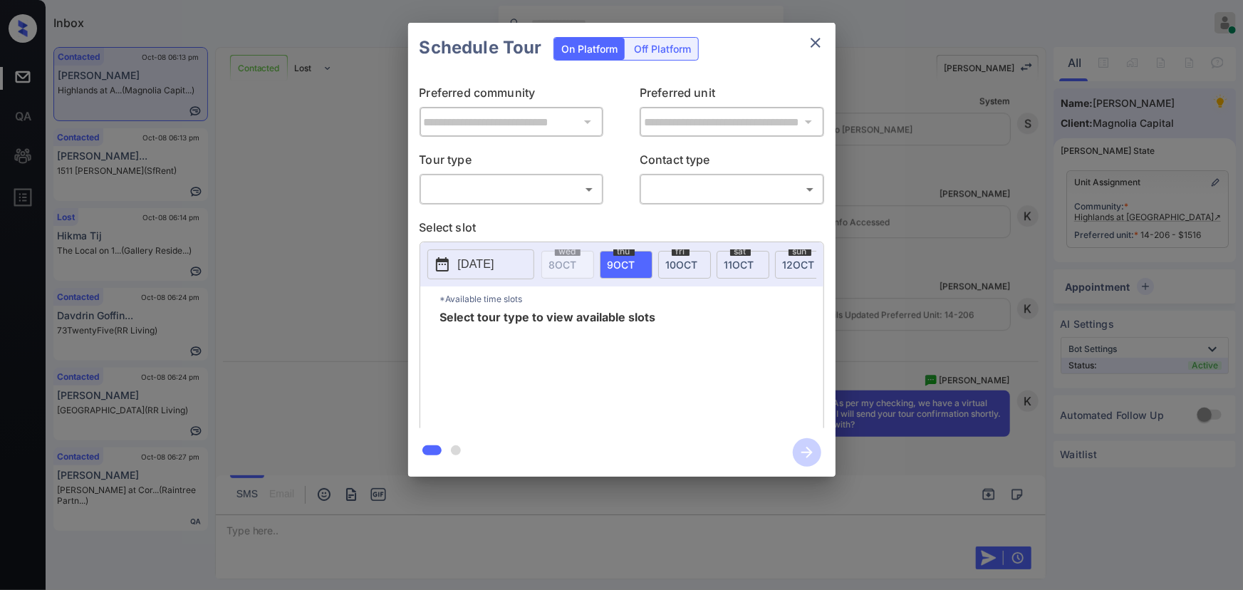
click at [498, 199] on body "Inbox Kenneth Umali Online Set yourself offline Set yourself on break Profile S…" at bounding box center [621, 295] width 1243 height 590
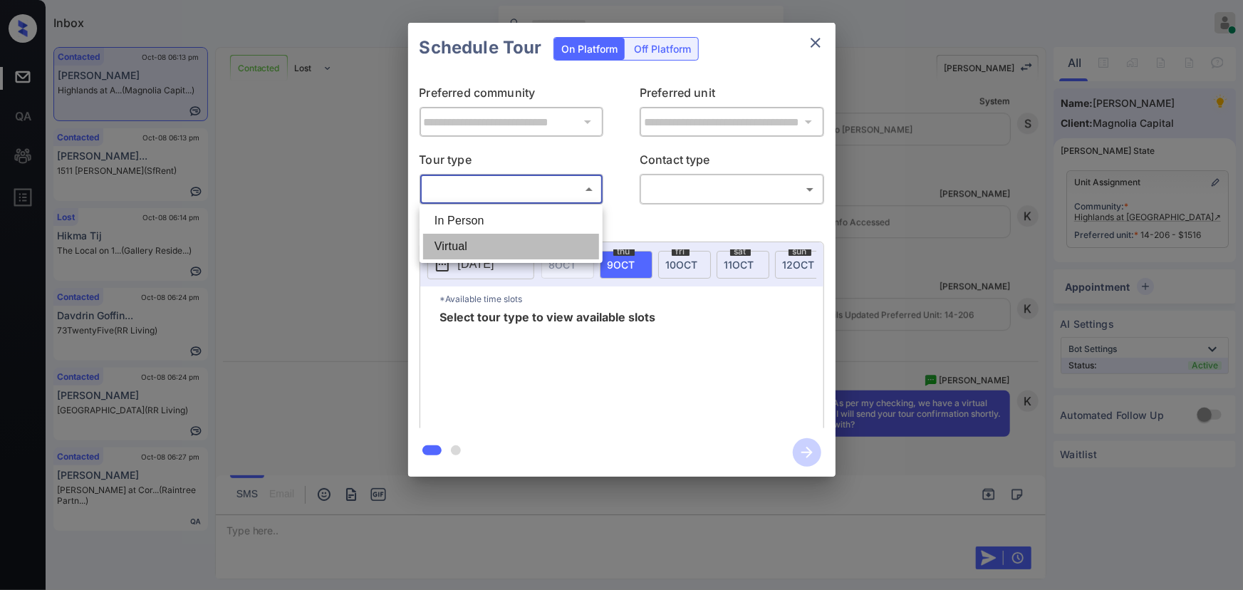
click at [477, 246] on li "Virtual" at bounding box center [511, 247] width 176 height 26
type input "*******"
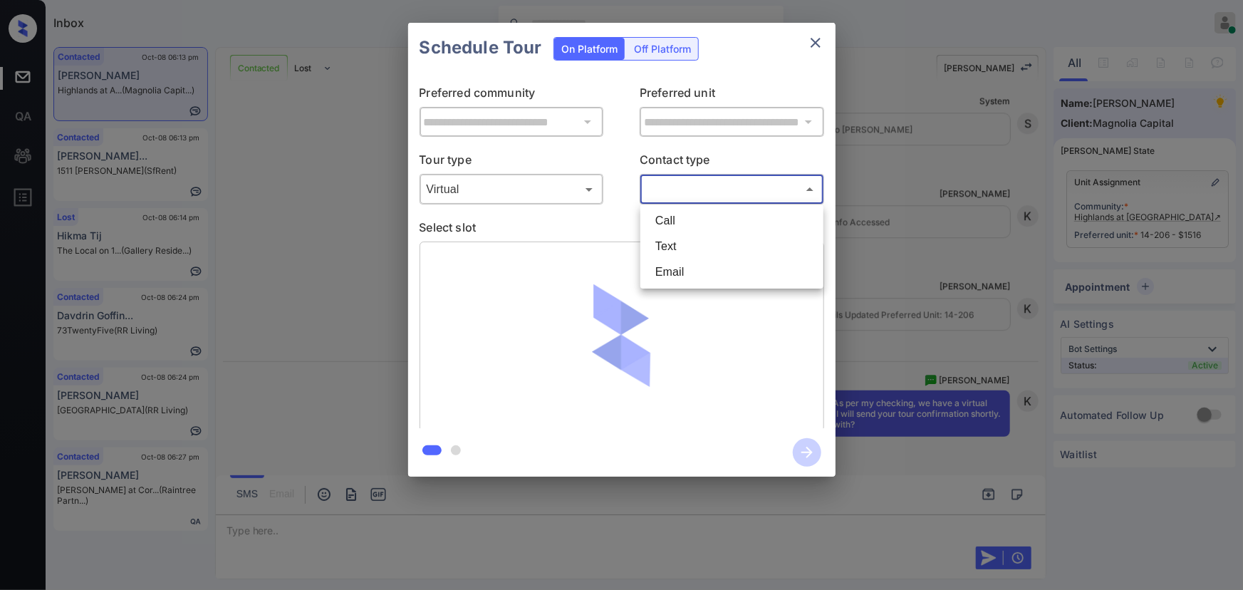
drag, startPoint x: 690, startPoint y: 185, endPoint x: 701, endPoint y: 199, distance: 18.2
click at [694, 185] on body "Inbox Kenneth Umali Online Set yourself offline Set yourself on break Profile S…" at bounding box center [621, 295] width 1243 height 590
click at [677, 250] on li "Text" at bounding box center [732, 247] width 176 height 26
type input "****"
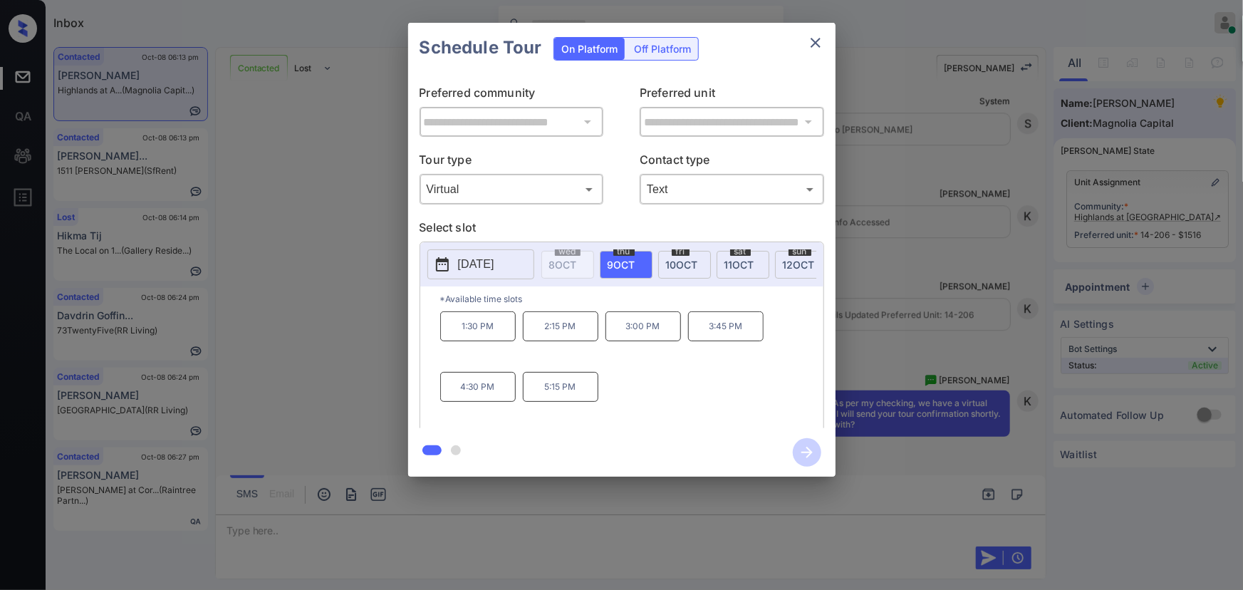
click at [630, 263] on span "9 OCT" at bounding box center [621, 264] width 28 height 12
click at [480, 333] on p "1:30 PM" at bounding box center [477, 326] width 75 height 30
click at [809, 454] on icon "button" at bounding box center [806, 451] width 11 height 11
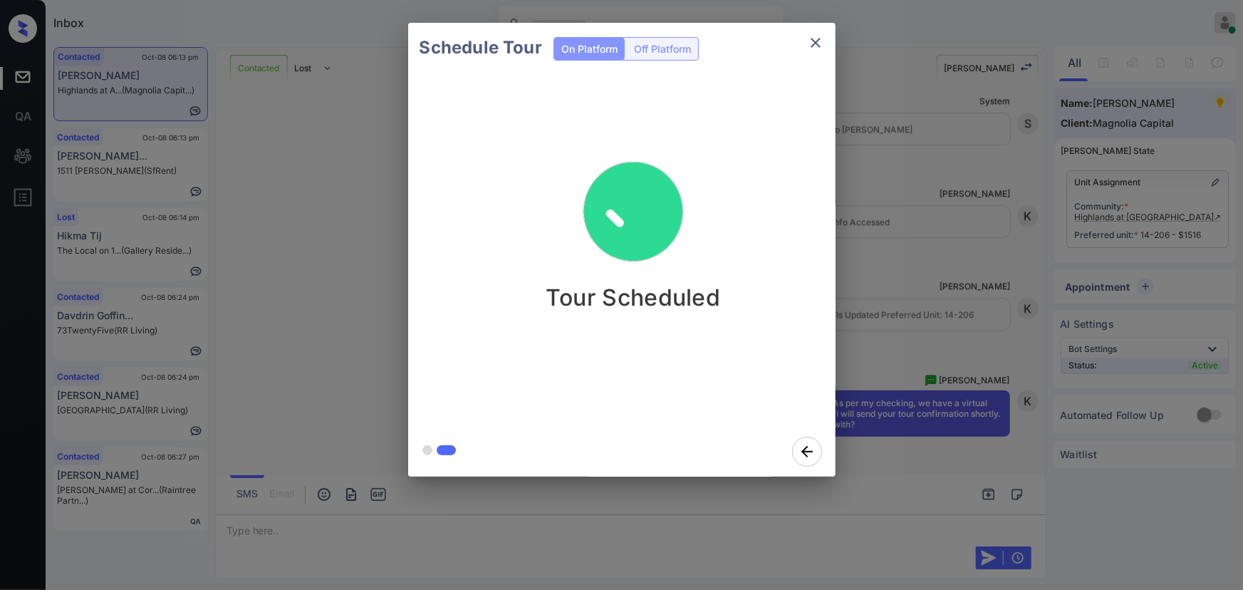
click at [747, 456] on div at bounding box center [621, 452] width 427 height 50
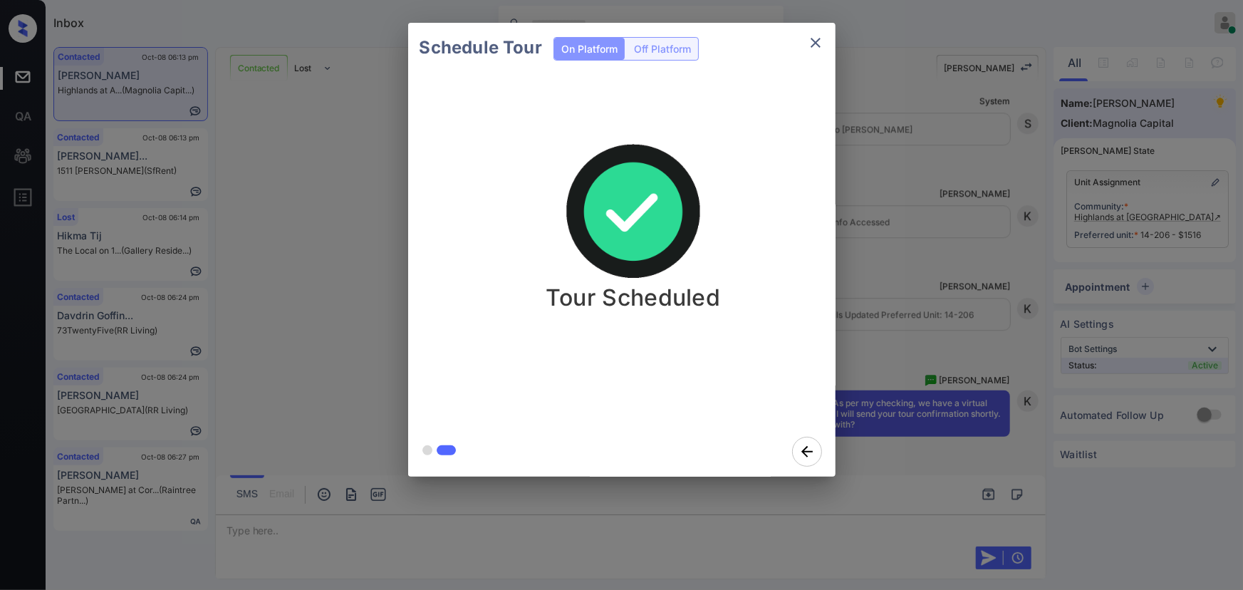
click at [946, 493] on div "Schedule Tour On Platform Off Platform Tour Scheduled" at bounding box center [621, 249] width 1243 height 499
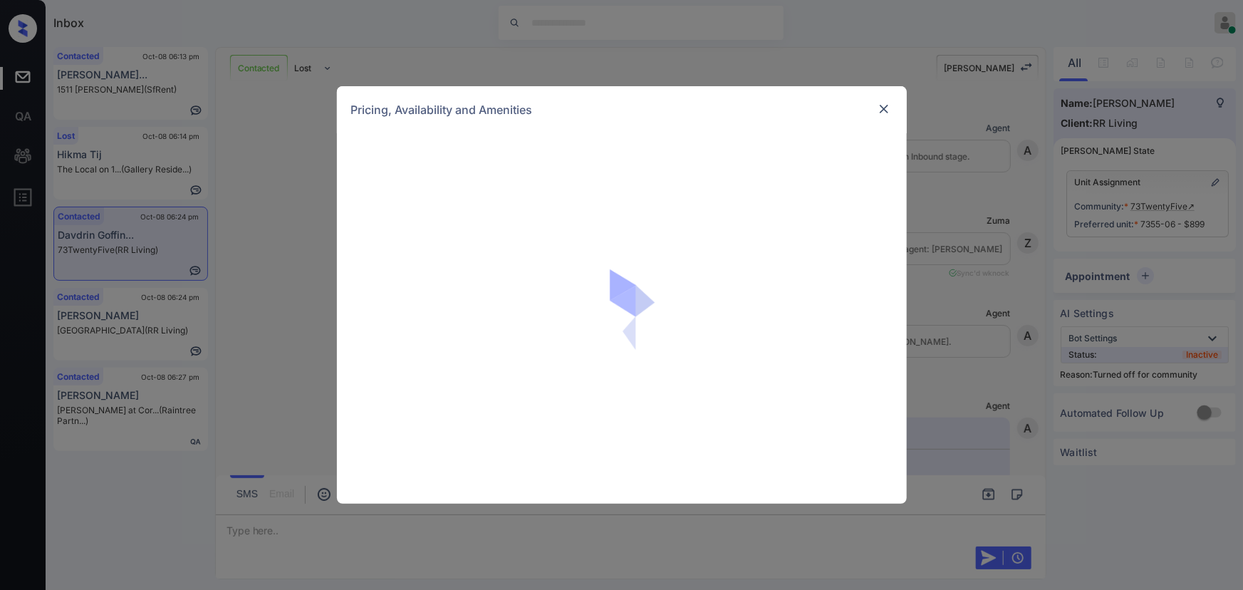
scroll to position [3951, 0]
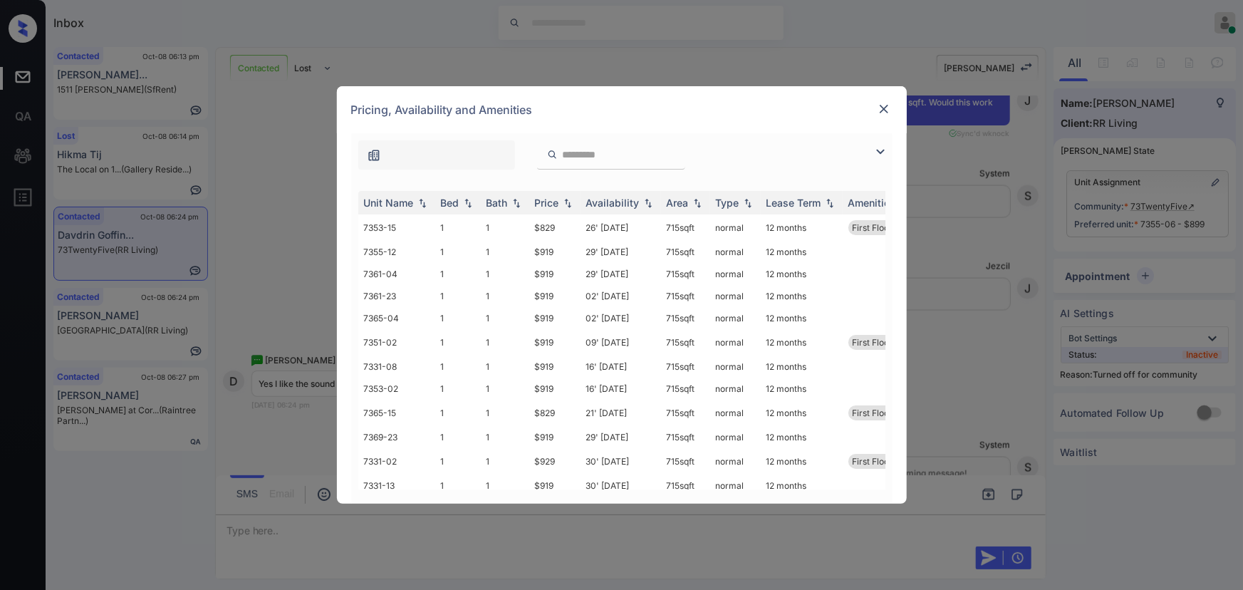
click at [956, 170] on div "**********" at bounding box center [621, 295] width 1243 height 590
click at [884, 113] on img at bounding box center [884, 109] width 14 height 14
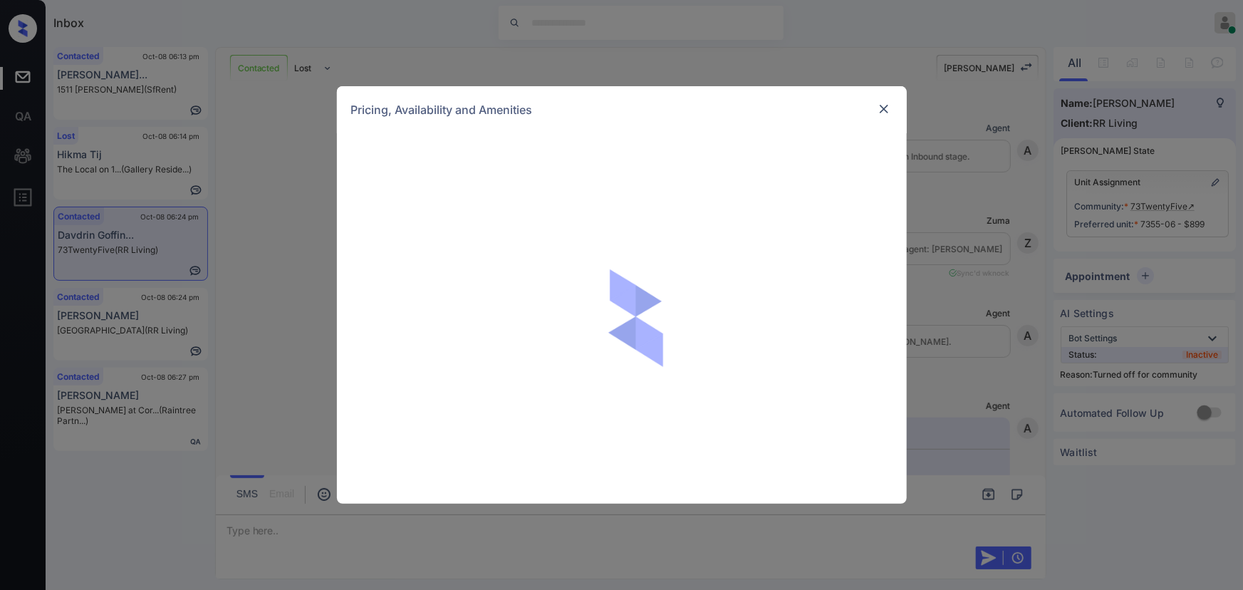
scroll to position [3951, 0]
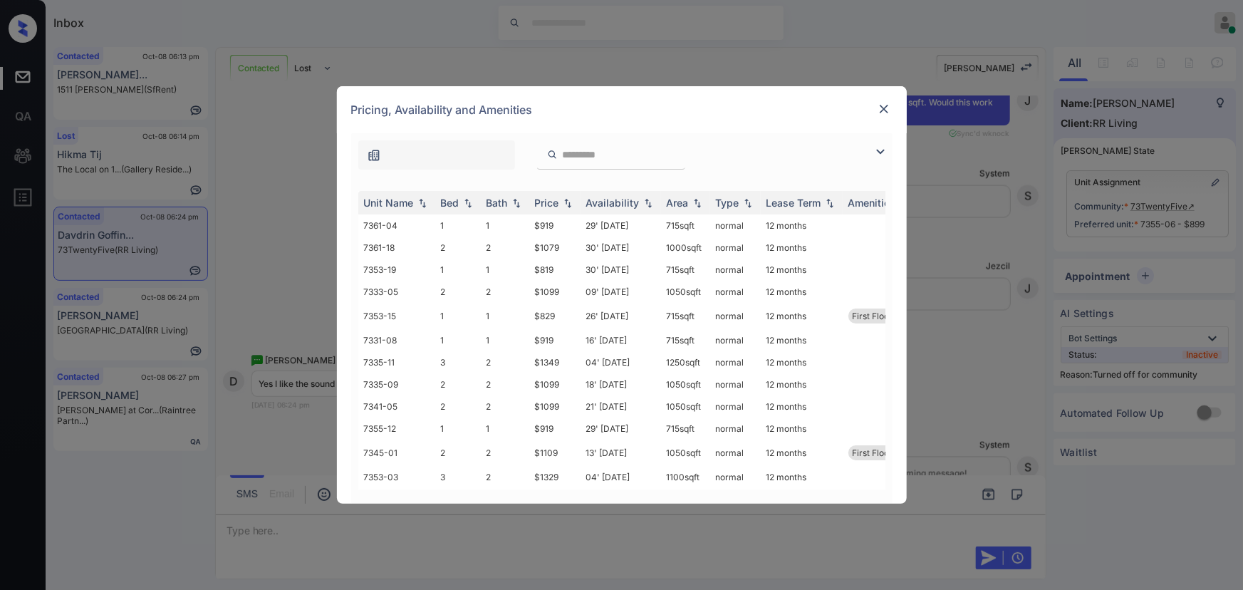
click at [879, 150] on img at bounding box center [880, 151] width 17 height 17
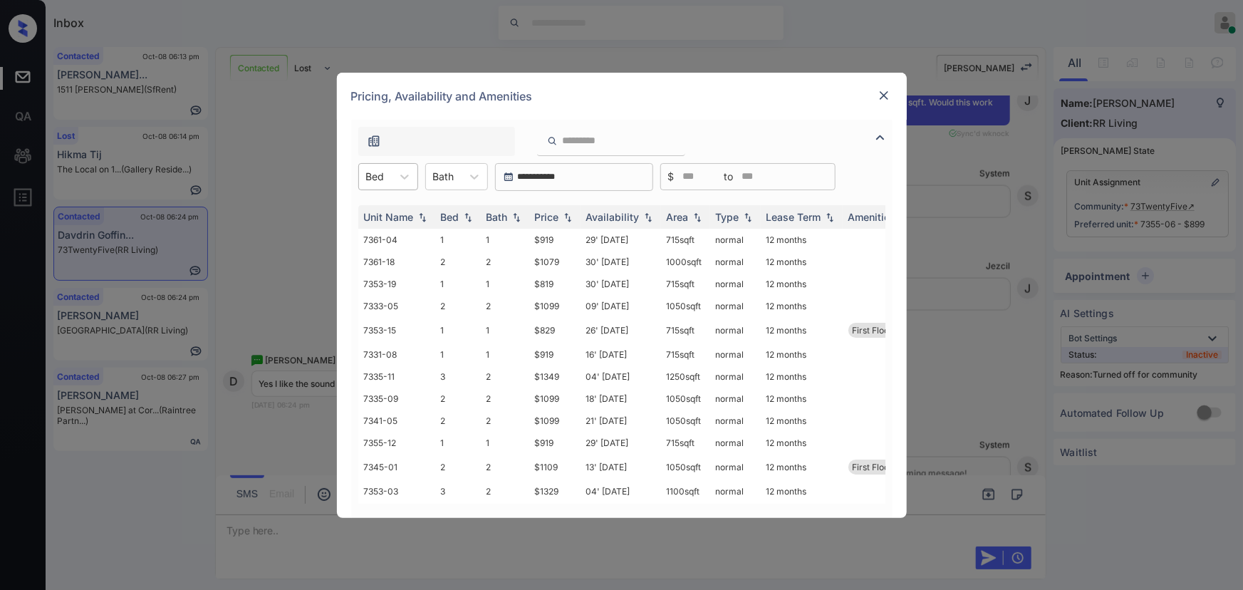
click at [386, 172] on div "Bed" at bounding box center [375, 176] width 33 height 21
click at [376, 206] on div "1" at bounding box center [388, 212] width 60 height 26
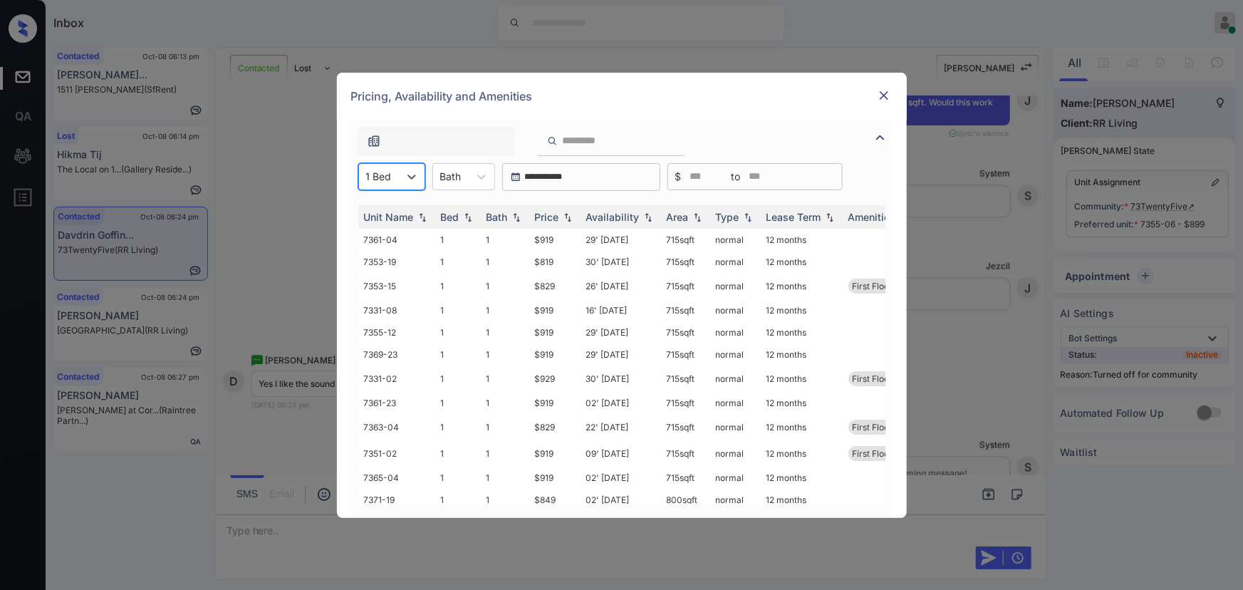
click at [399, 178] on div at bounding box center [412, 177] width 26 height 26
click at [377, 235] on div "2" at bounding box center [391, 237] width 67 height 26
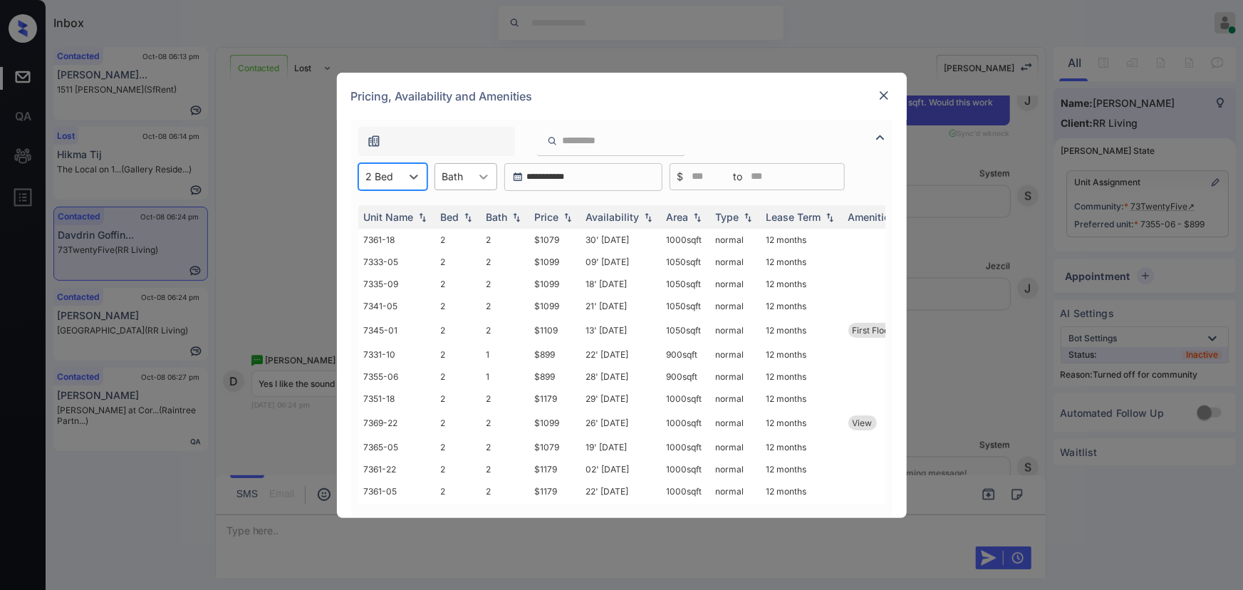
click at [476, 174] on icon at bounding box center [483, 176] width 14 height 14
click at [450, 210] on div "1" at bounding box center [465, 212] width 63 height 26
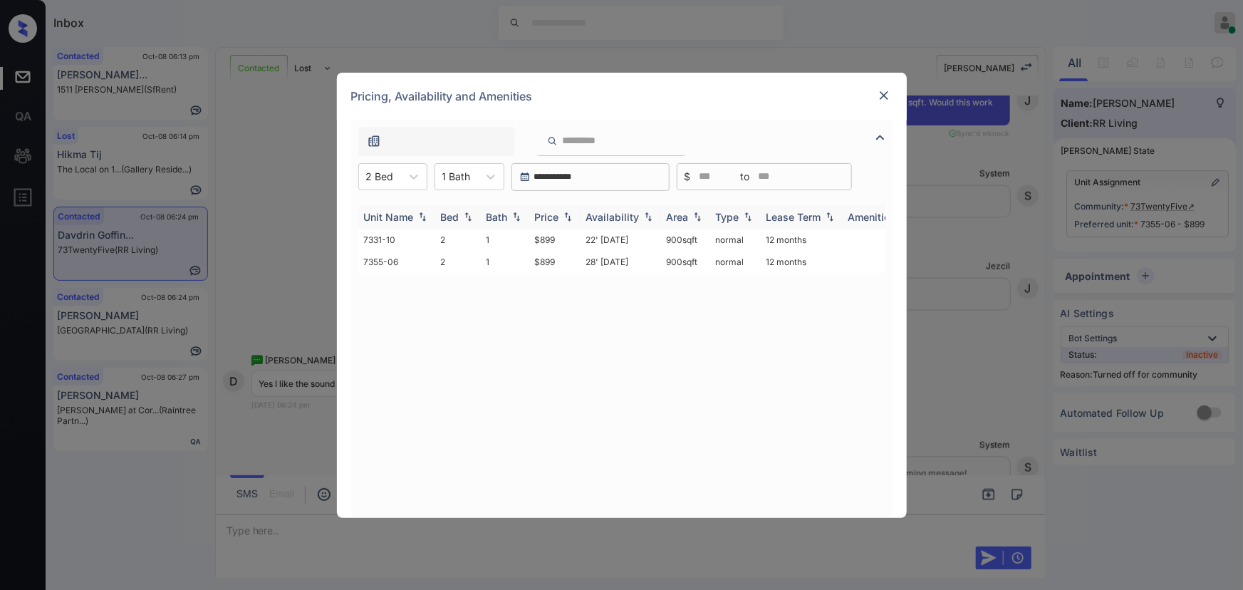
click at [556, 216] on div "Price" at bounding box center [547, 217] width 24 height 12
click at [559, 239] on td "$899" at bounding box center [554, 240] width 51 height 22
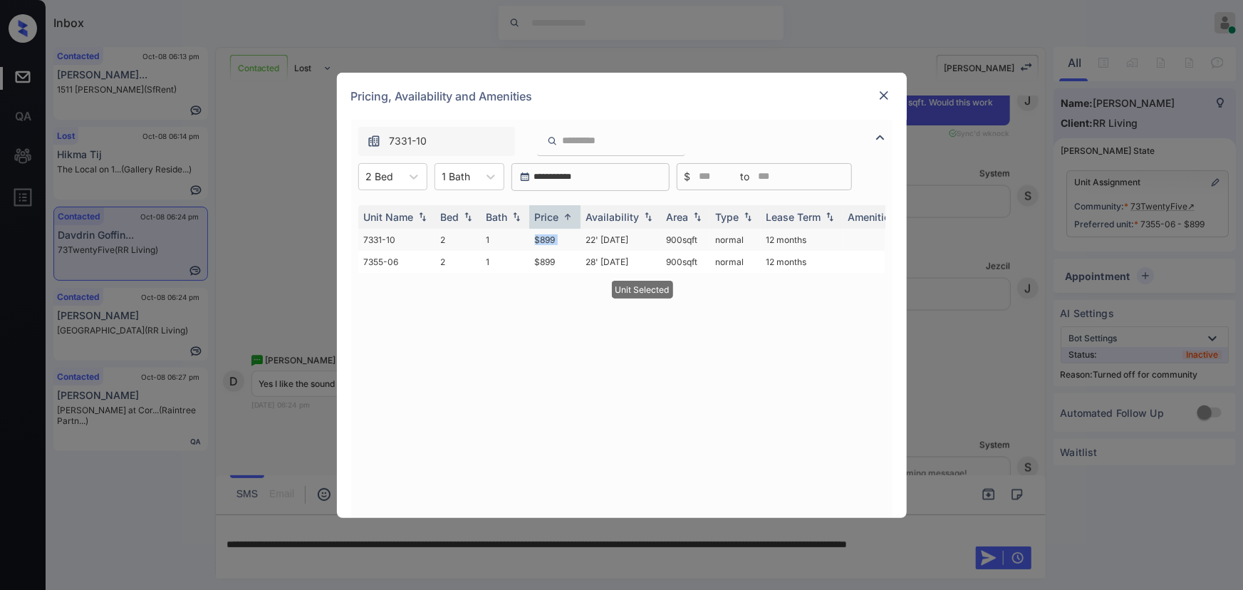
click at [559, 239] on td "$899" at bounding box center [554, 240] width 51 height 22
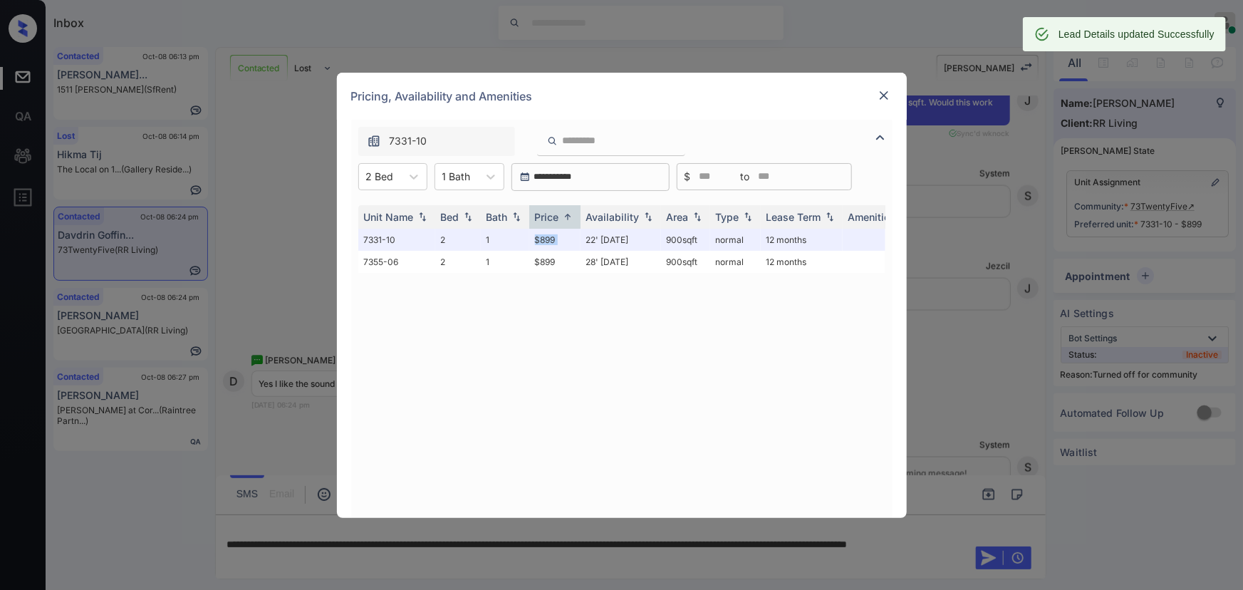
click at [887, 96] on img at bounding box center [884, 95] width 14 height 14
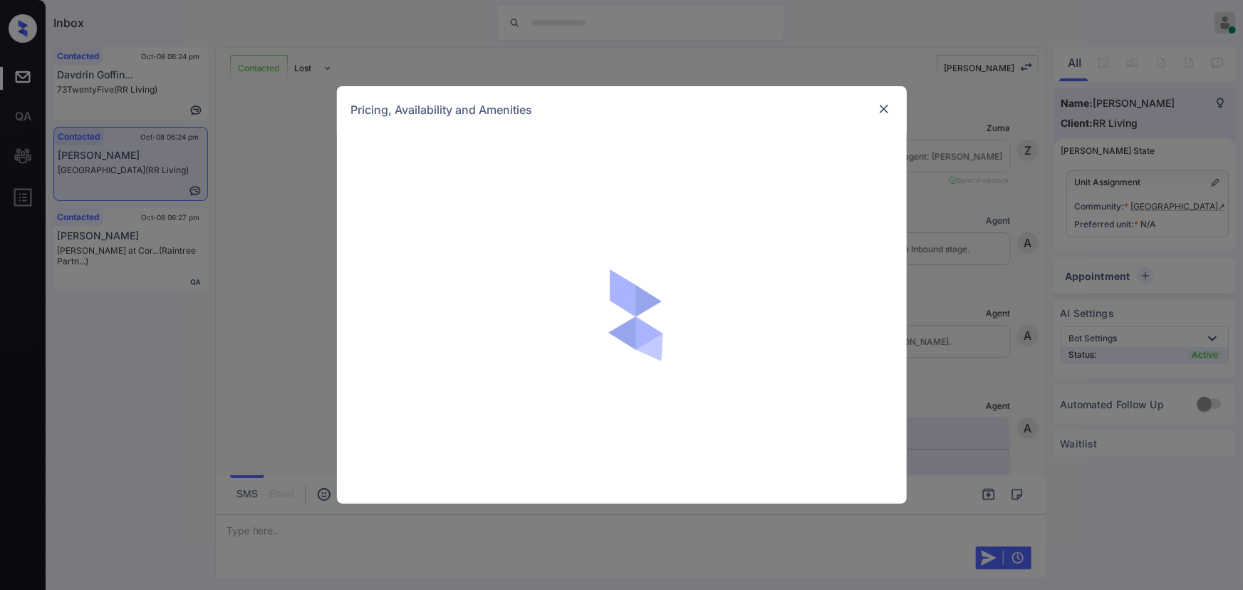
scroll to position [317, 0]
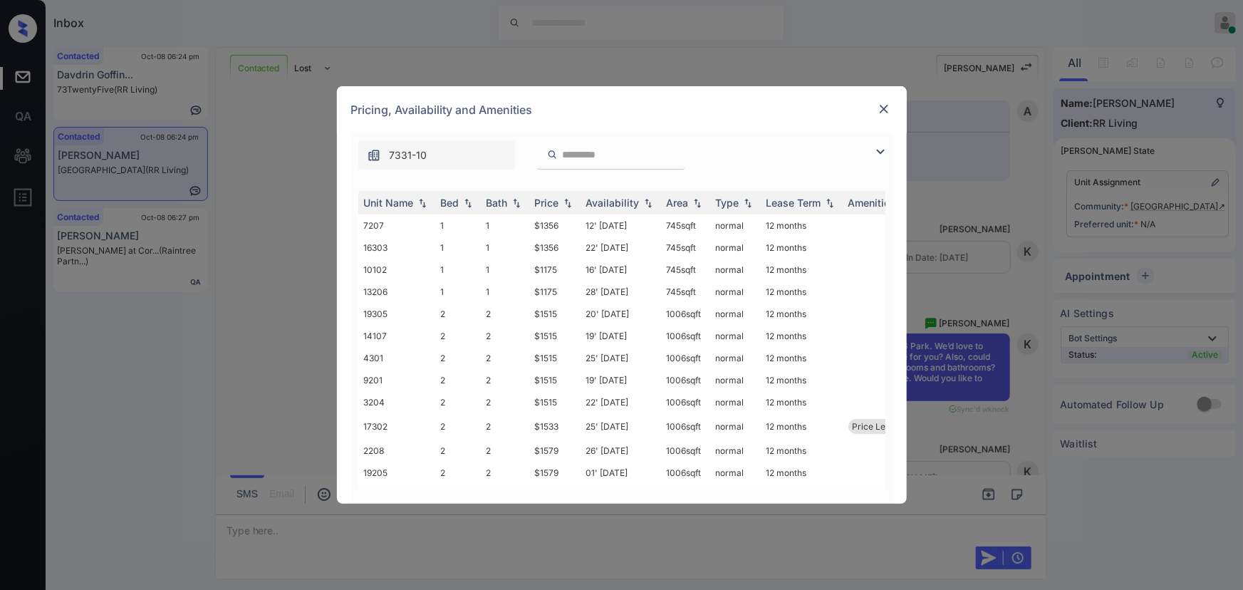
drag, startPoint x: 883, startPoint y: 148, endPoint x: 793, endPoint y: 164, distance: 91.2
click at [882, 148] on img at bounding box center [880, 151] width 17 height 17
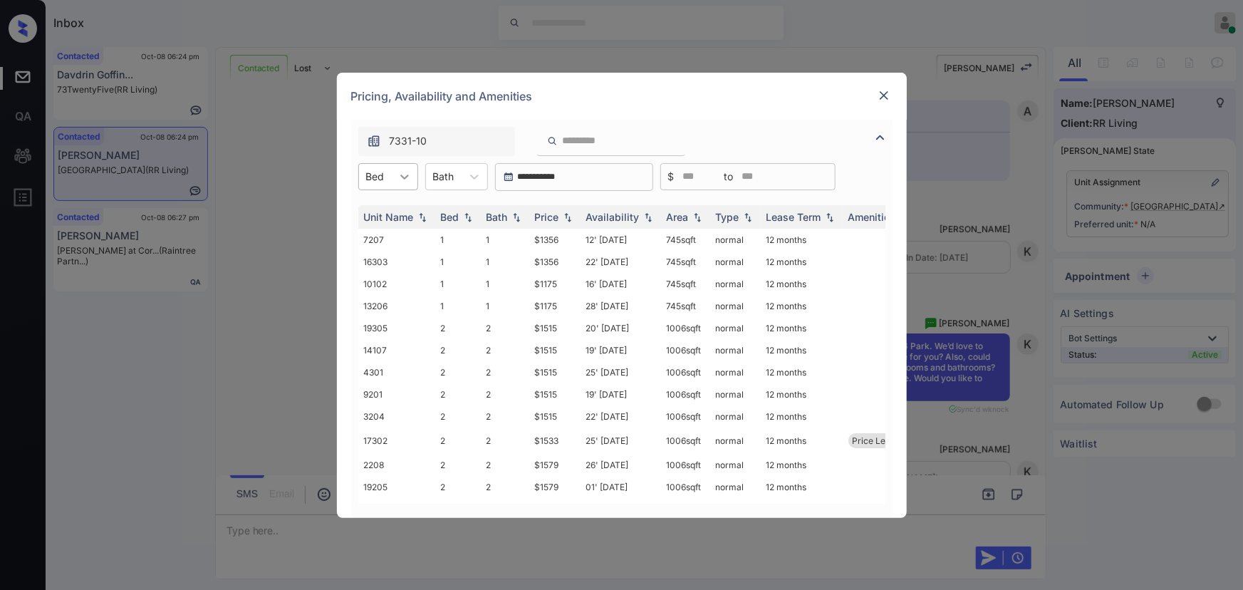
click at [407, 178] on icon at bounding box center [404, 176] width 14 height 14
click at [368, 236] on div "2" at bounding box center [388, 237] width 60 height 26
click at [461, 179] on div at bounding box center [452, 176] width 21 height 15
click at [451, 236] on div "2" at bounding box center [465, 237] width 63 height 26
click at [564, 219] on img at bounding box center [567, 216] width 14 height 10
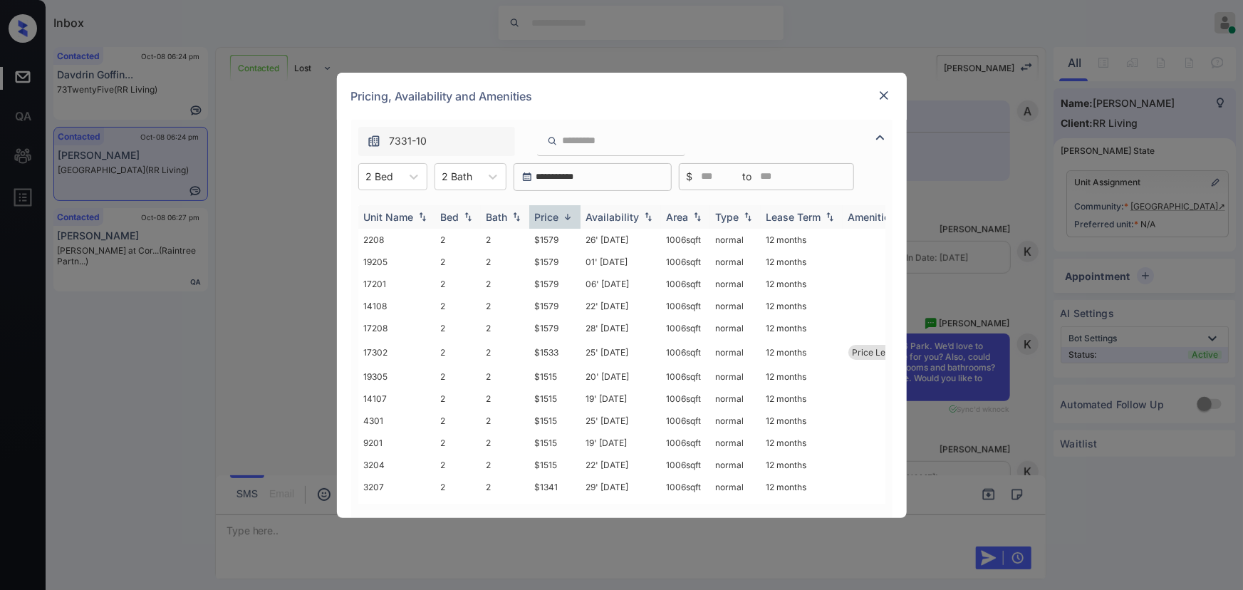
click at [564, 219] on img at bounding box center [567, 216] width 14 height 11
click at [560, 242] on td "$1295" at bounding box center [554, 242] width 51 height 26
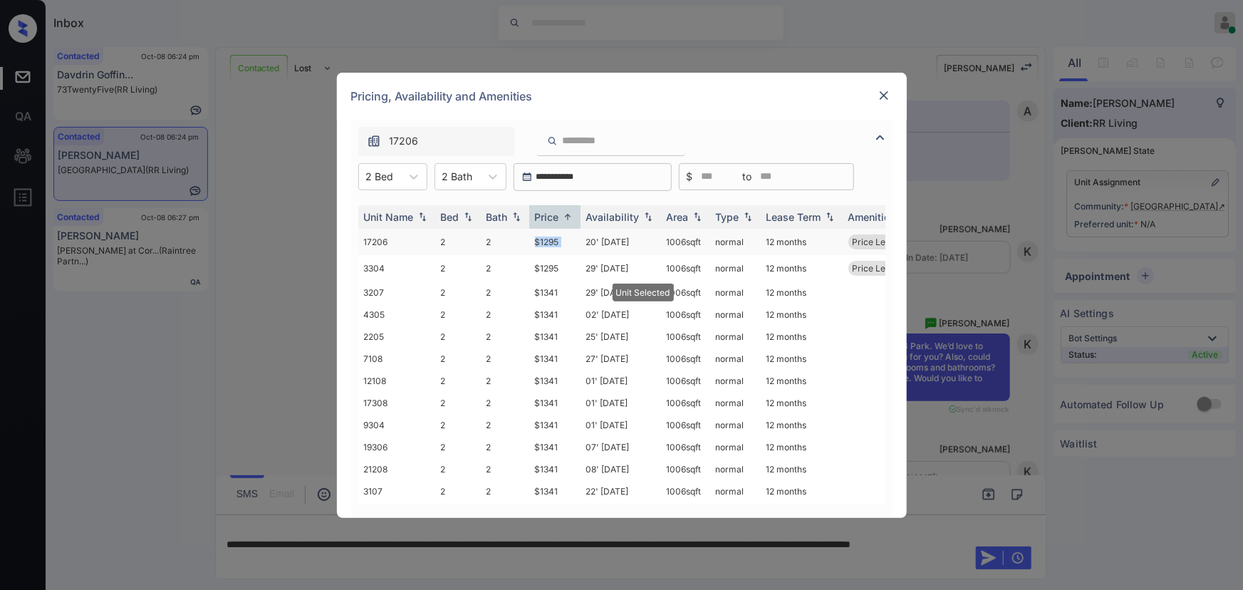
click at [560, 242] on td "$1295" at bounding box center [554, 242] width 51 height 26
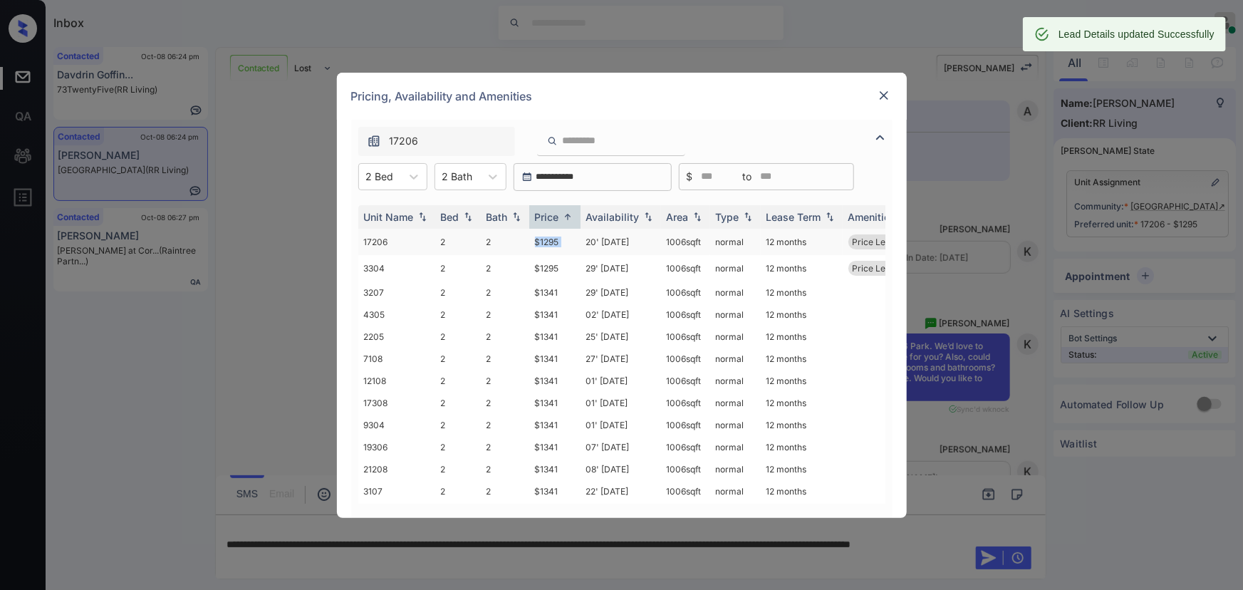
copy td "1006 sqft"
drag, startPoint x: 703, startPoint y: 241, endPoint x: 663, endPoint y: 240, distance: 39.9
click at [663, 240] on td "1006 sqft" at bounding box center [685, 242] width 49 height 26
click at [882, 92] on img at bounding box center [884, 95] width 14 height 14
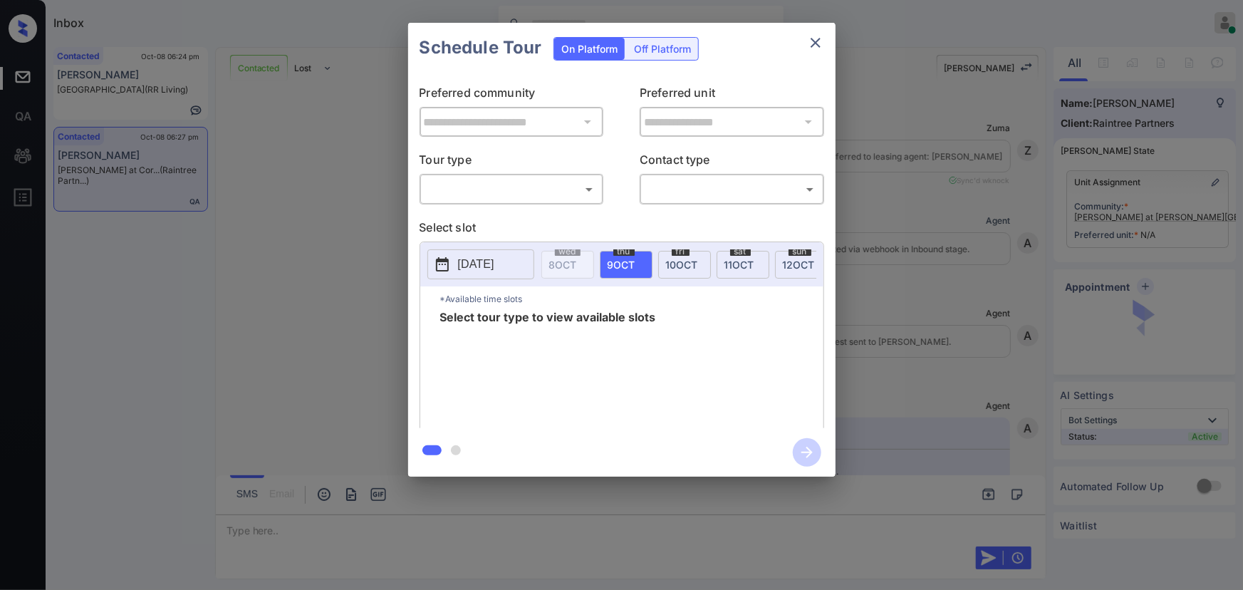
scroll to position [1688, 0]
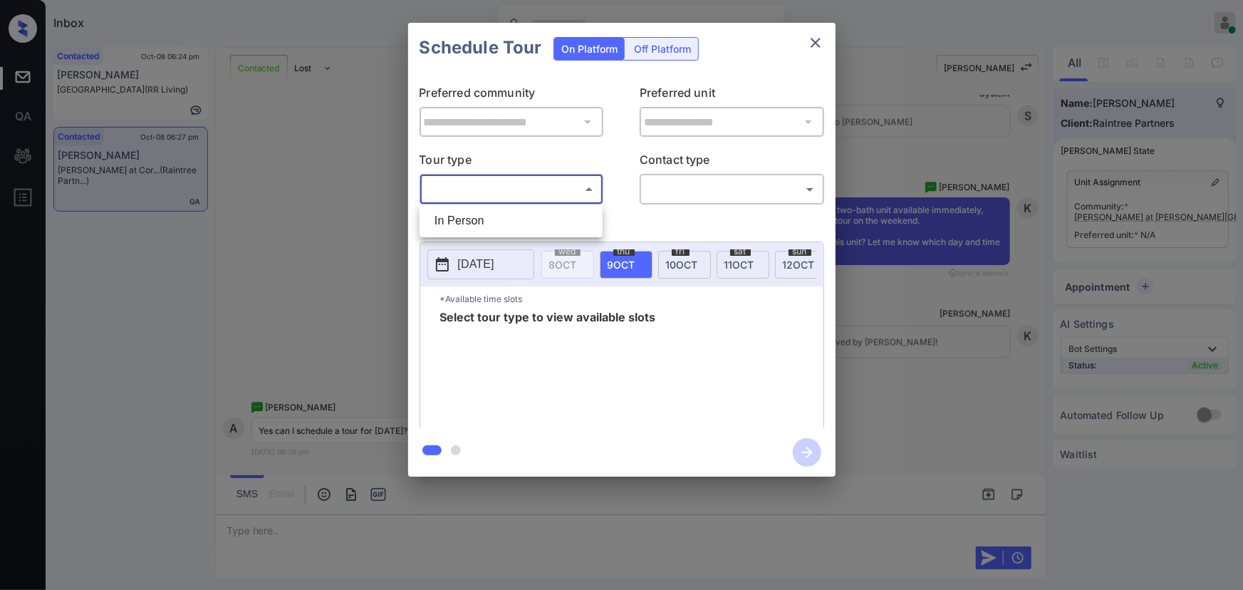
click at [485, 181] on body "Inbox [PERSON_NAME] Online Set yourself offline Set yourself on break Profile S…" at bounding box center [621, 295] width 1243 height 590
click at [476, 217] on li "In Person" at bounding box center [511, 221] width 176 height 26
type input "********"
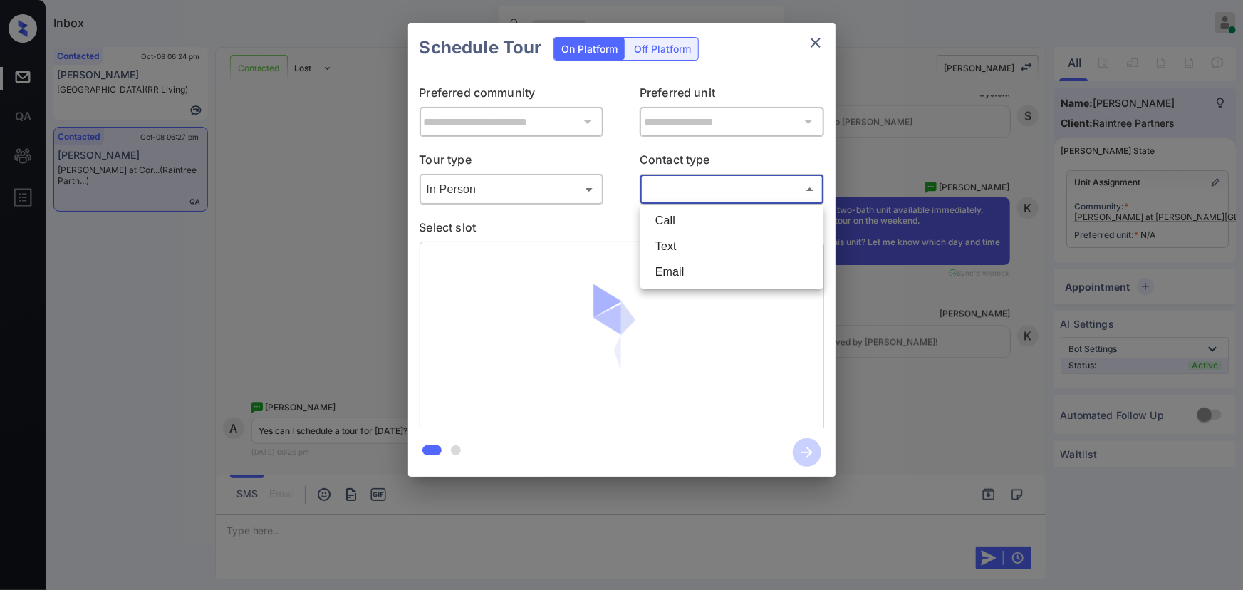
click at [709, 181] on body "Inbox [PERSON_NAME] Online Set yourself offline Set yourself on break Profile S…" at bounding box center [621, 295] width 1243 height 590
click at [671, 241] on li "Text" at bounding box center [732, 247] width 176 height 26
type input "****"
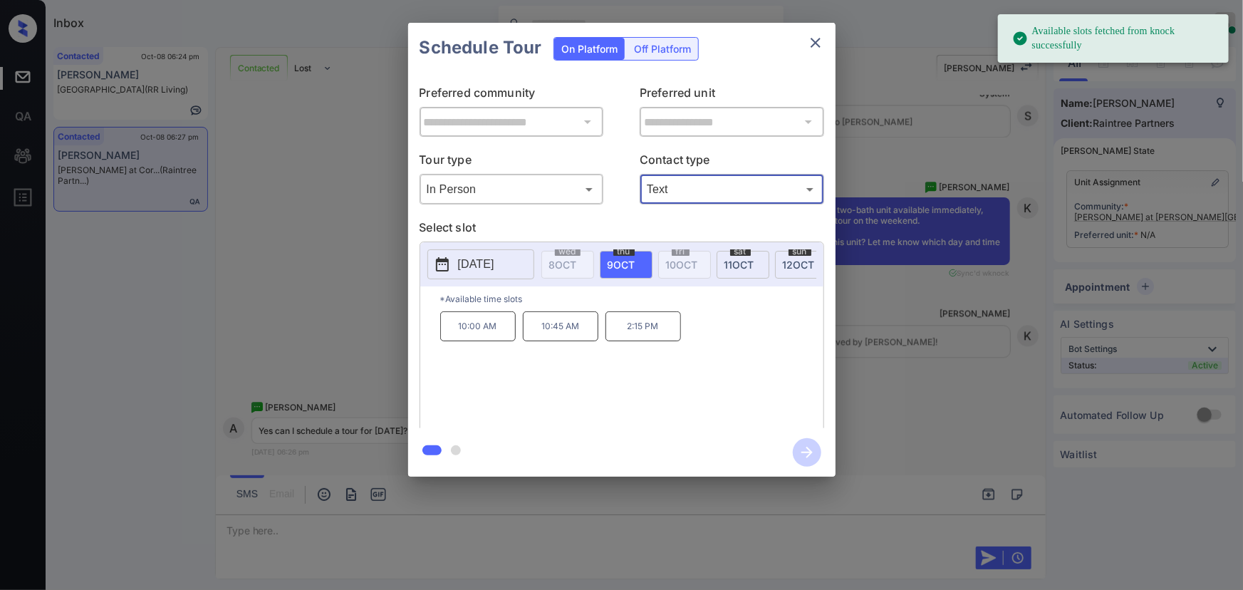
click at [737, 260] on span "[DATE]" at bounding box center [739, 264] width 30 height 12
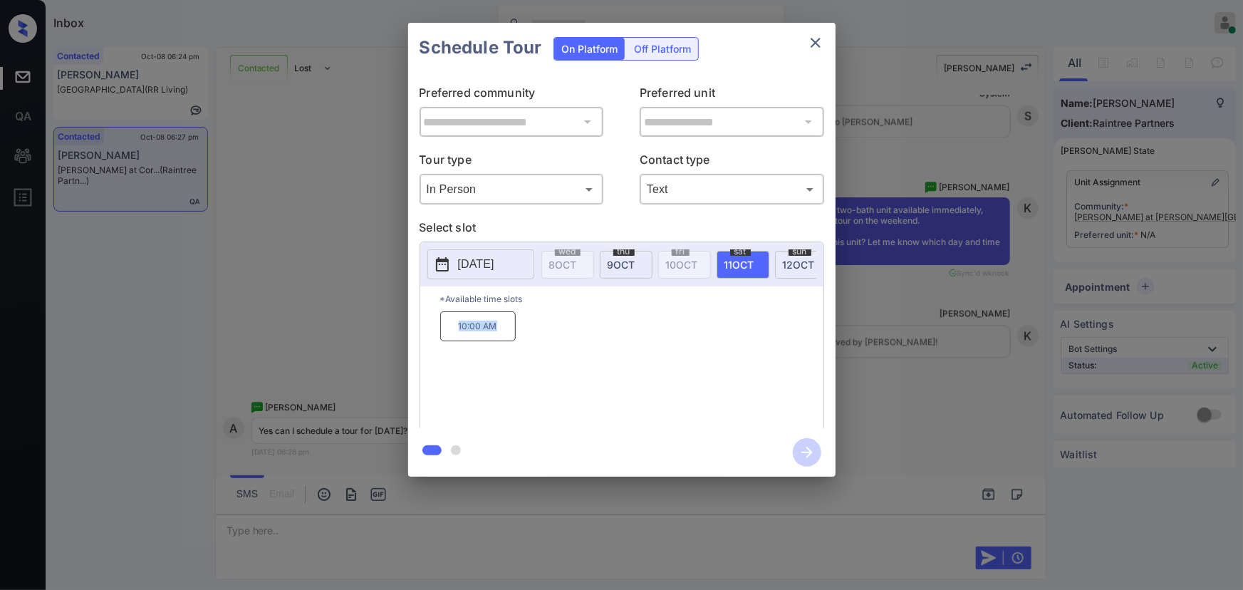
copy p "10:00 AM"
drag, startPoint x: 506, startPoint y: 335, endPoint x: 430, endPoint y: 330, distance: 75.6
click at [430, 330] on div "*Available time slots 10:00 AM" at bounding box center [621, 359] width 403 height 146
click at [486, 540] on div at bounding box center [621, 295] width 1243 height 590
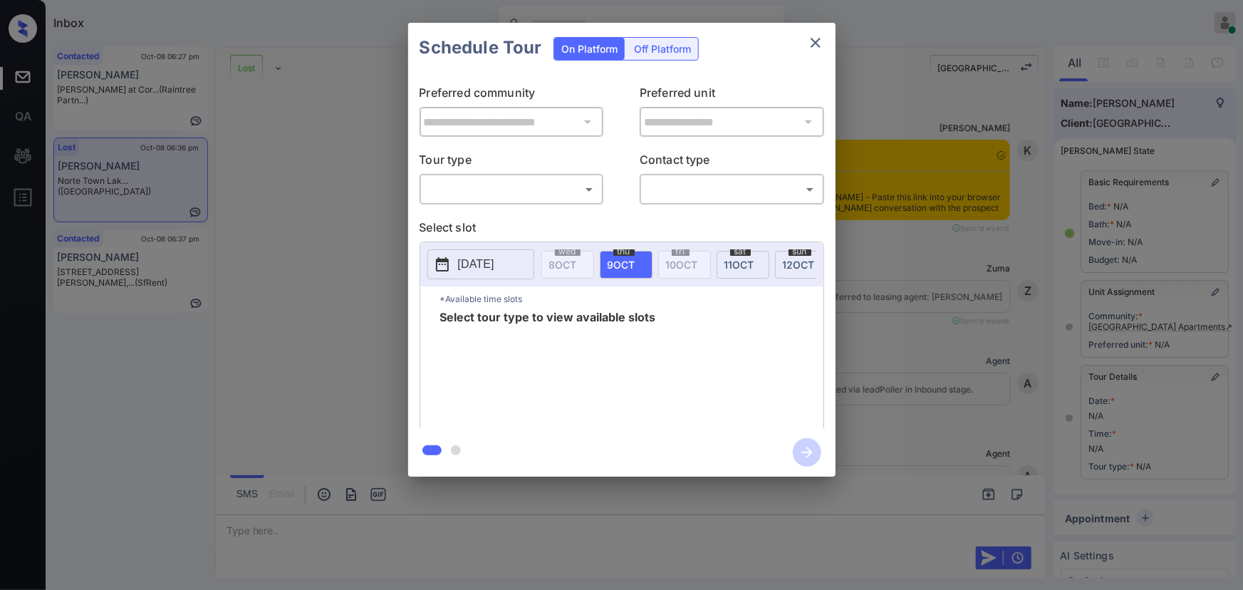
scroll to position [6950, 0]
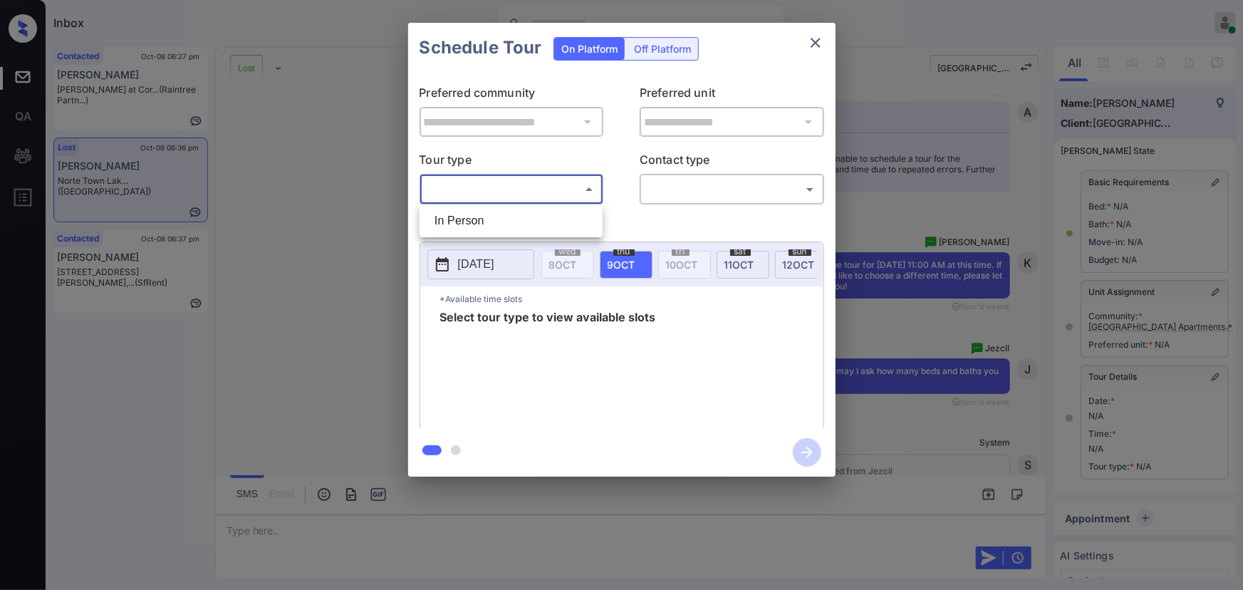
click at [501, 198] on body "Inbox [PERSON_NAME] Online Set yourself offline Set yourself on break Profile S…" at bounding box center [621, 295] width 1243 height 590
click at [491, 224] on li "In Person" at bounding box center [511, 221] width 176 height 26
type input "********"
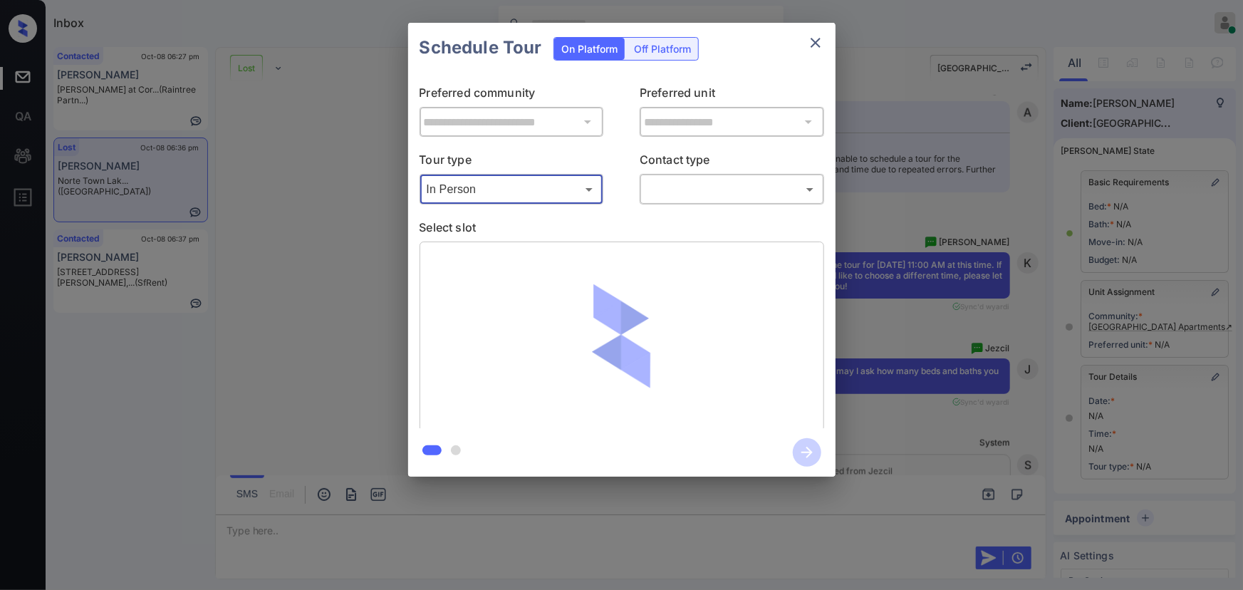
click at [721, 195] on body "Inbox Kenneth Umali Online Set yourself offline Set yourself on break Profile S…" at bounding box center [621, 295] width 1243 height 590
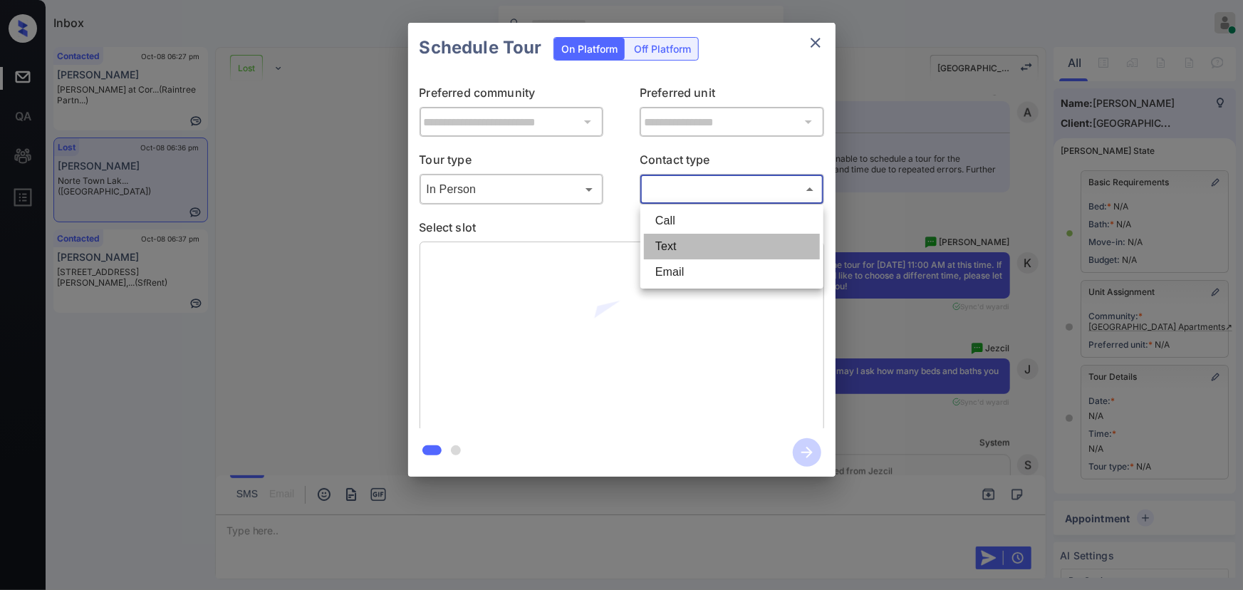
click at [684, 247] on li "Text" at bounding box center [732, 247] width 176 height 26
type input "****"
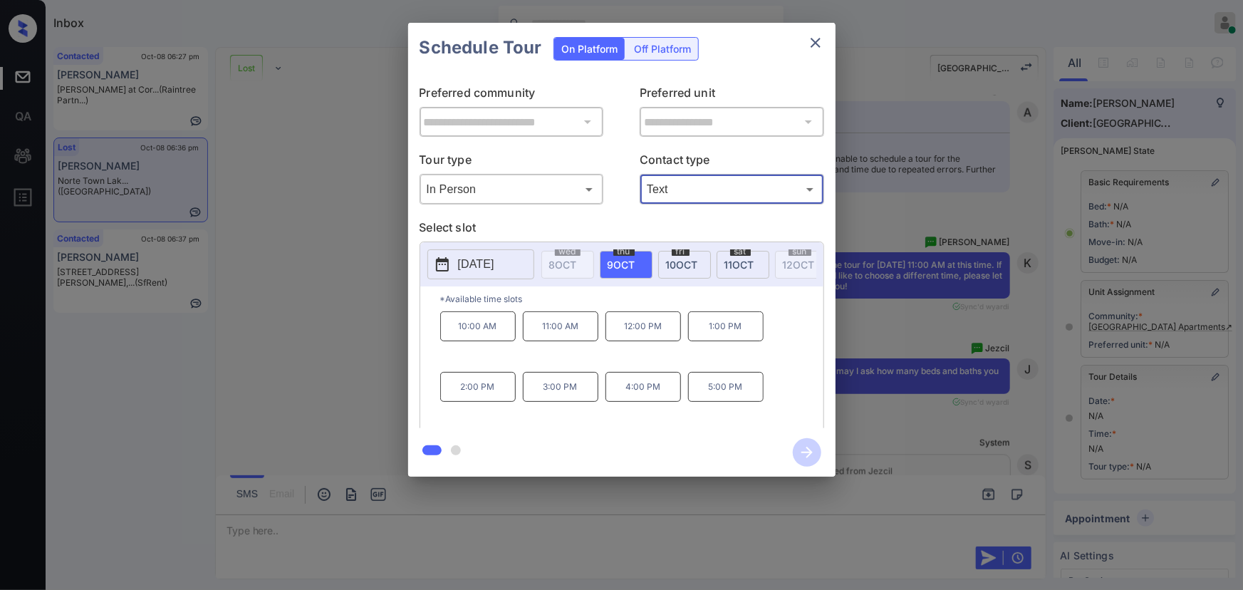
click at [640, 261] on div "[DATE]" at bounding box center [626, 265] width 53 height 28
click at [548, 334] on p "11:00 AM" at bounding box center [560, 326] width 75 height 30
click at [820, 40] on icon "close" at bounding box center [815, 42] width 17 height 17
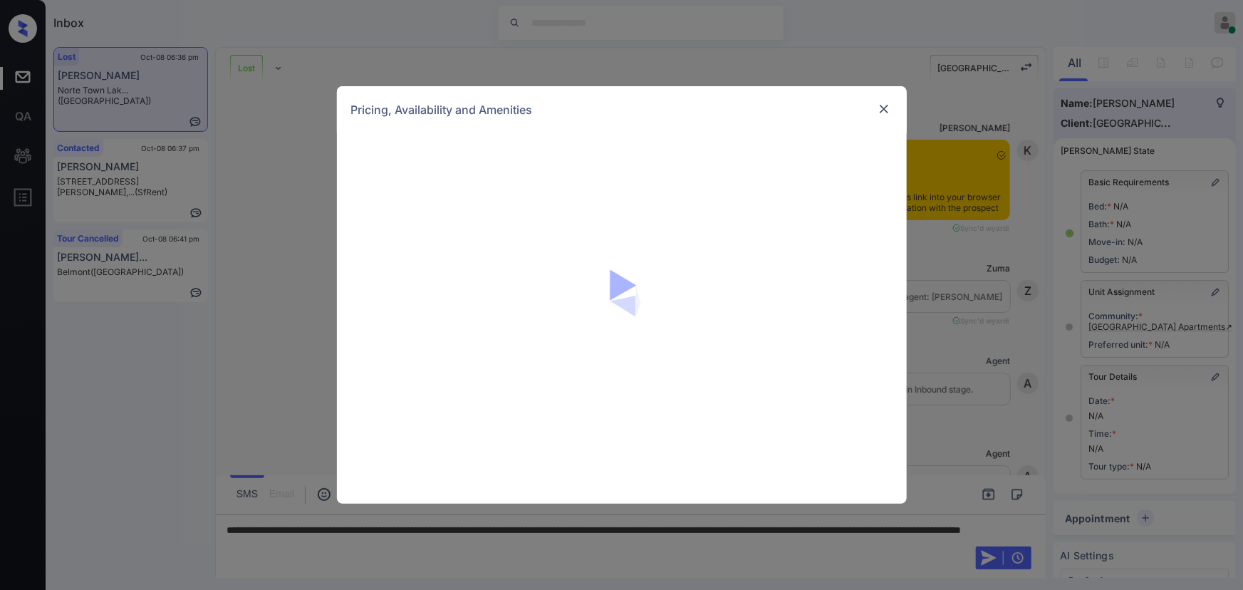
scroll to position [7468, 0]
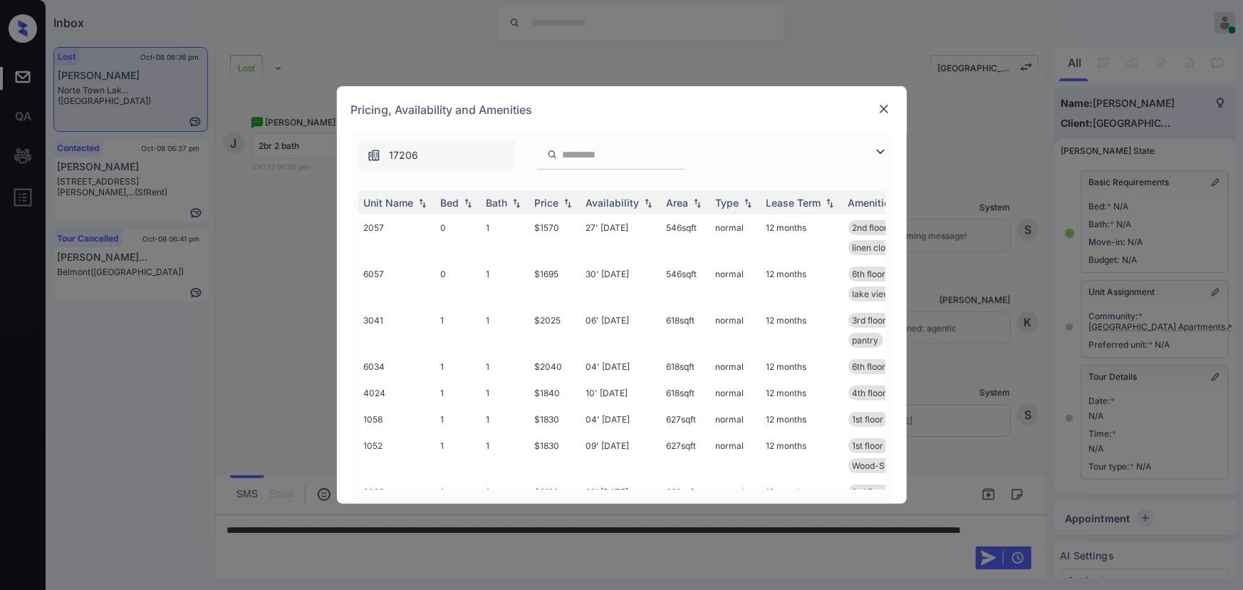
click at [879, 152] on img at bounding box center [880, 151] width 17 height 17
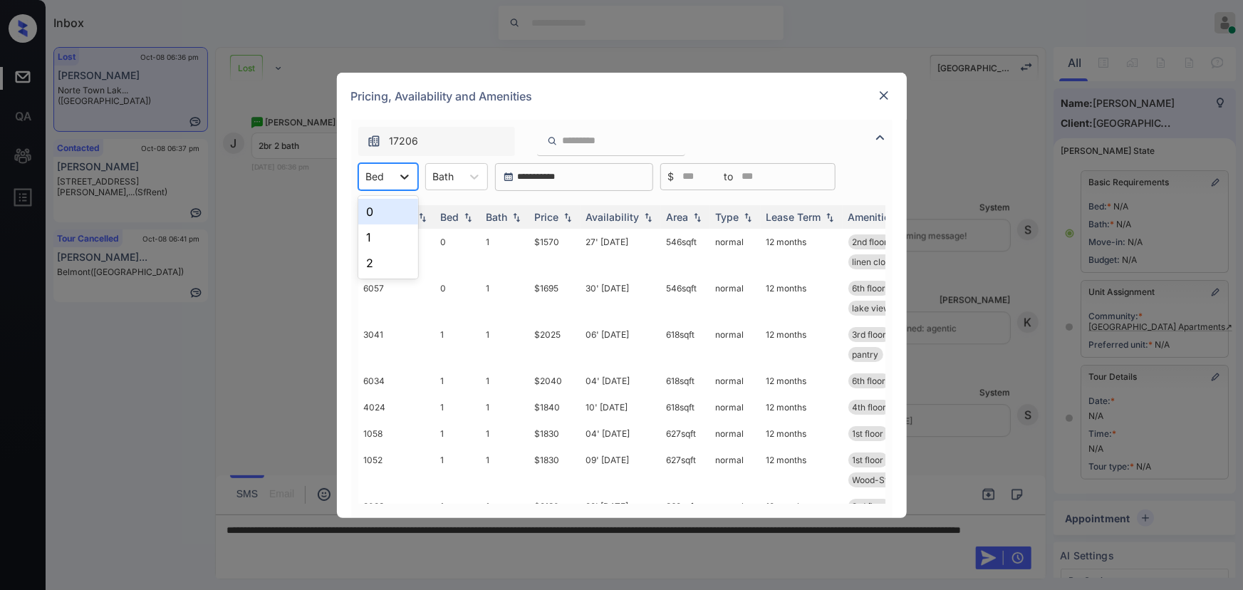
click at [399, 177] on icon at bounding box center [404, 176] width 14 height 14
click at [365, 255] on div "2" at bounding box center [388, 263] width 60 height 26
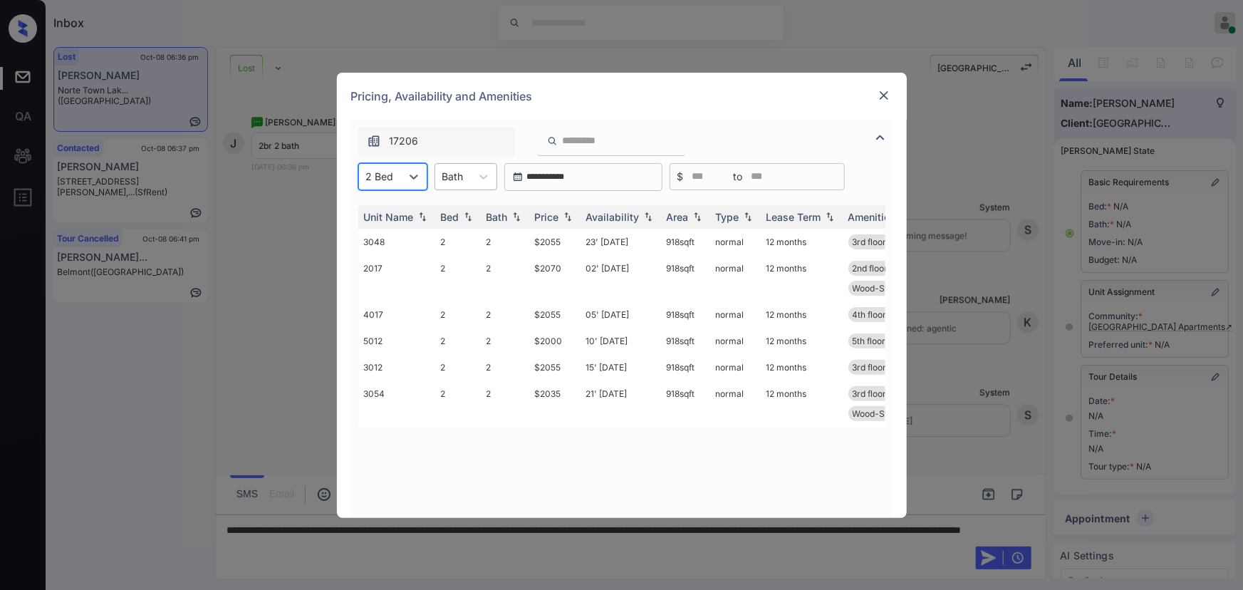
click at [460, 174] on div at bounding box center [452, 176] width 21 height 15
click at [449, 235] on div "2" at bounding box center [465, 237] width 63 height 26
click at [567, 216] on img at bounding box center [567, 216] width 14 height 10
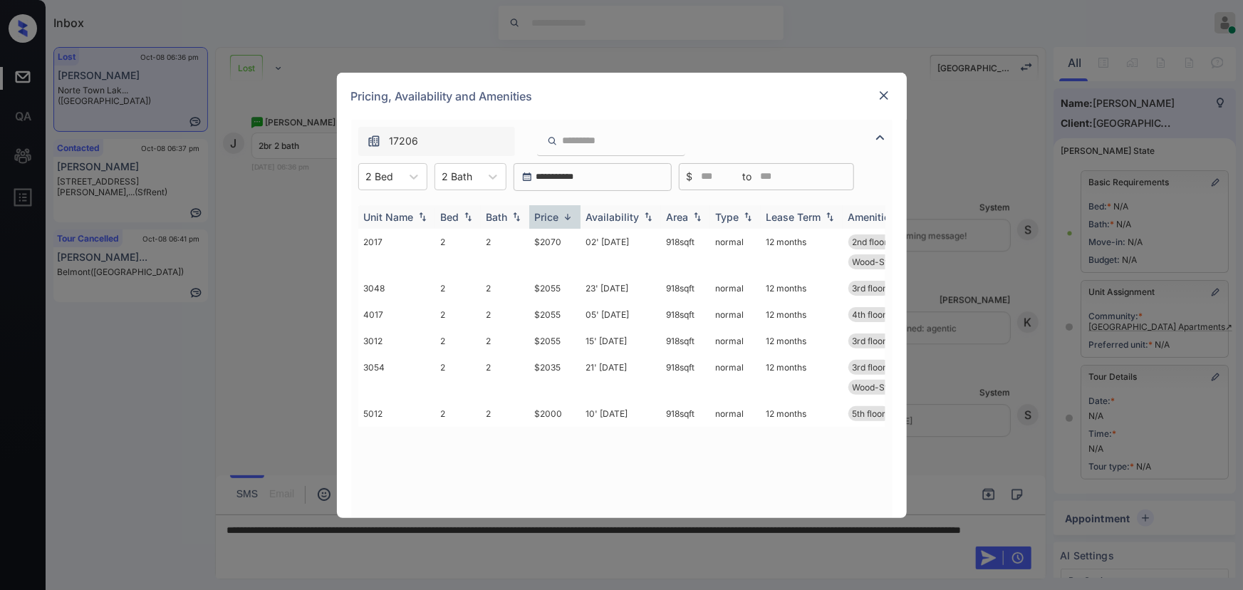
click at [567, 216] on img at bounding box center [567, 216] width 14 height 11
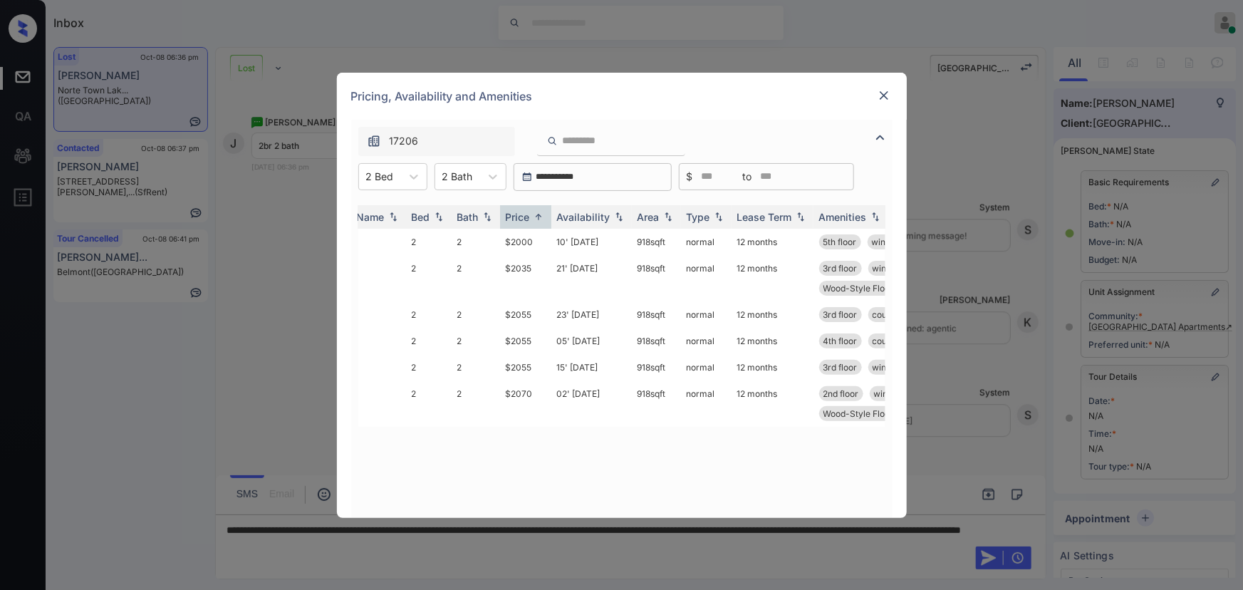
scroll to position [0, 61]
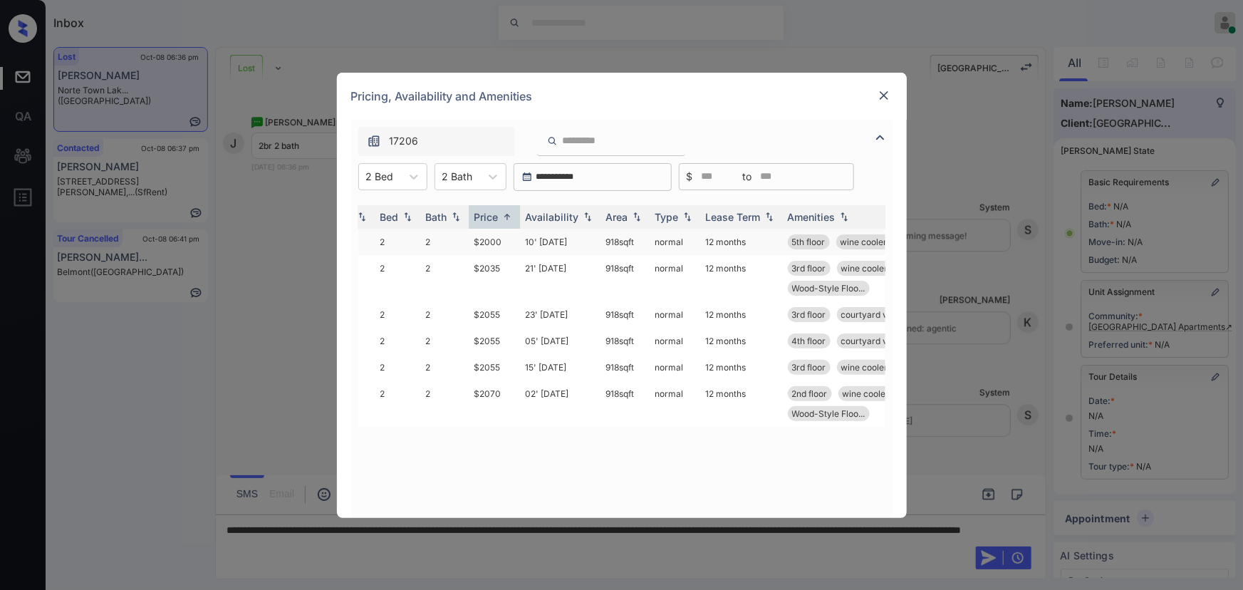
click at [532, 237] on td "10' Oct 25" at bounding box center [560, 242] width 80 height 26
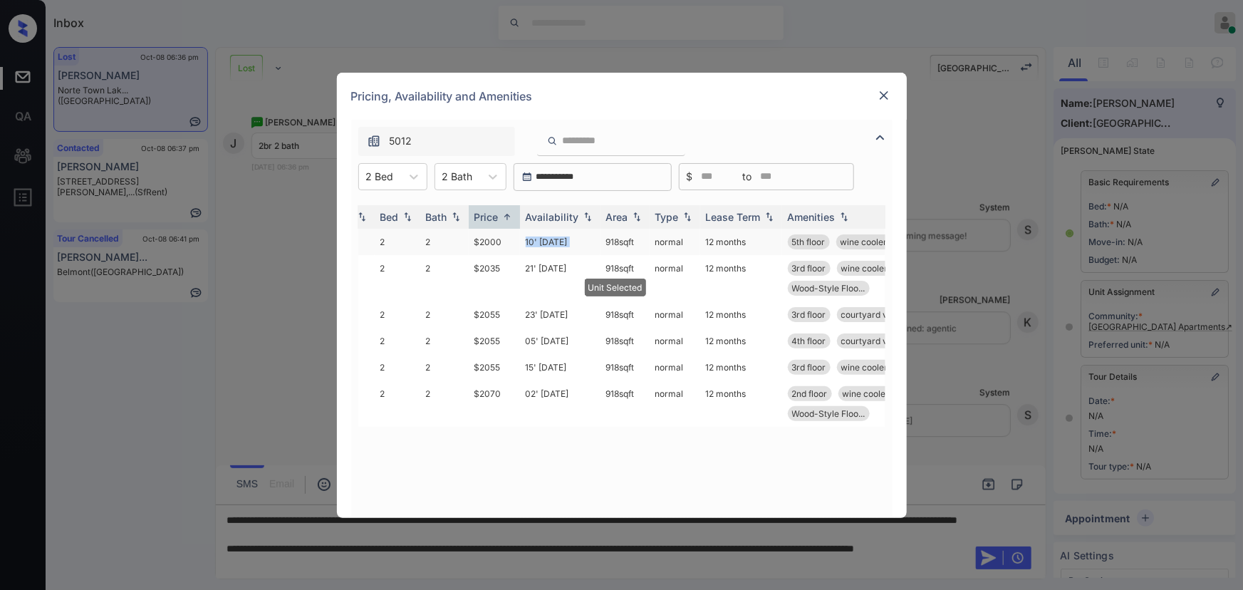
click at [532, 237] on td "10' Oct 25" at bounding box center [560, 242] width 80 height 26
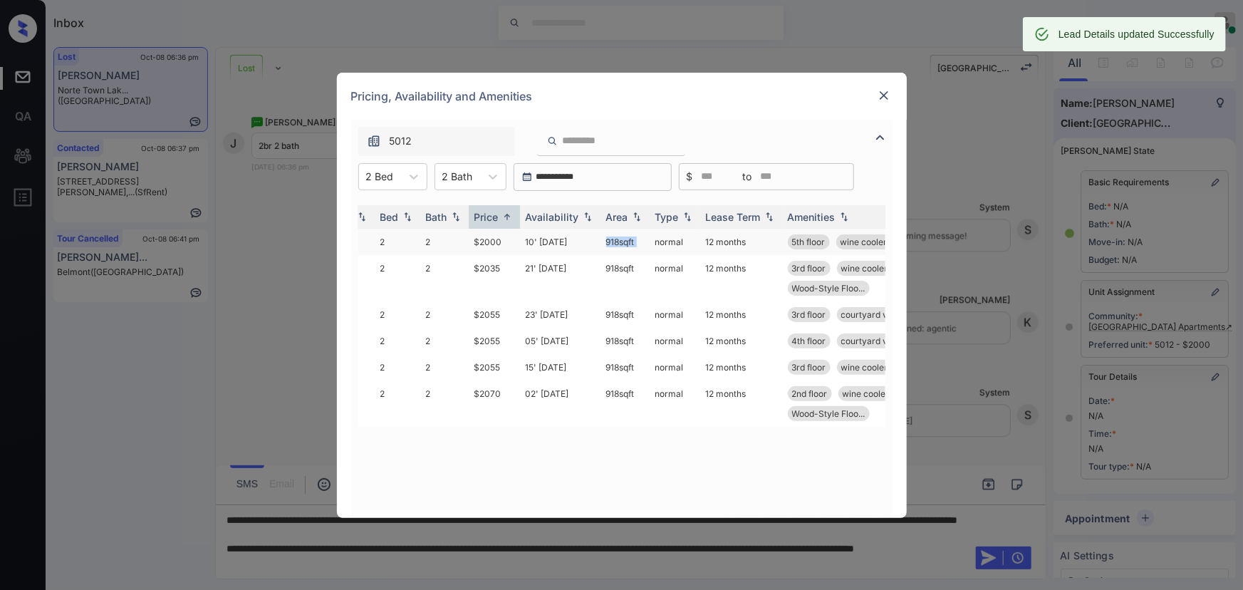
copy td "918 sqft"
drag, startPoint x: 633, startPoint y: 238, endPoint x: 605, endPoint y: 238, distance: 27.8
click at [605, 238] on tr "5012 2 2 $2000 10' Oct 25 918 sqft normal 12 months 5th floor wine cooler pantr…" at bounding box center [670, 242] width 744 height 26
click at [887, 95] on img at bounding box center [884, 95] width 14 height 14
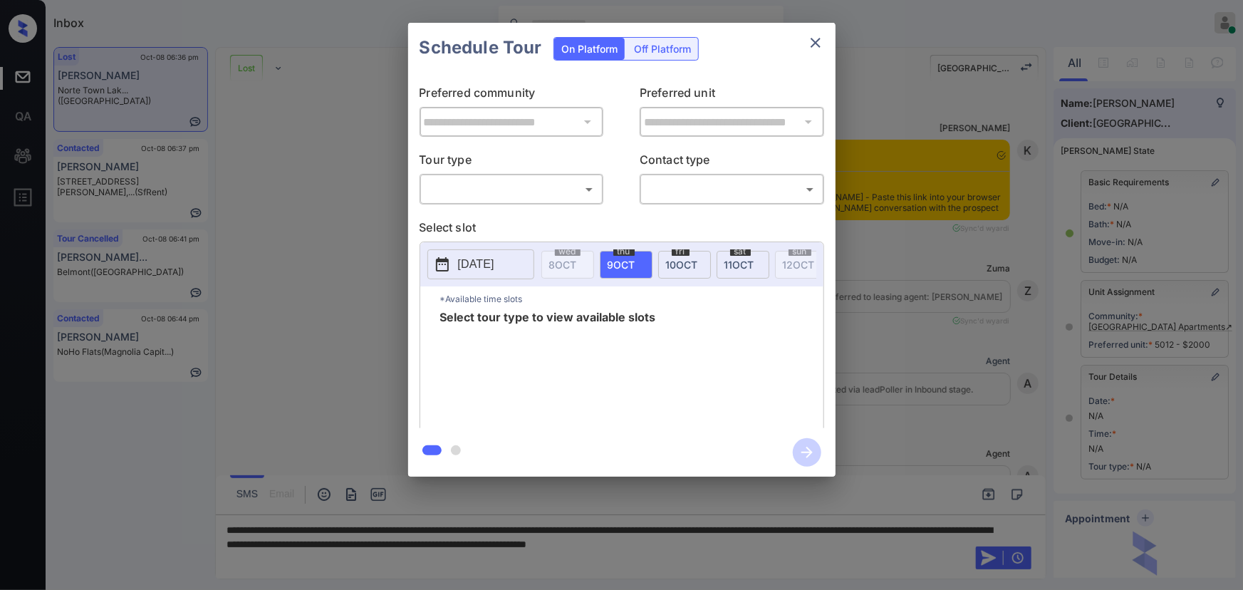
scroll to position [7042, 0]
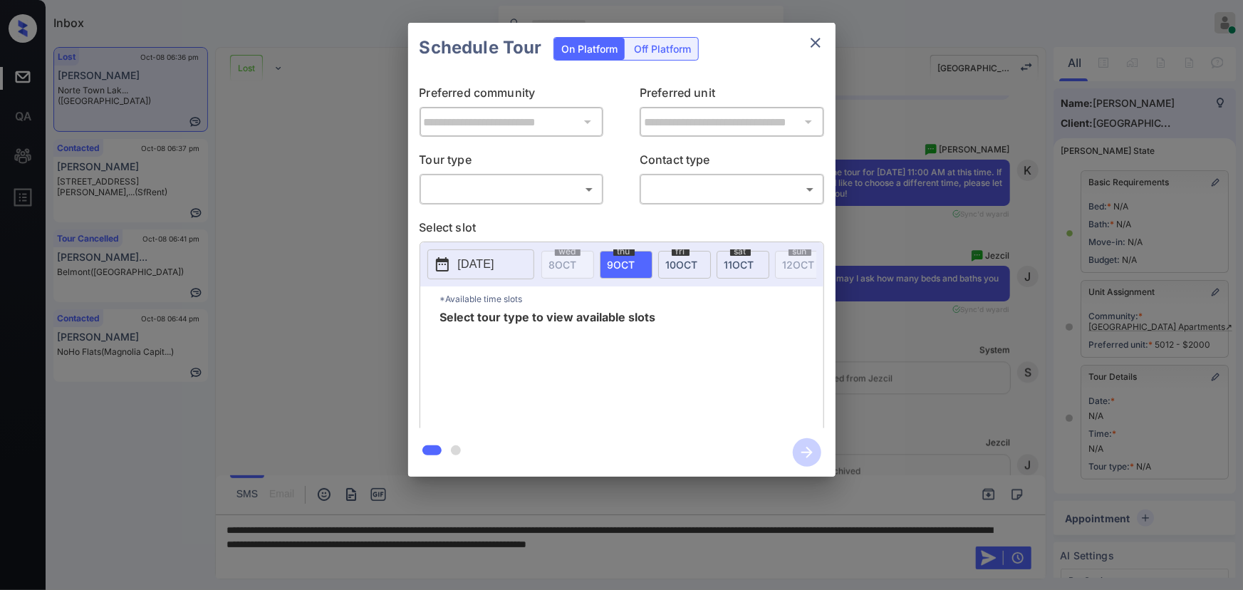
click at [521, 192] on body "Inbox [PERSON_NAME] Online Set yourself offline Set yourself on break Profile S…" at bounding box center [621, 295] width 1243 height 590
drag, startPoint x: 501, startPoint y: 224, endPoint x: 513, endPoint y: 219, distance: 13.1
click at [501, 221] on li "In Person" at bounding box center [511, 221] width 176 height 26
type input "********"
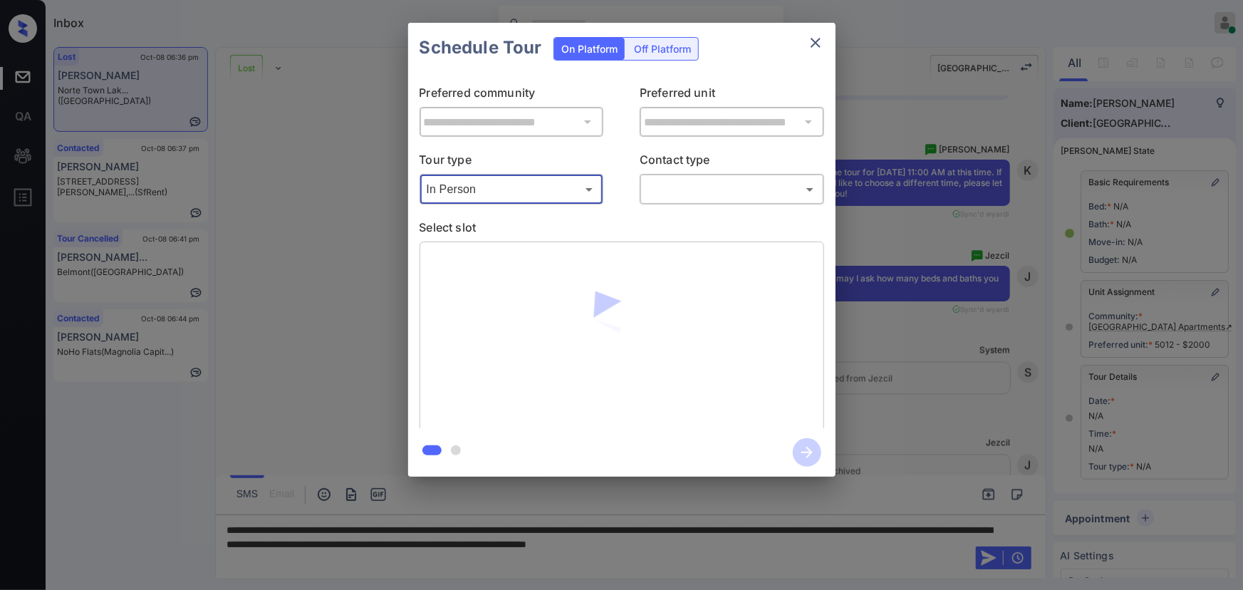
click at [705, 187] on body "Inbox [PERSON_NAME] Online Set yourself offline Set yourself on break Profile S…" at bounding box center [621, 295] width 1243 height 590
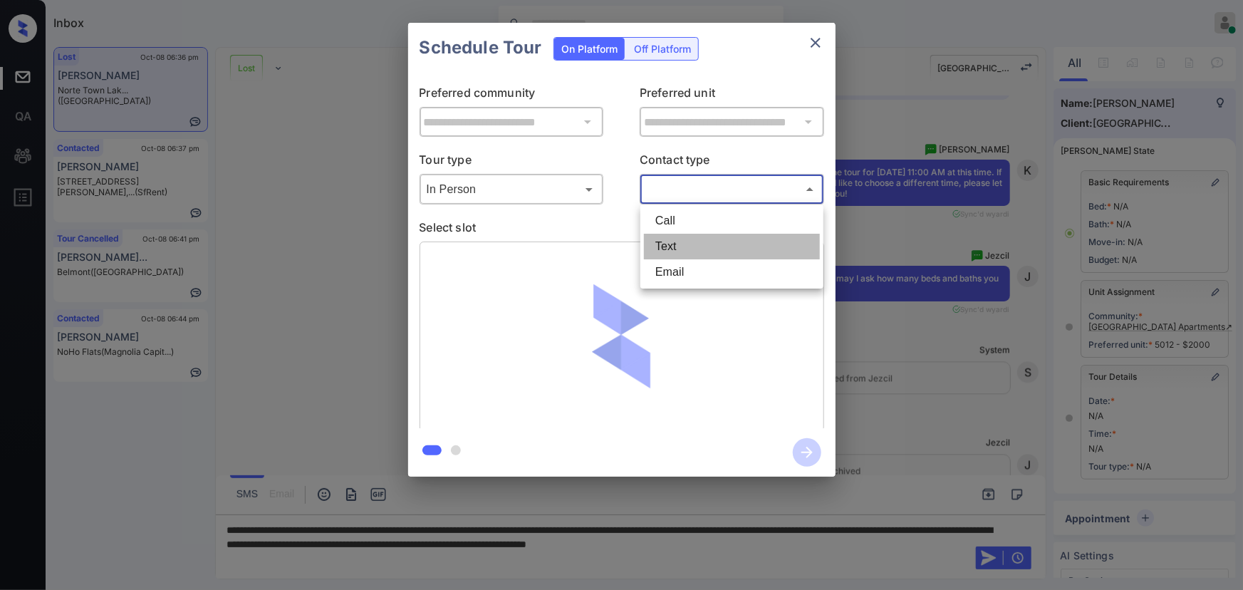
click at [674, 244] on li "Text" at bounding box center [732, 247] width 176 height 26
type input "****"
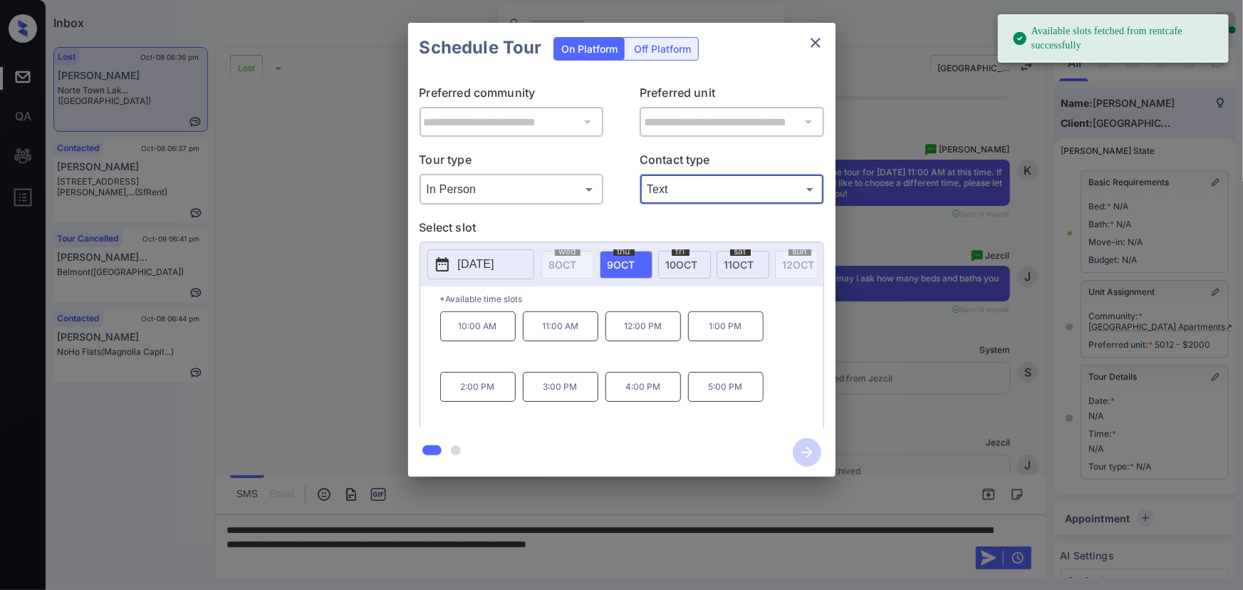
click at [635, 263] on div "thu 9 OCT" at bounding box center [626, 265] width 53 height 28
click at [573, 327] on p "11:00 AM" at bounding box center [560, 326] width 75 height 30
click at [933, 423] on div "**********" at bounding box center [621, 249] width 1243 height 499
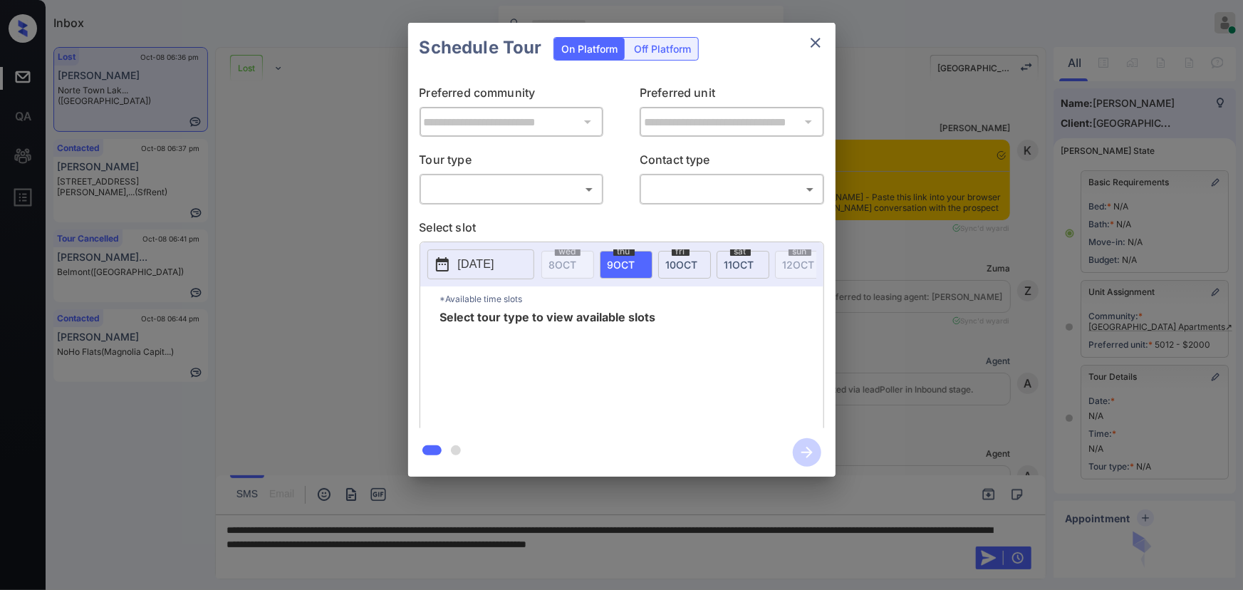
scroll to position [7654, 0]
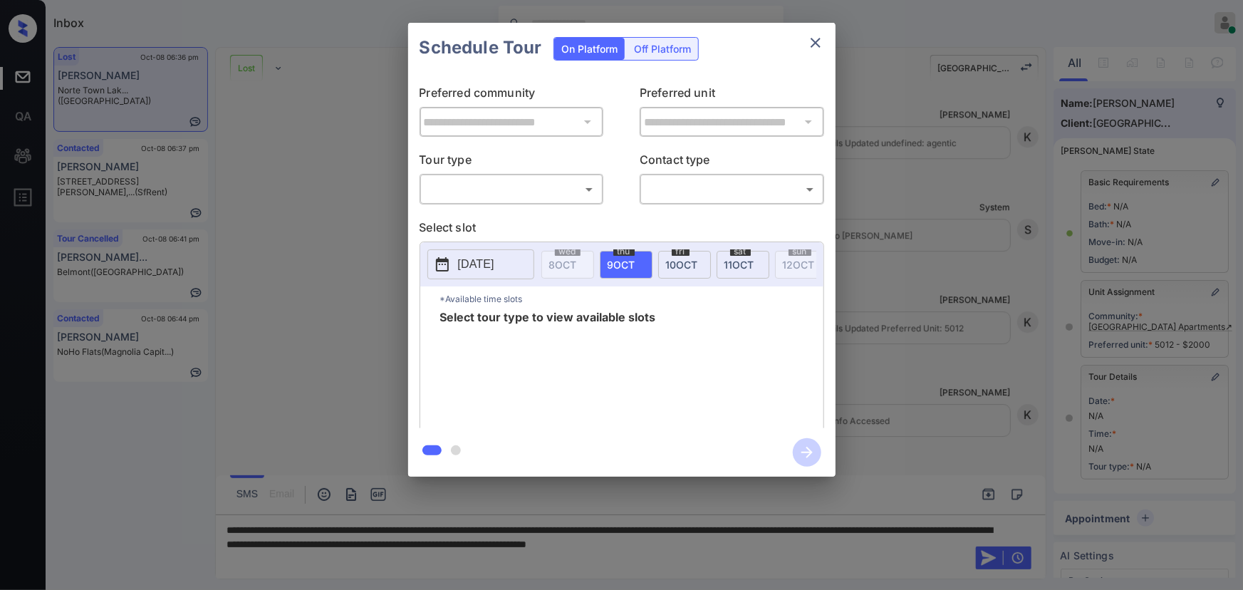
click at [535, 181] on body "Inbox [PERSON_NAME] Online Set yourself offline Set yourself on break Profile S…" at bounding box center [621, 295] width 1243 height 590
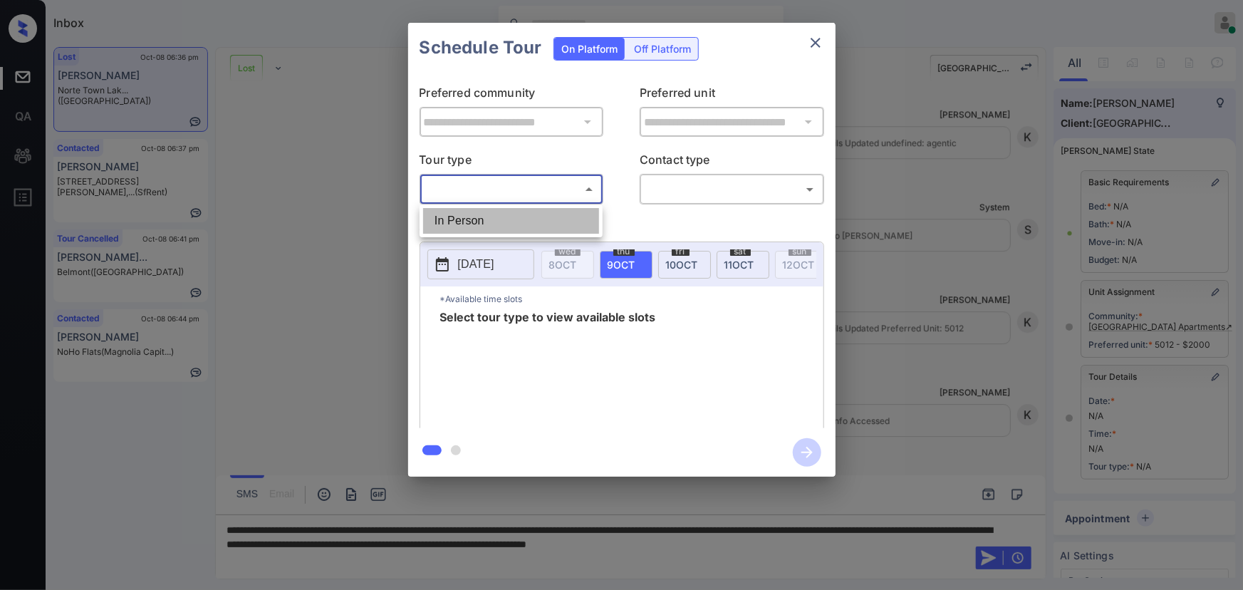
drag, startPoint x: 511, startPoint y: 211, endPoint x: 566, endPoint y: 214, distance: 54.9
click at [512, 212] on li "In Person" at bounding box center [511, 221] width 176 height 26
type input "********"
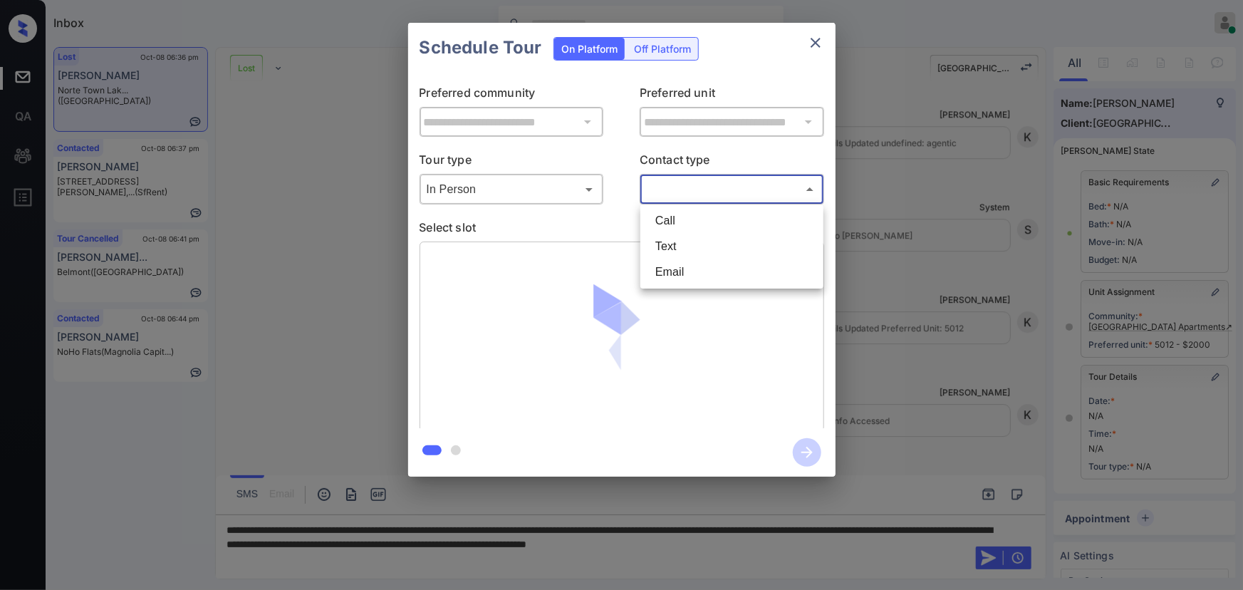
click at [699, 189] on body "Inbox [PERSON_NAME] Online Set yourself offline Set yourself on break Profile S…" at bounding box center [621, 295] width 1243 height 590
click at [657, 234] on li "Text" at bounding box center [732, 247] width 176 height 26
type input "****"
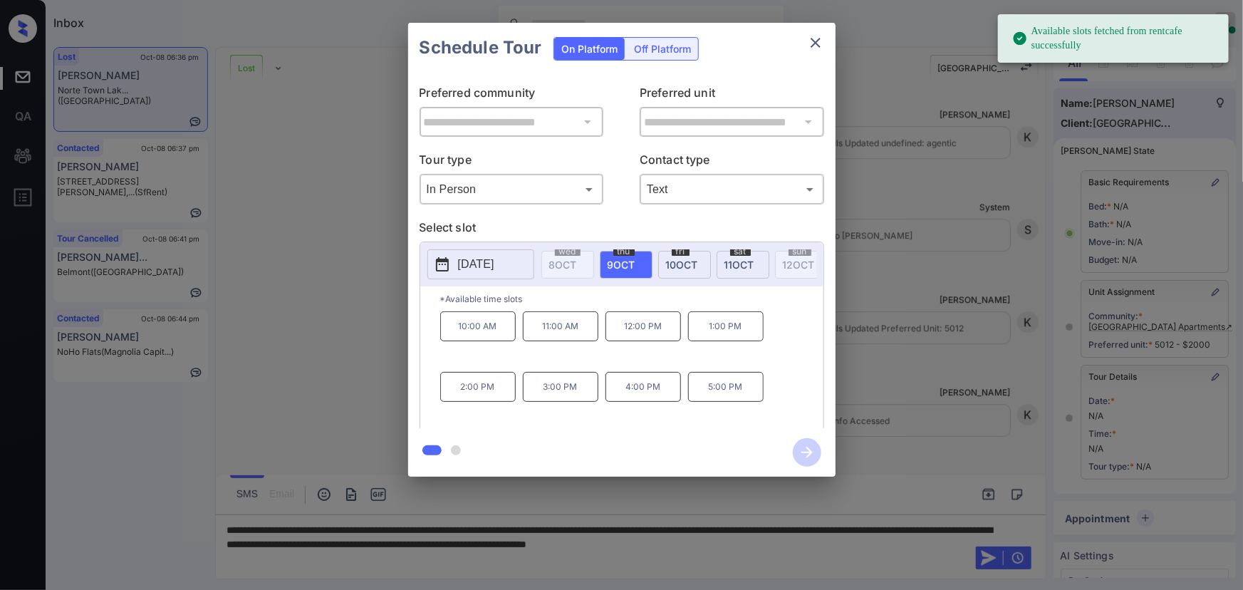
click at [638, 263] on div "thu 9 OCT" at bounding box center [626, 265] width 53 height 28
click at [549, 333] on p "11:00 AM" at bounding box center [560, 326] width 75 height 30
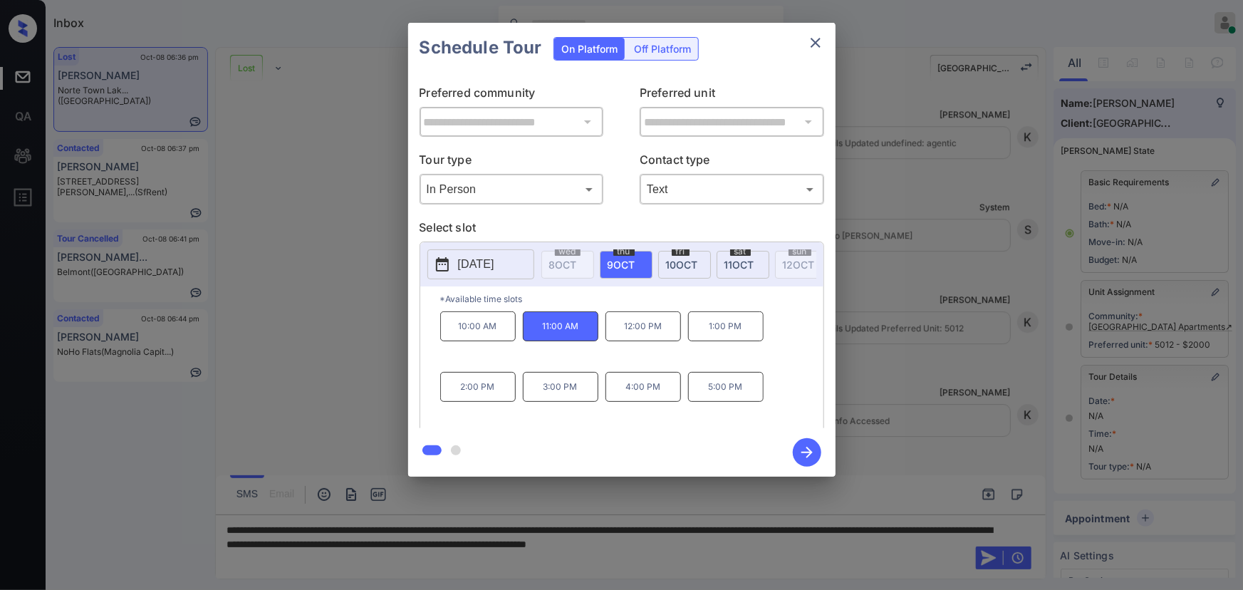
click at [909, 553] on div at bounding box center [621, 295] width 1243 height 590
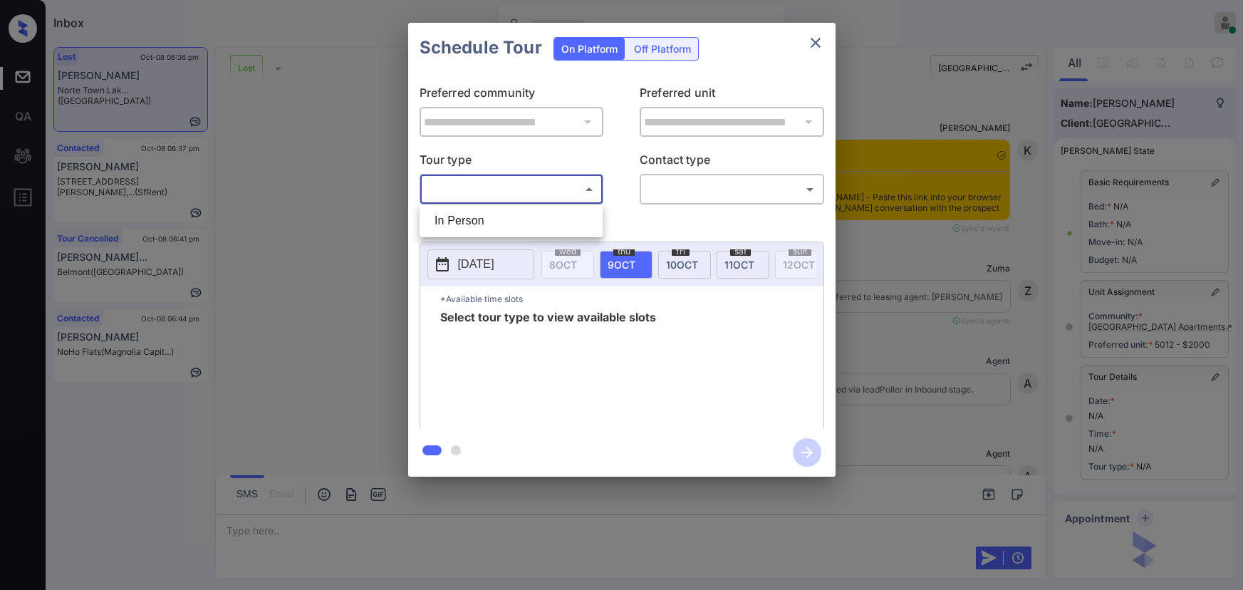
click at [558, 192] on body "Inbox [PERSON_NAME] Online Set yourself offline Set yourself on break Profile S…" at bounding box center [621, 295] width 1243 height 590
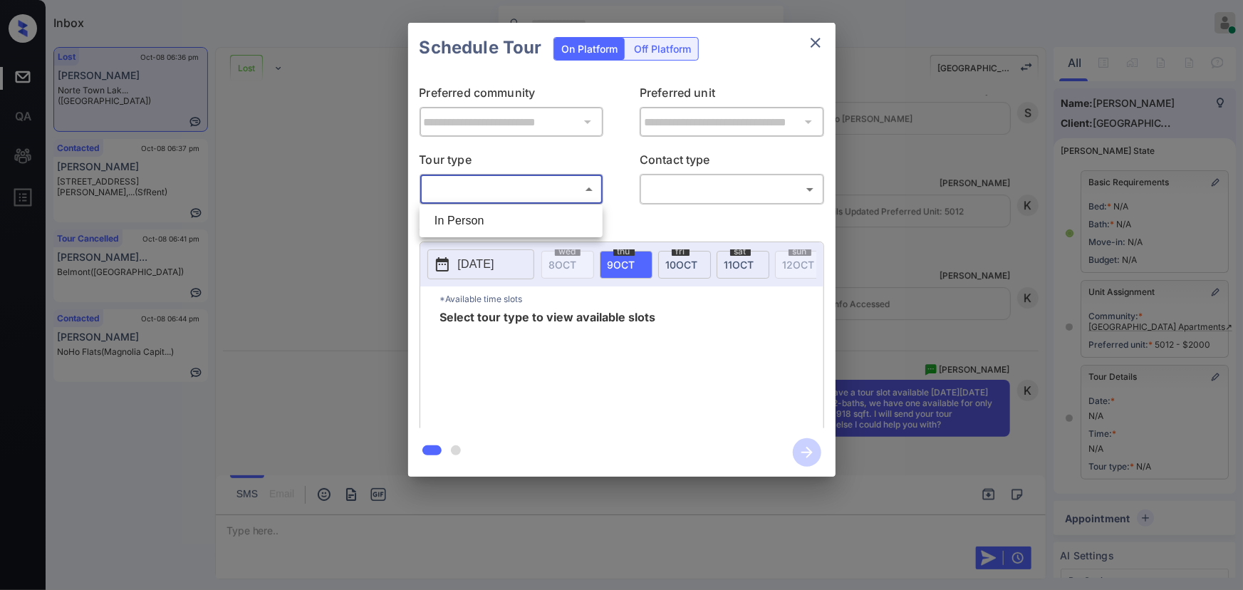
drag, startPoint x: 515, startPoint y: 211, endPoint x: 536, endPoint y: 212, distance: 21.4
click at [514, 211] on li "In Person" at bounding box center [511, 221] width 176 height 26
type input "********"
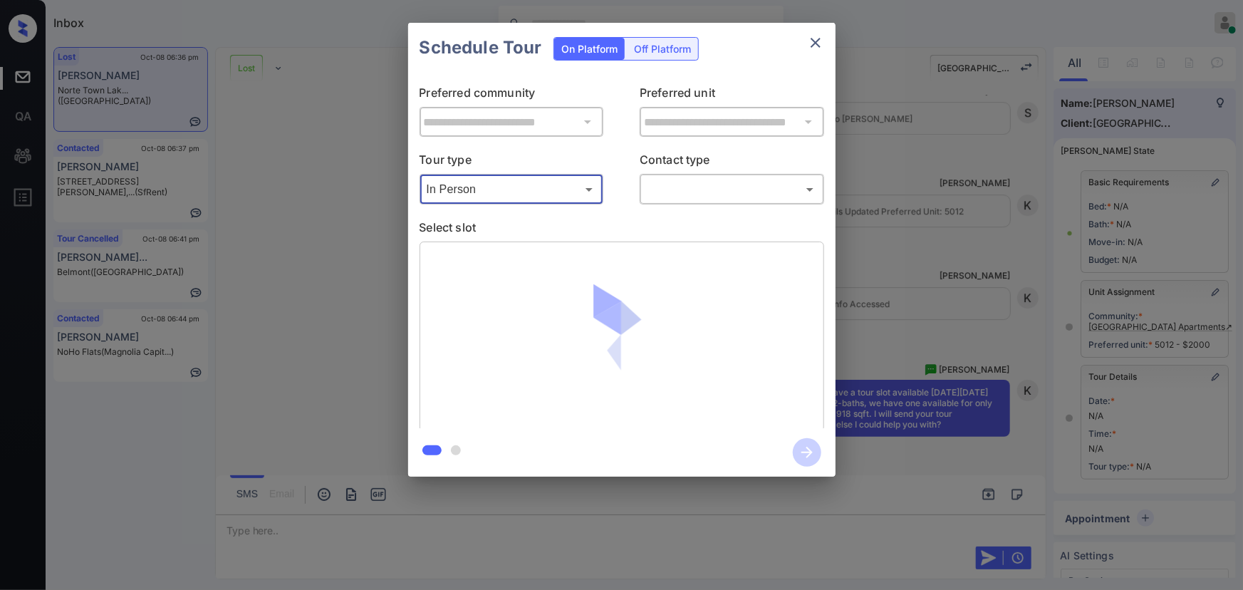
click at [699, 187] on body "Inbox Kenneth Umali Online Set yourself offline Set yourself on break Profile S…" at bounding box center [621, 295] width 1243 height 590
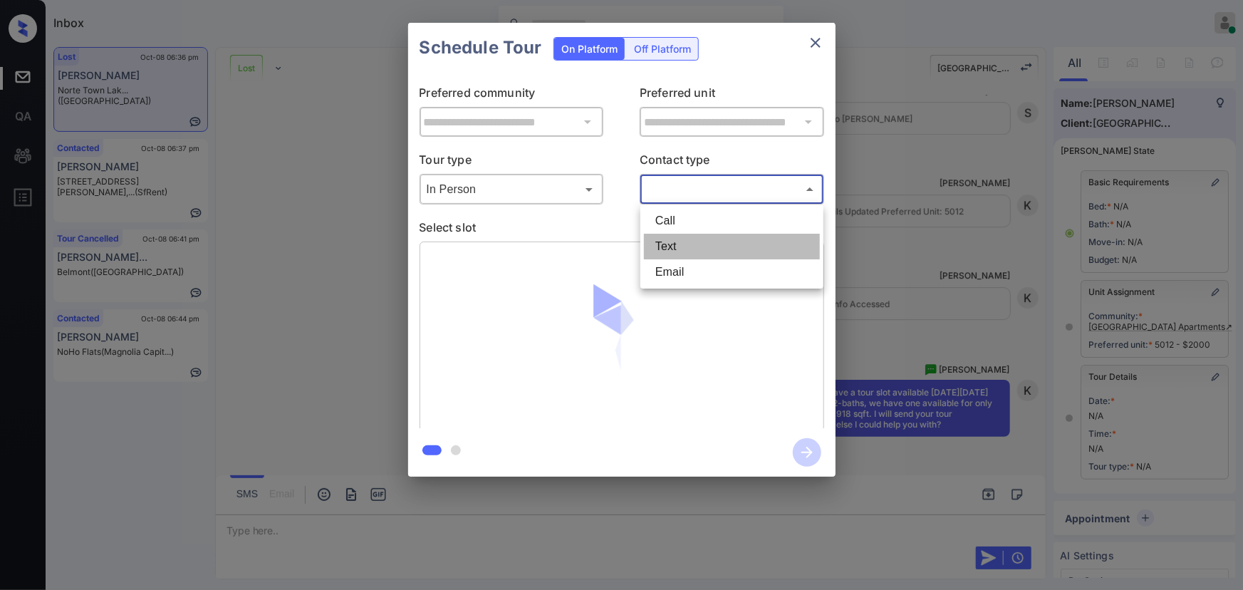
click at [684, 248] on li "Text" at bounding box center [732, 247] width 176 height 26
type input "****"
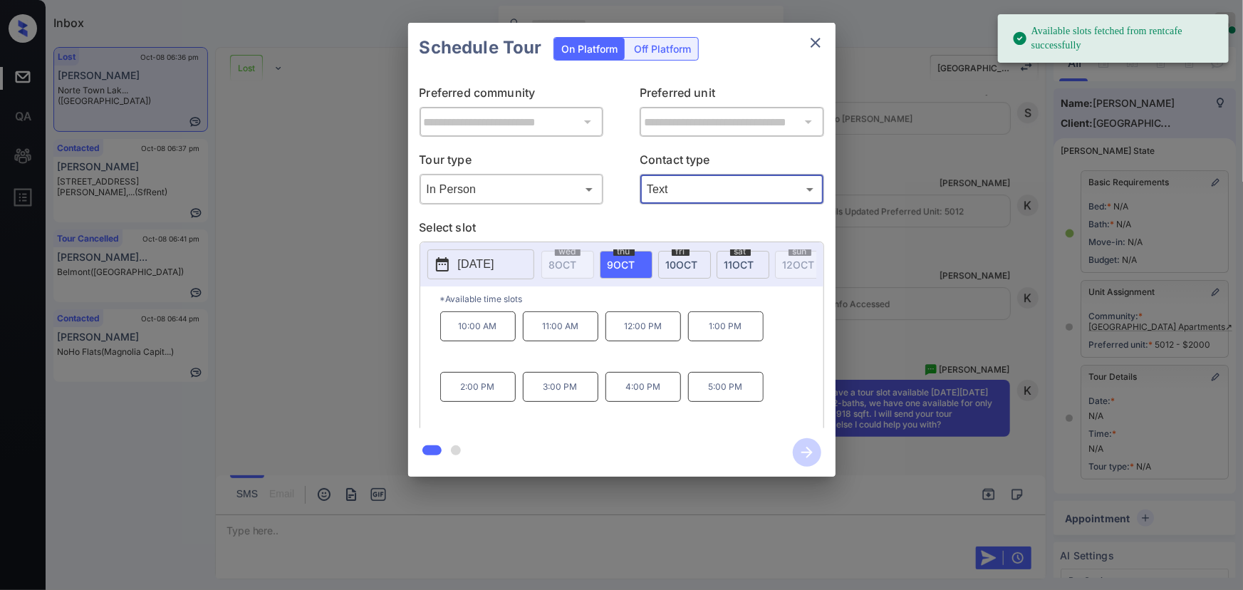
click at [632, 258] on span "9 OCT" at bounding box center [621, 264] width 28 height 12
click at [573, 333] on p "11:00 AM" at bounding box center [560, 326] width 75 height 30
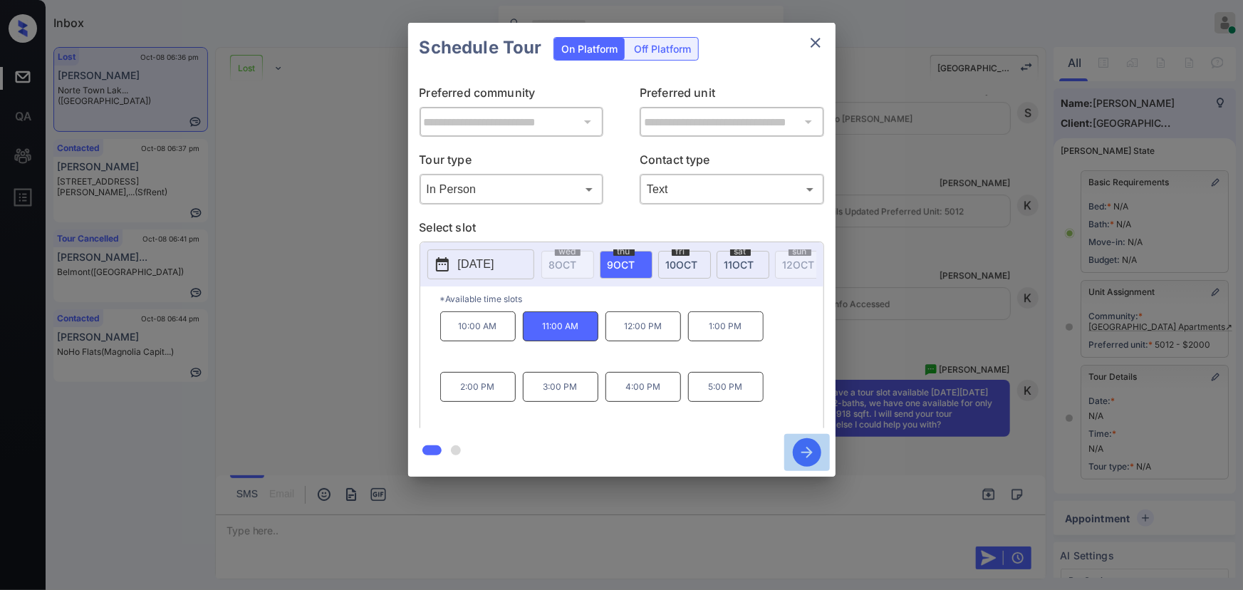
click at [812, 450] on icon "button" at bounding box center [807, 452] width 28 height 28
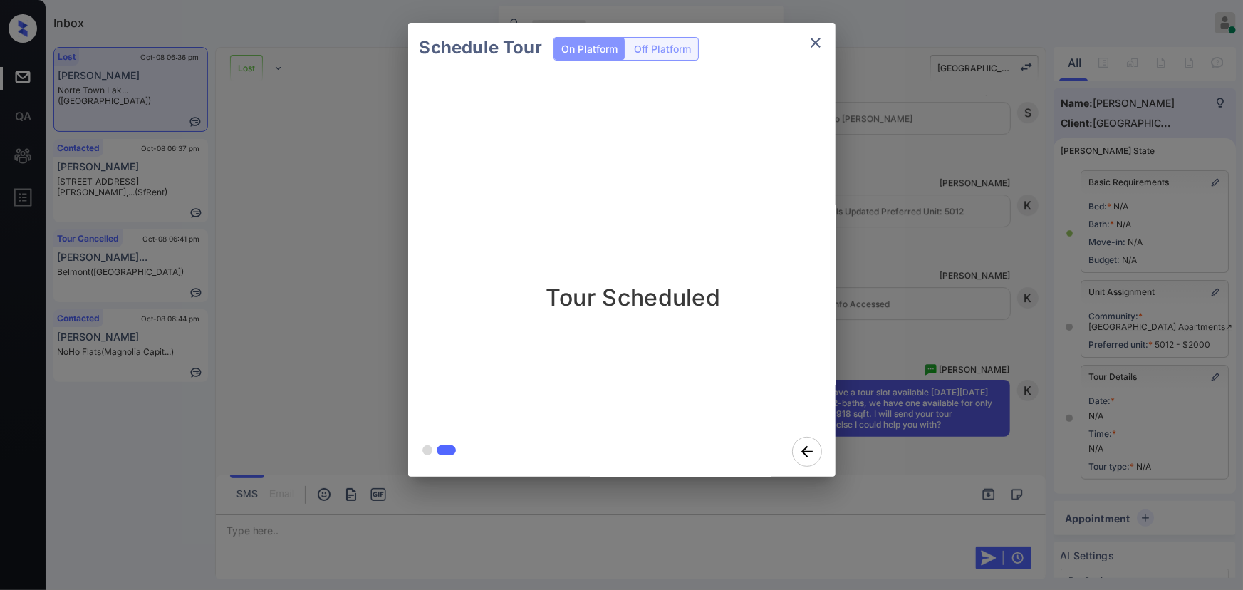
click at [765, 397] on div "Tour Scheduled" at bounding box center [633, 250] width 450 height 354
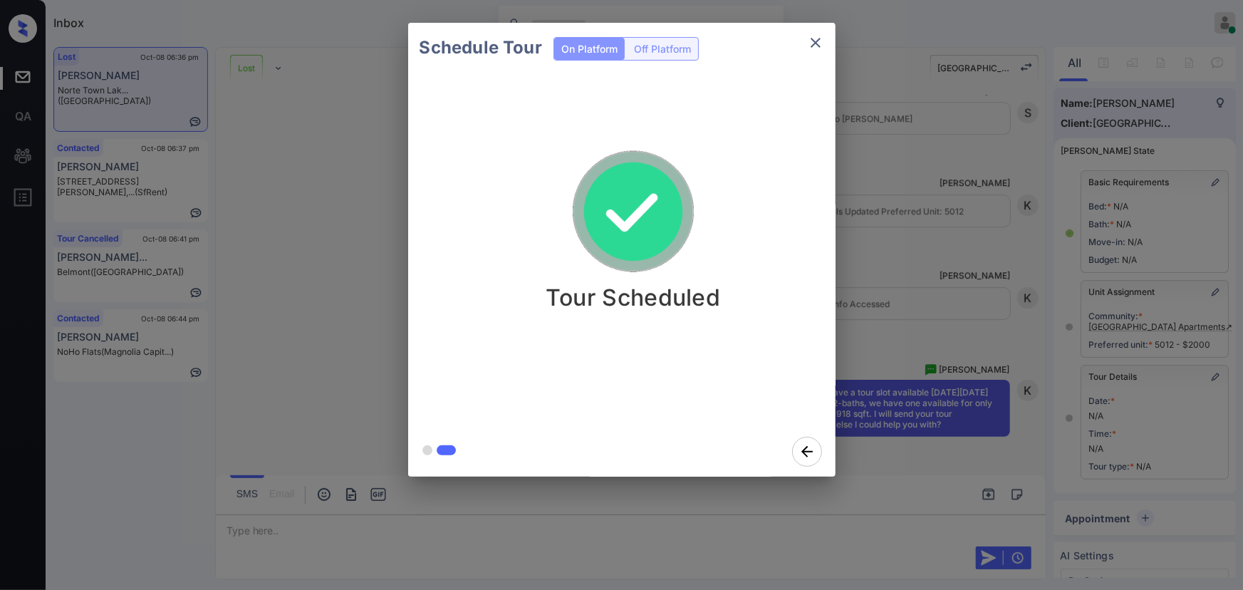
drag, startPoint x: 936, startPoint y: 324, endPoint x: 941, endPoint y: 318, distance: 8.1
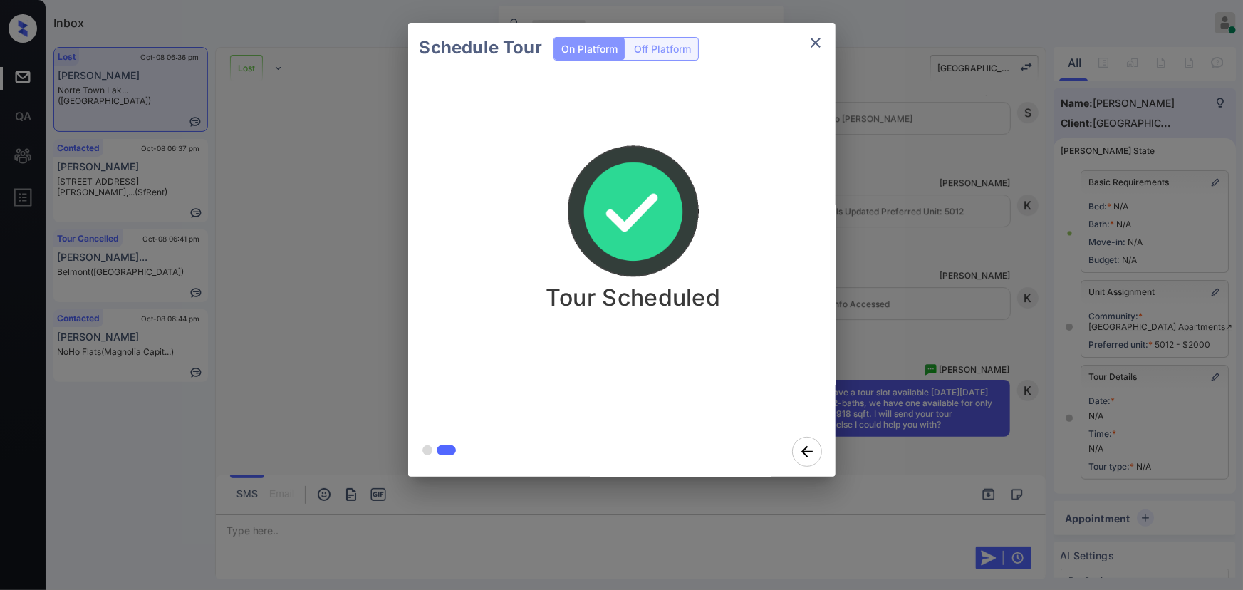
click at [941, 318] on div "Schedule Tour On Platform Off Platform Tour Scheduled" at bounding box center [621, 249] width 1243 height 499
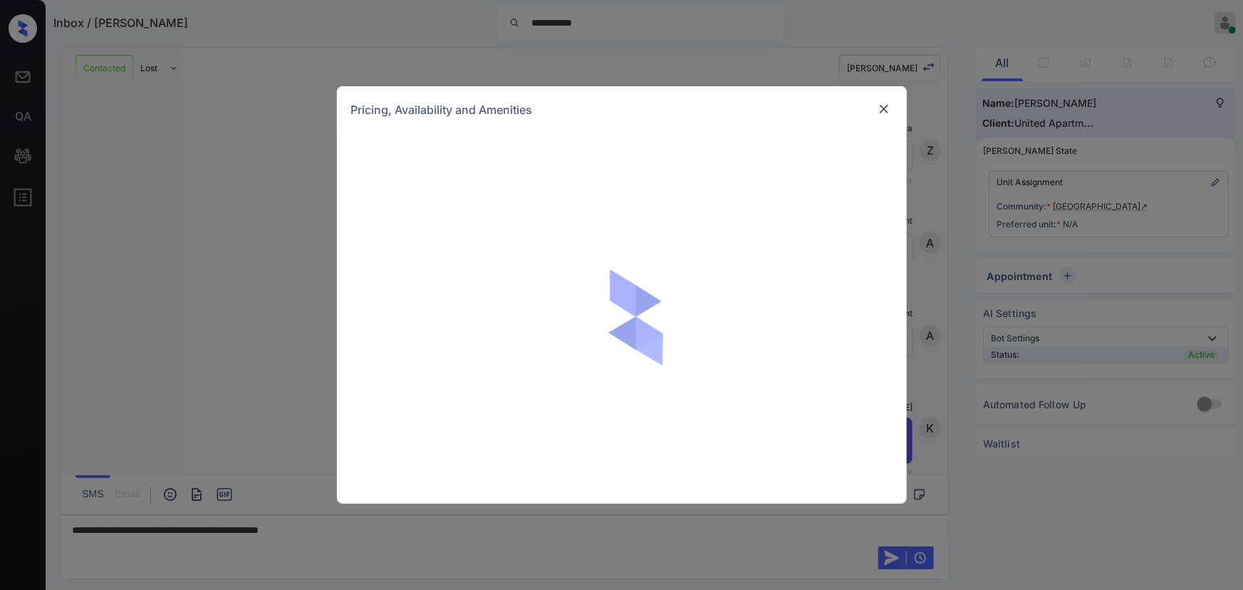
scroll to position [1120, 0]
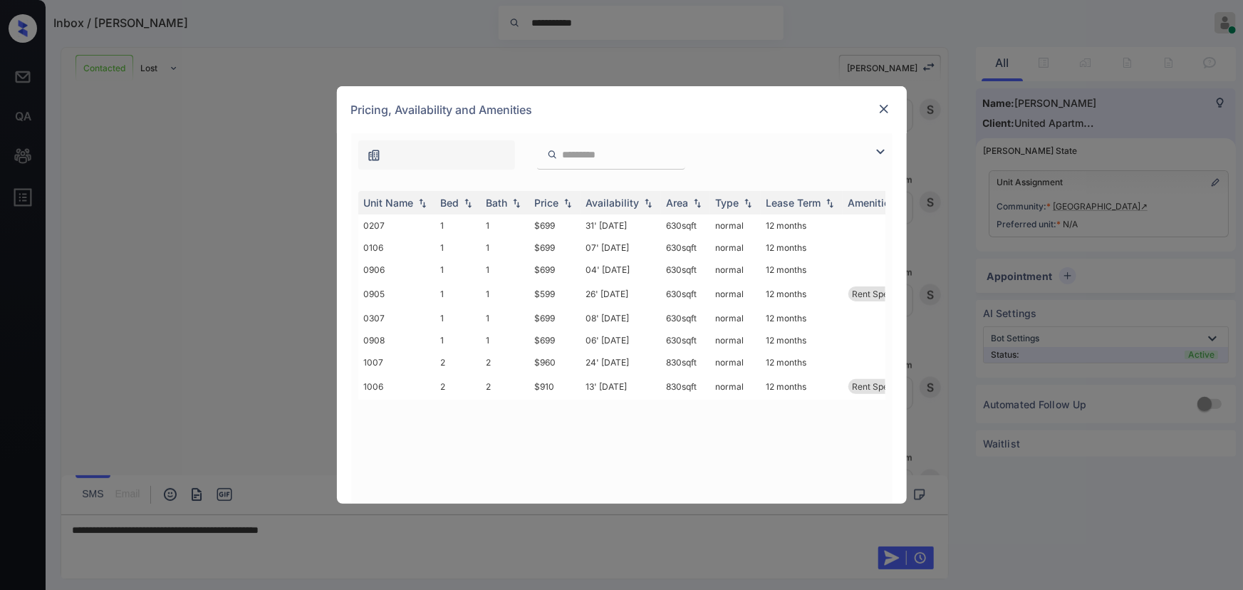
click at [879, 147] on img at bounding box center [880, 151] width 17 height 17
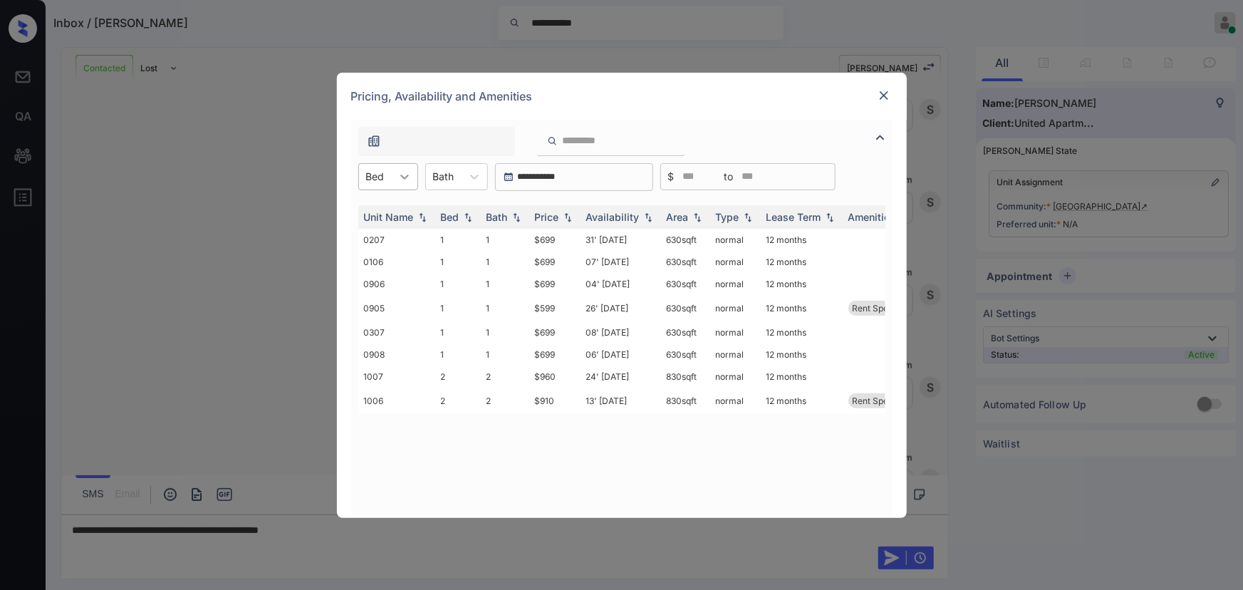
click at [400, 175] on icon at bounding box center [404, 176] width 9 height 5
click at [386, 211] on div "1" at bounding box center [388, 212] width 60 height 26
click at [466, 177] on div "Bath" at bounding box center [451, 176] width 36 height 21
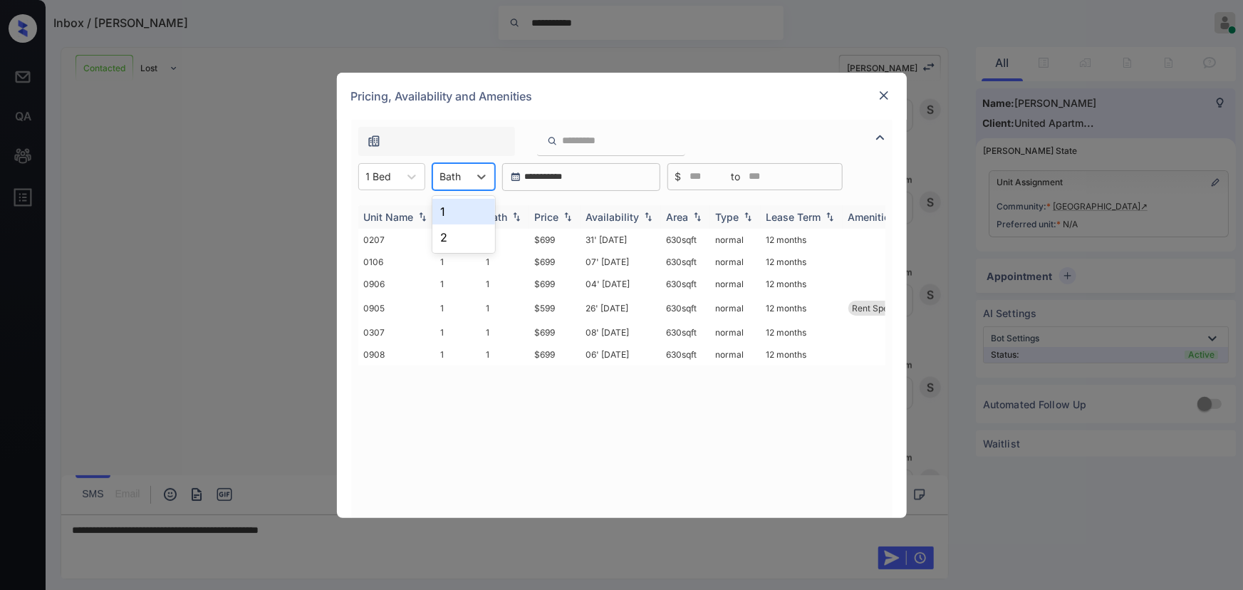
drag, startPoint x: 460, startPoint y: 218, endPoint x: 469, endPoint y: 210, distance: 11.6
click at [460, 216] on div "1" at bounding box center [463, 212] width 63 height 26
click at [553, 214] on div "Price" at bounding box center [547, 217] width 24 height 12
click at [548, 244] on td "$599" at bounding box center [554, 242] width 51 height 26
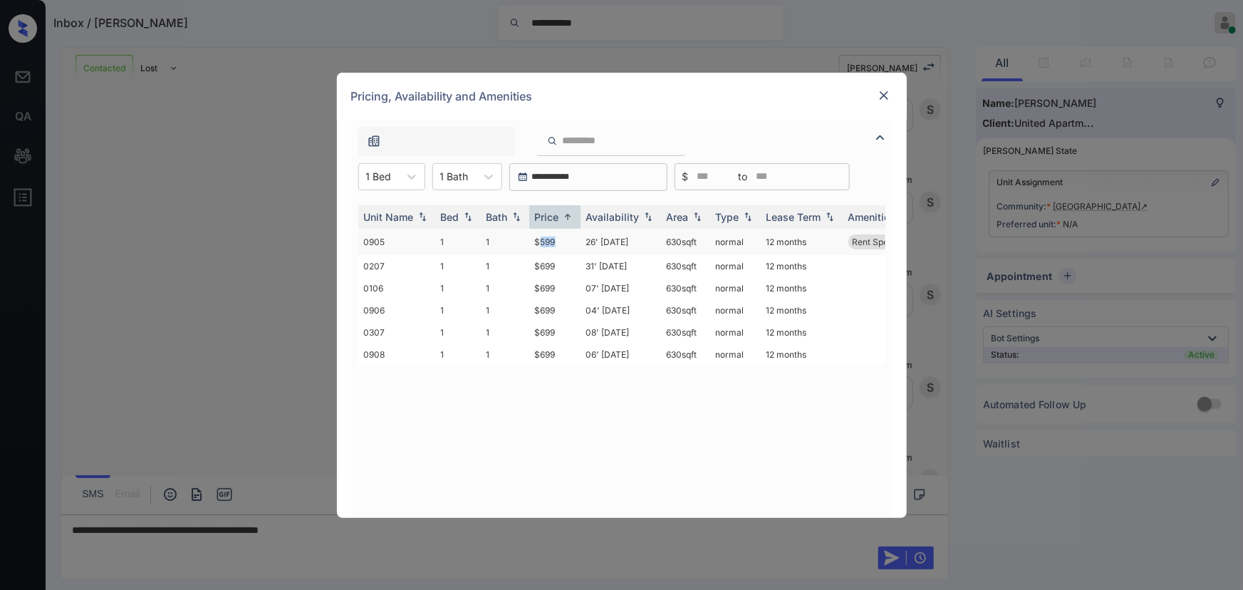
click at [548, 244] on td "$599" at bounding box center [554, 242] width 51 height 26
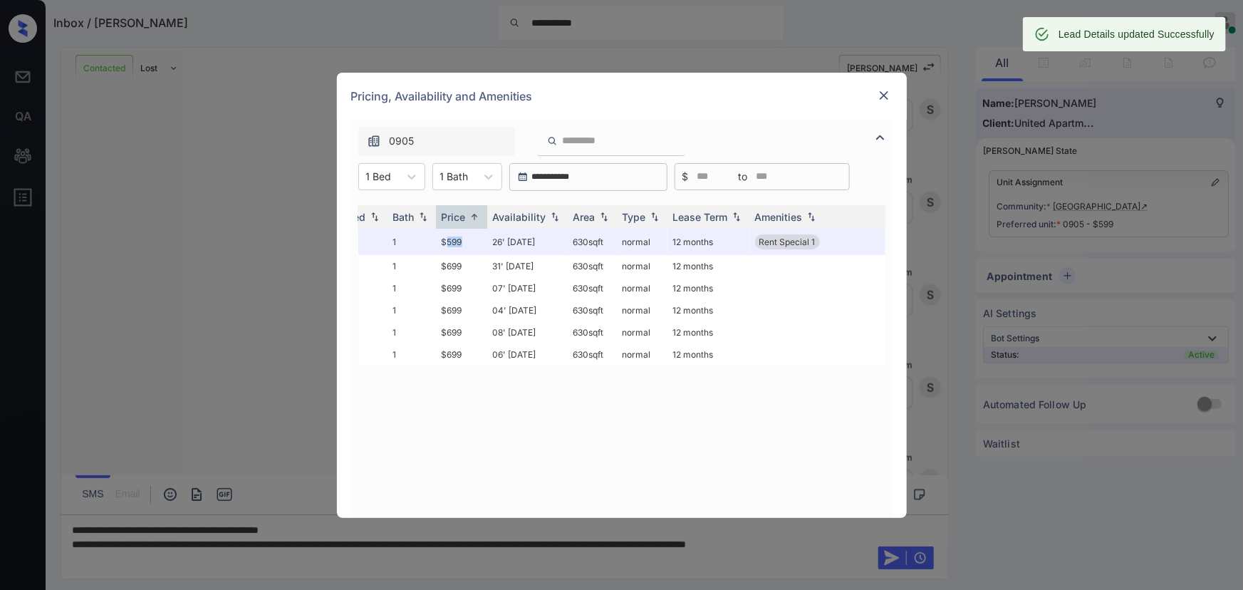
scroll to position [0, 98]
click at [887, 93] on img at bounding box center [884, 95] width 14 height 14
